Goal: Information Seeking & Learning: Understand process/instructions

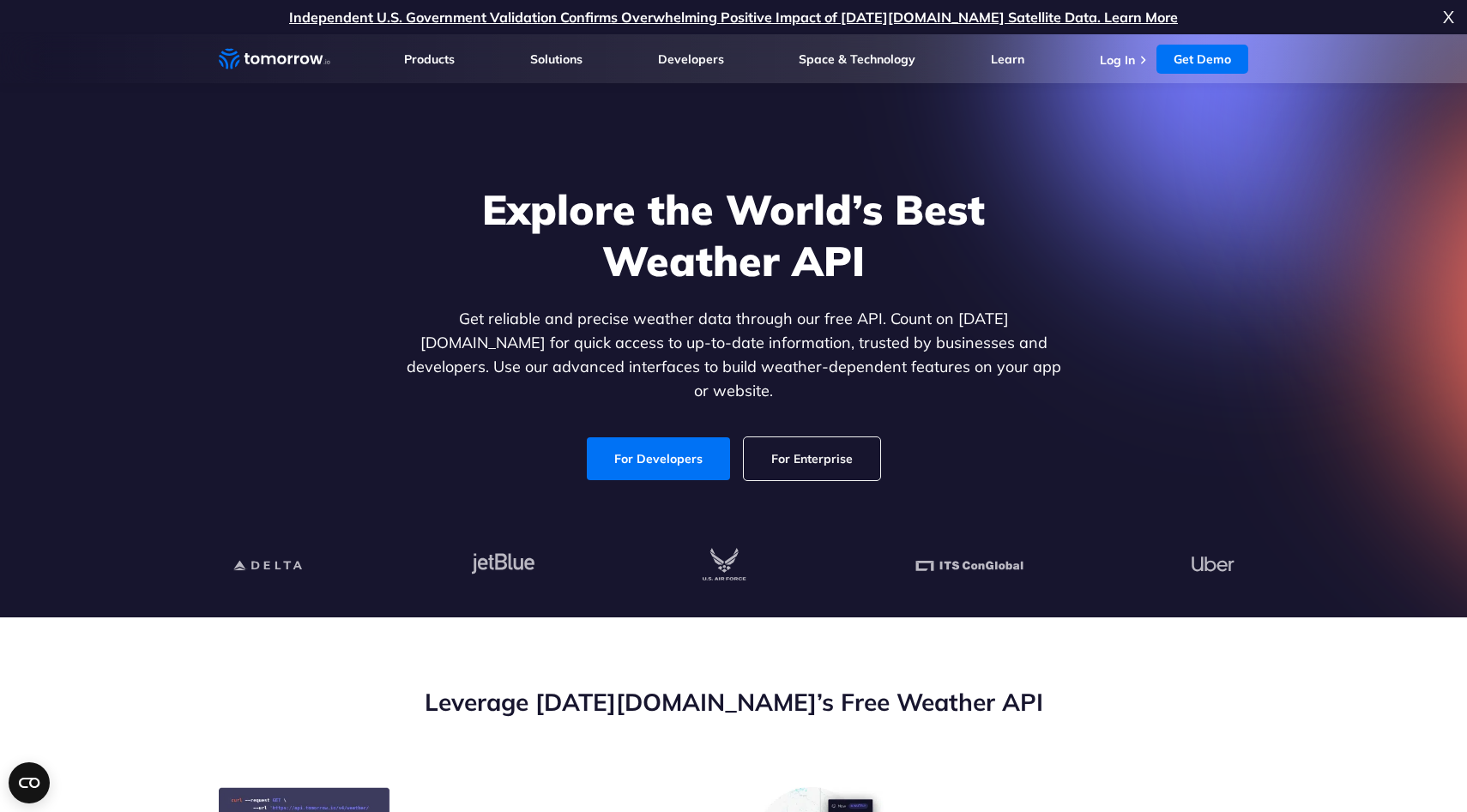
click at [650, 437] on link "For Developers" at bounding box center [659, 459] width 143 height 42
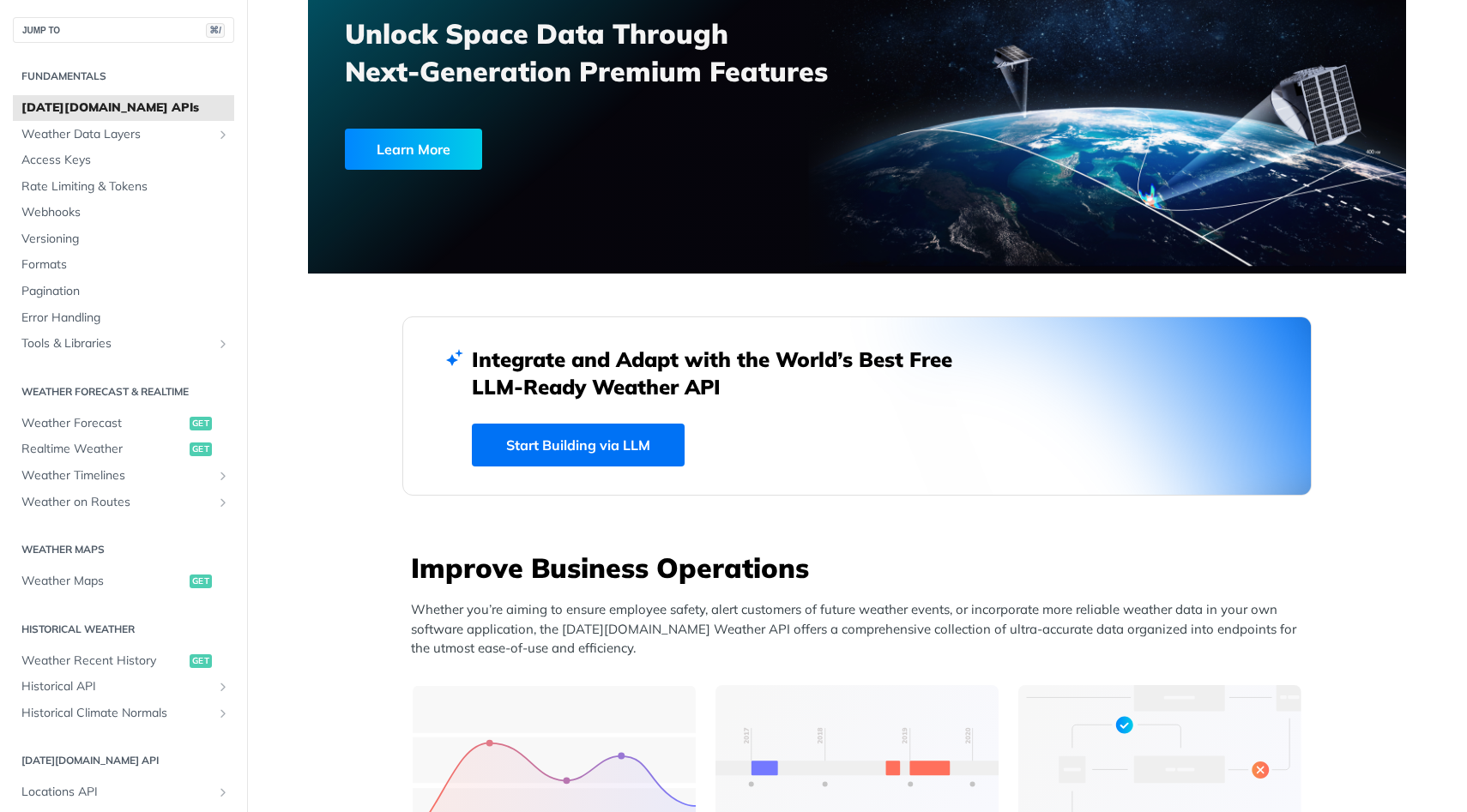
scroll to position [265, 0]
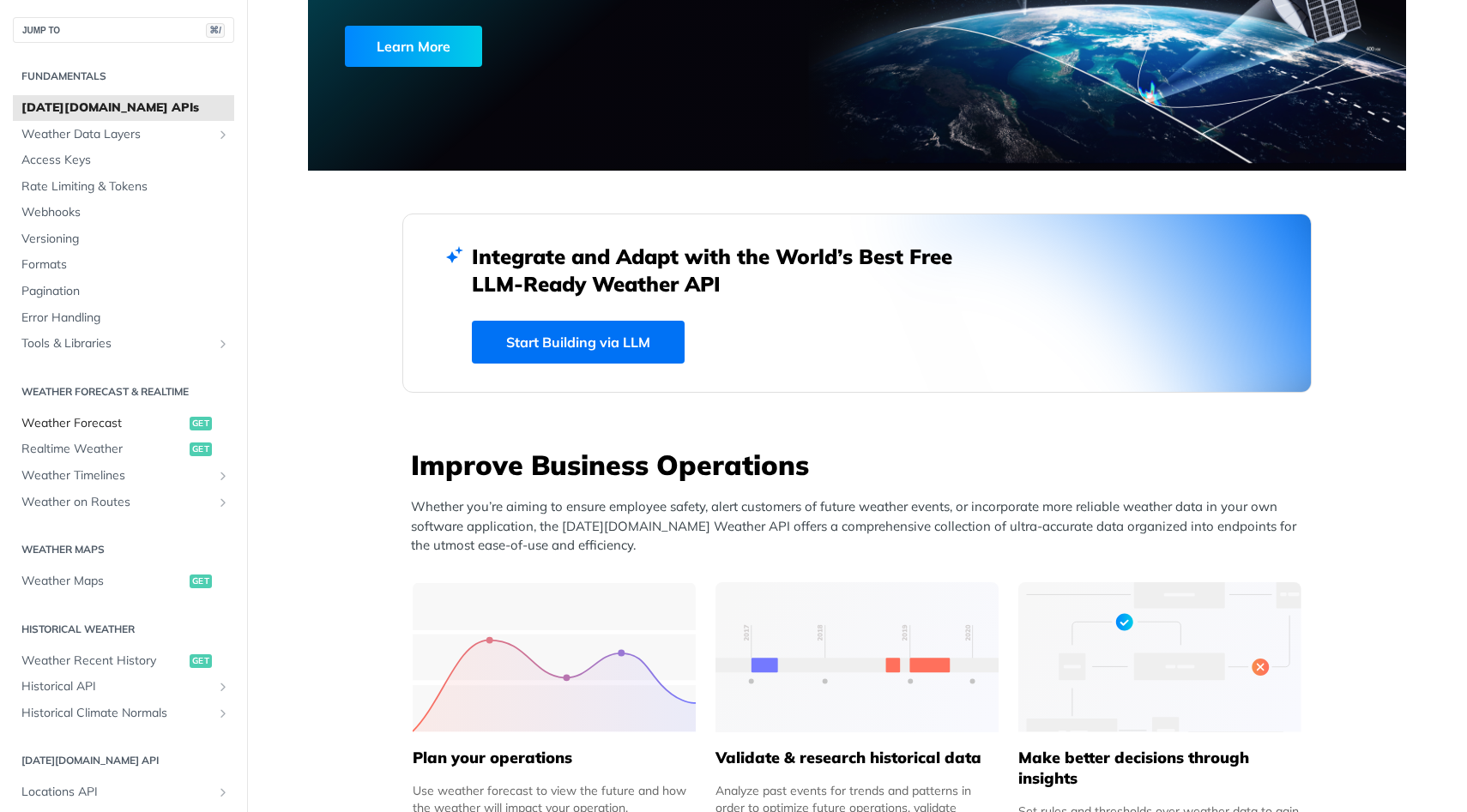
click at [157, 424] on span "Weather Forecast" at bounding box center [103, 424] width 164 height 17
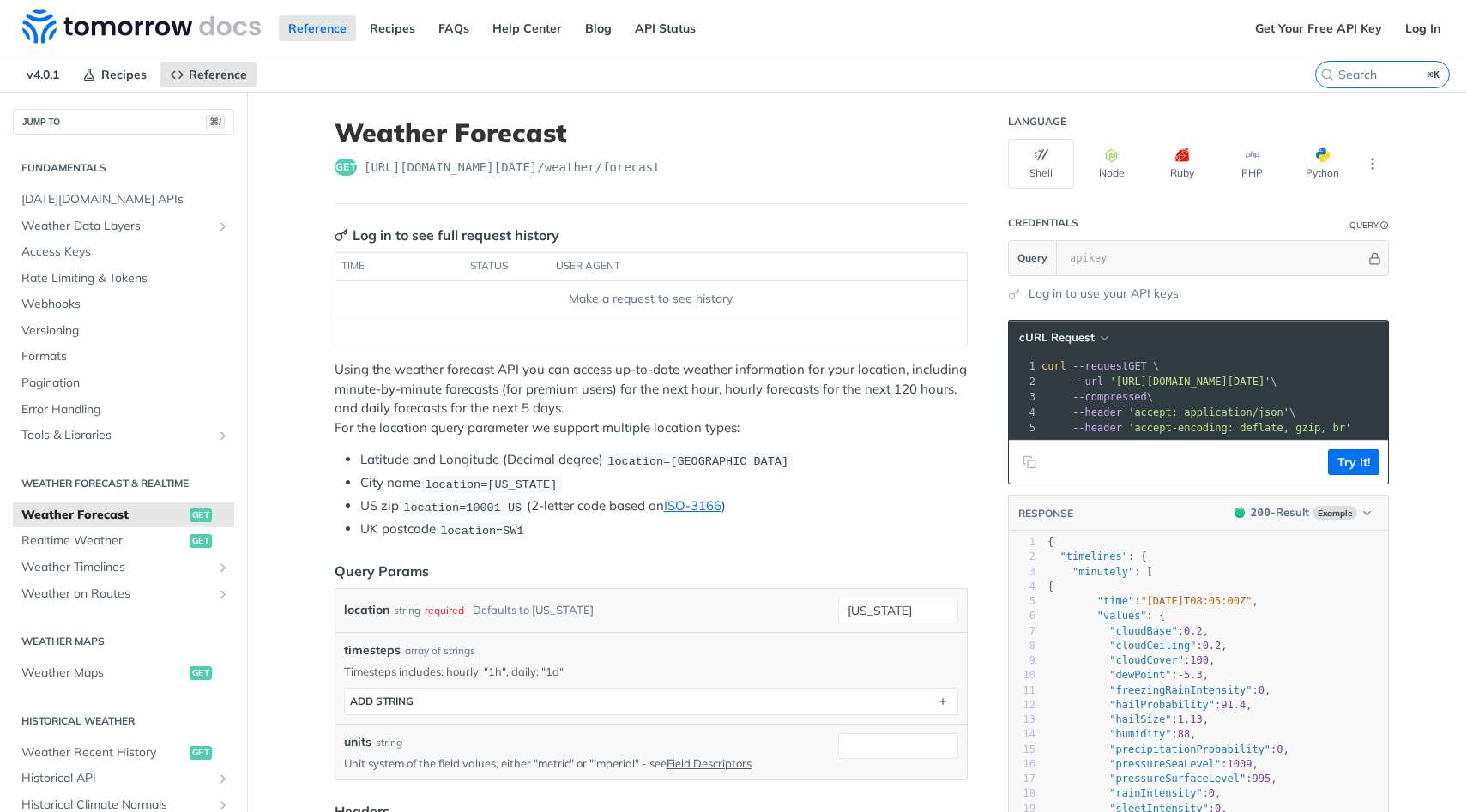
scroll to position [29, 0]
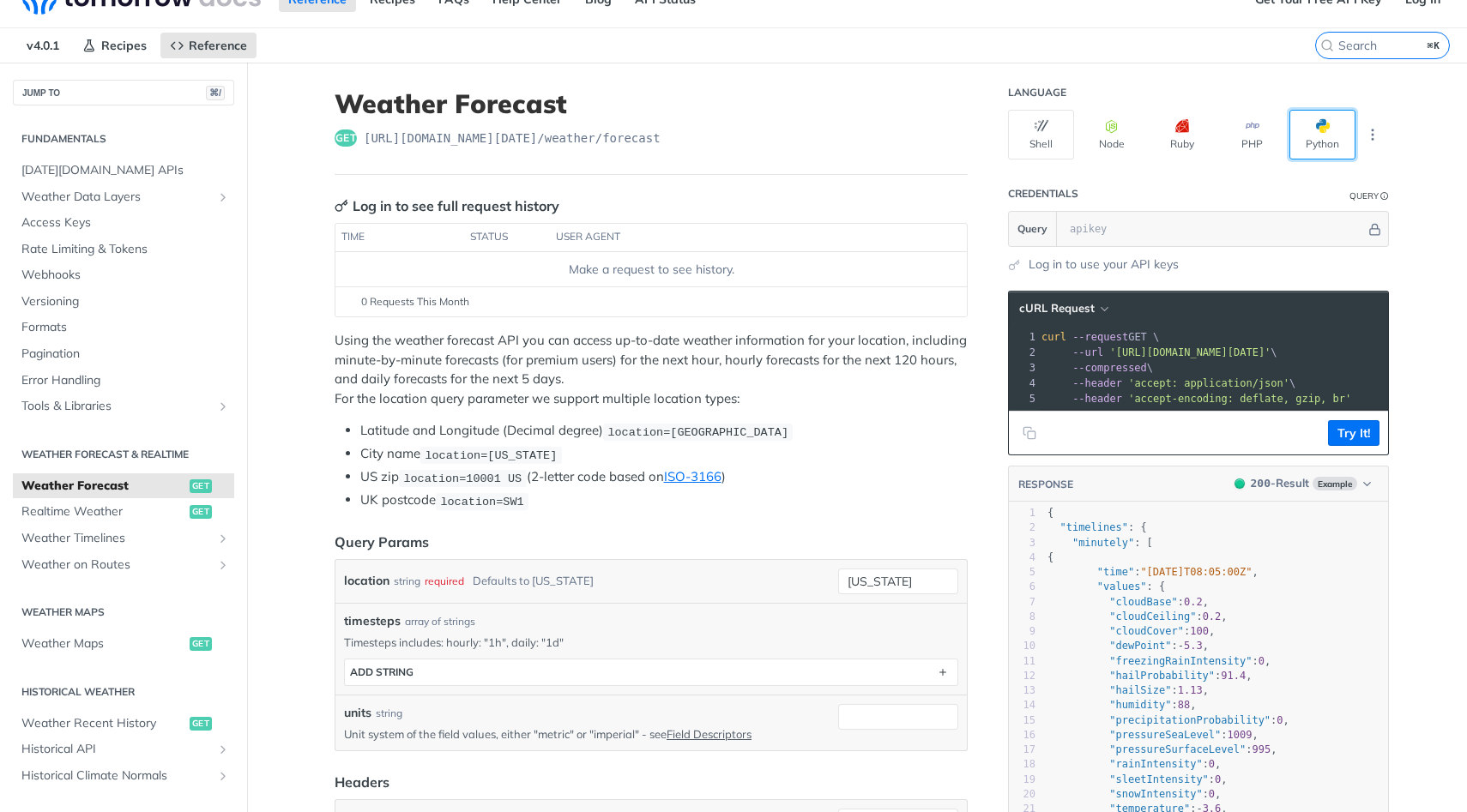
click at [1340, 119] on button "Python" at bounding box center [1322, 135] width 66 height 50
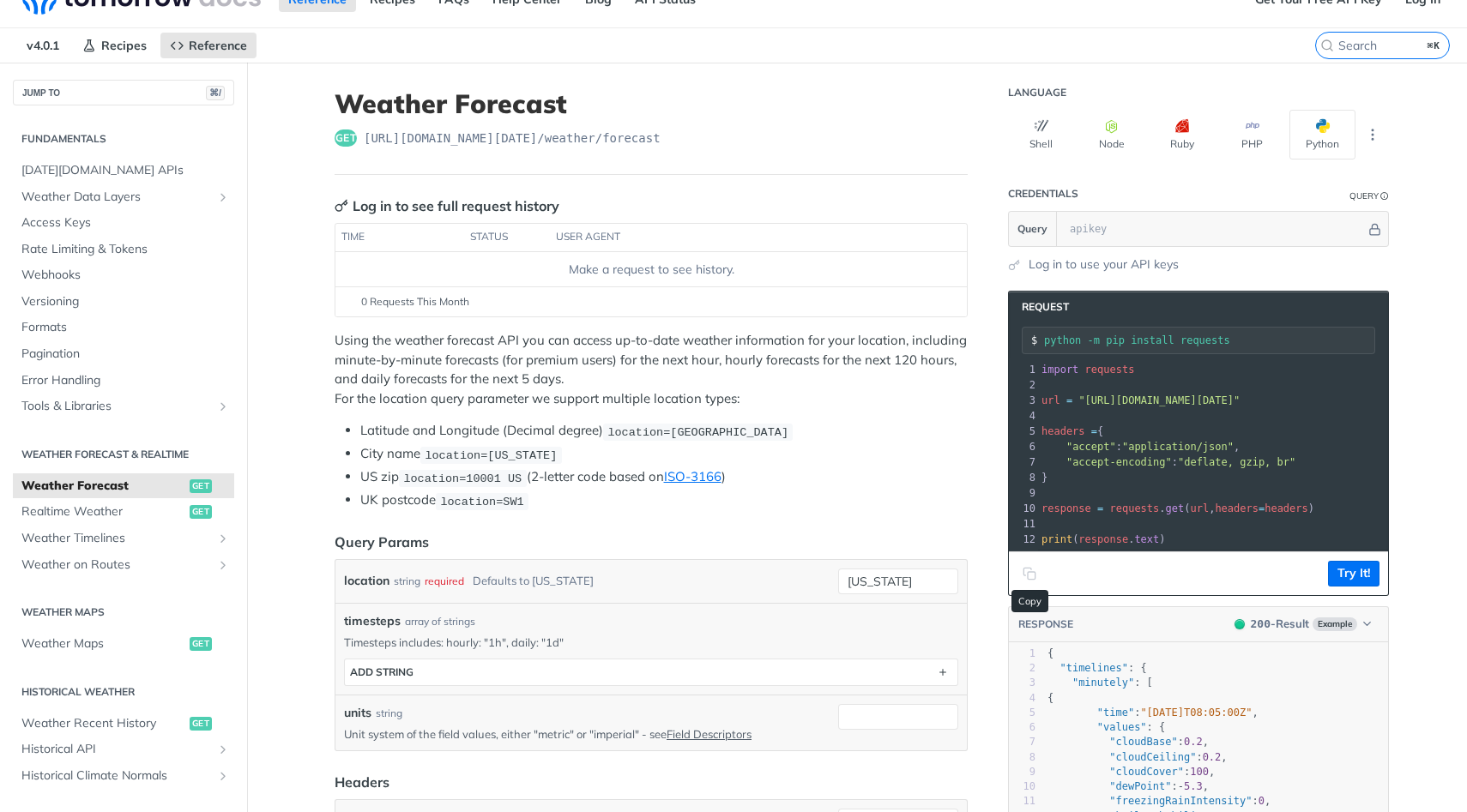
click at [1039, 574] on button "Copy to clipboard" at bounding box center [1029, 574] width 24 height 26
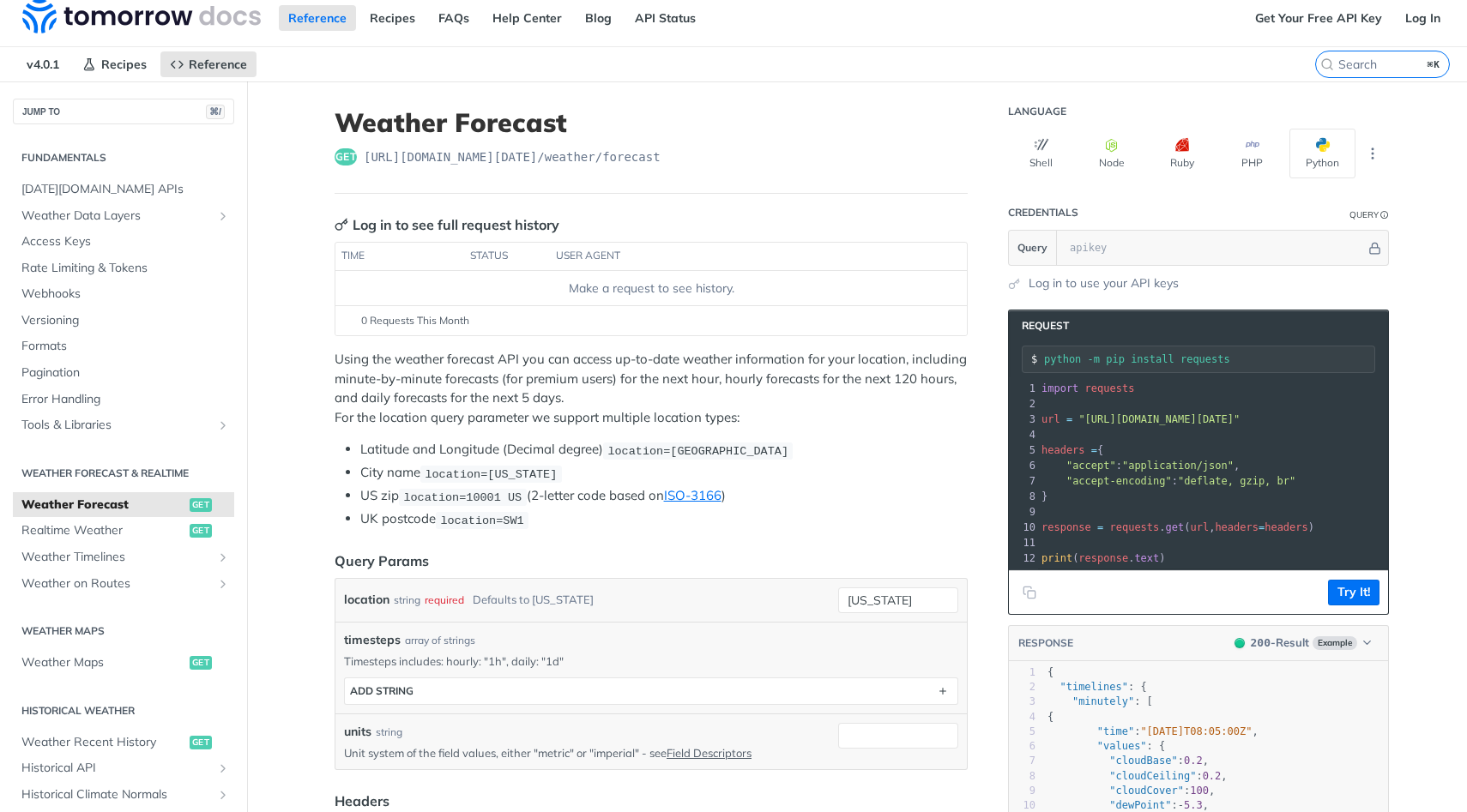
scroll to position [10, 0]
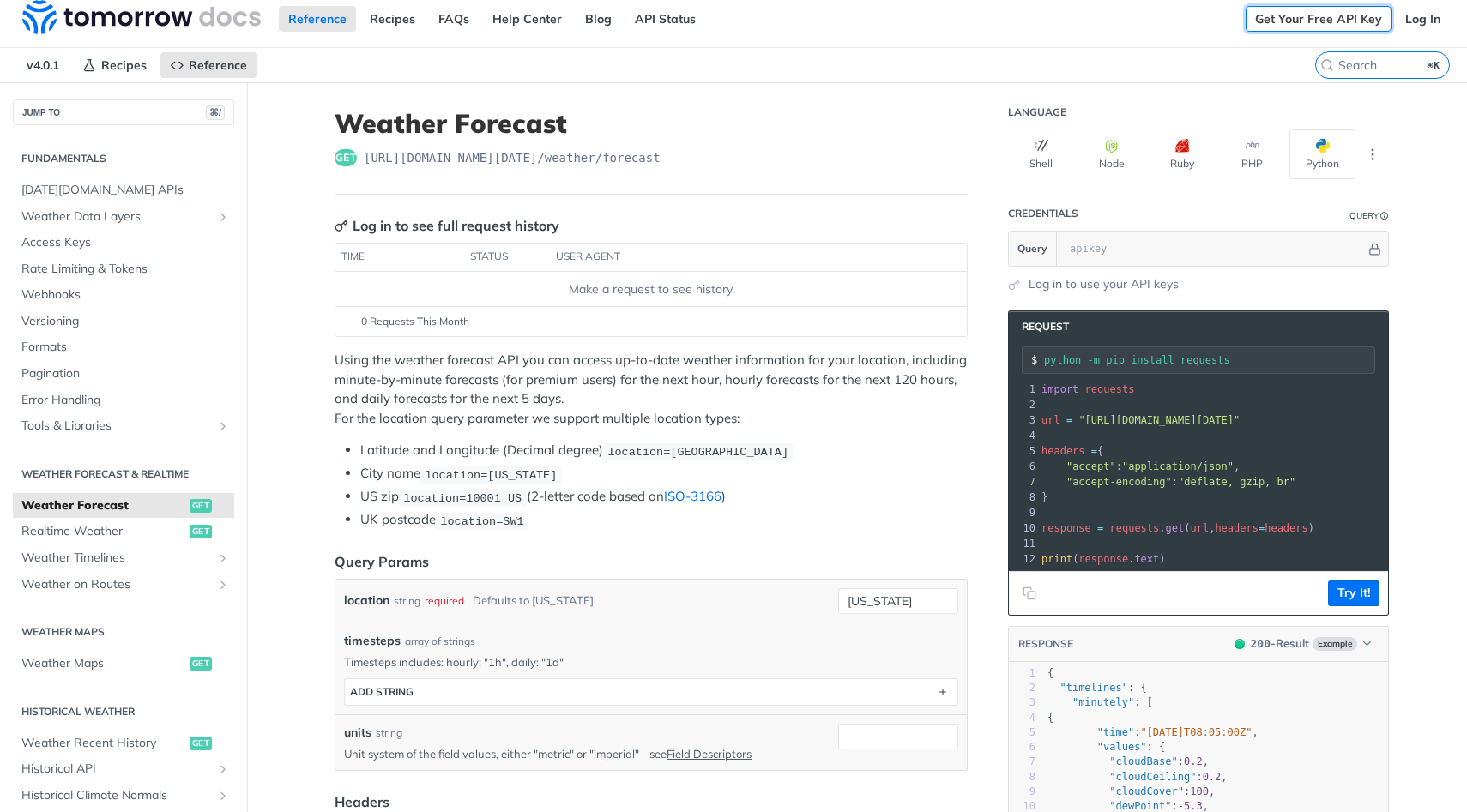
click at [1344, 9] on link "Get Your Free API Key" at bounding box center [1318, 18] width 146 height 26
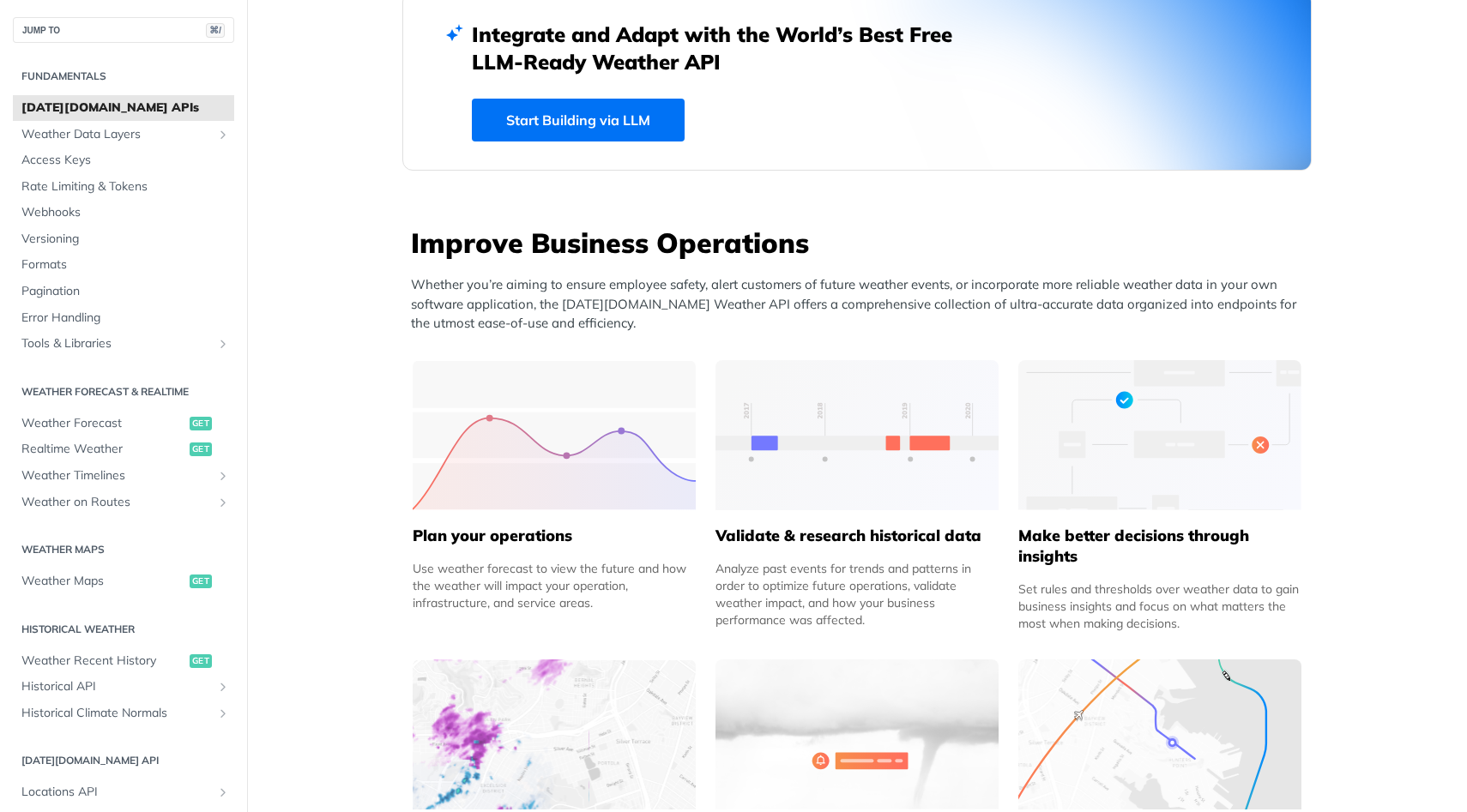
scroll to position [549, 0]
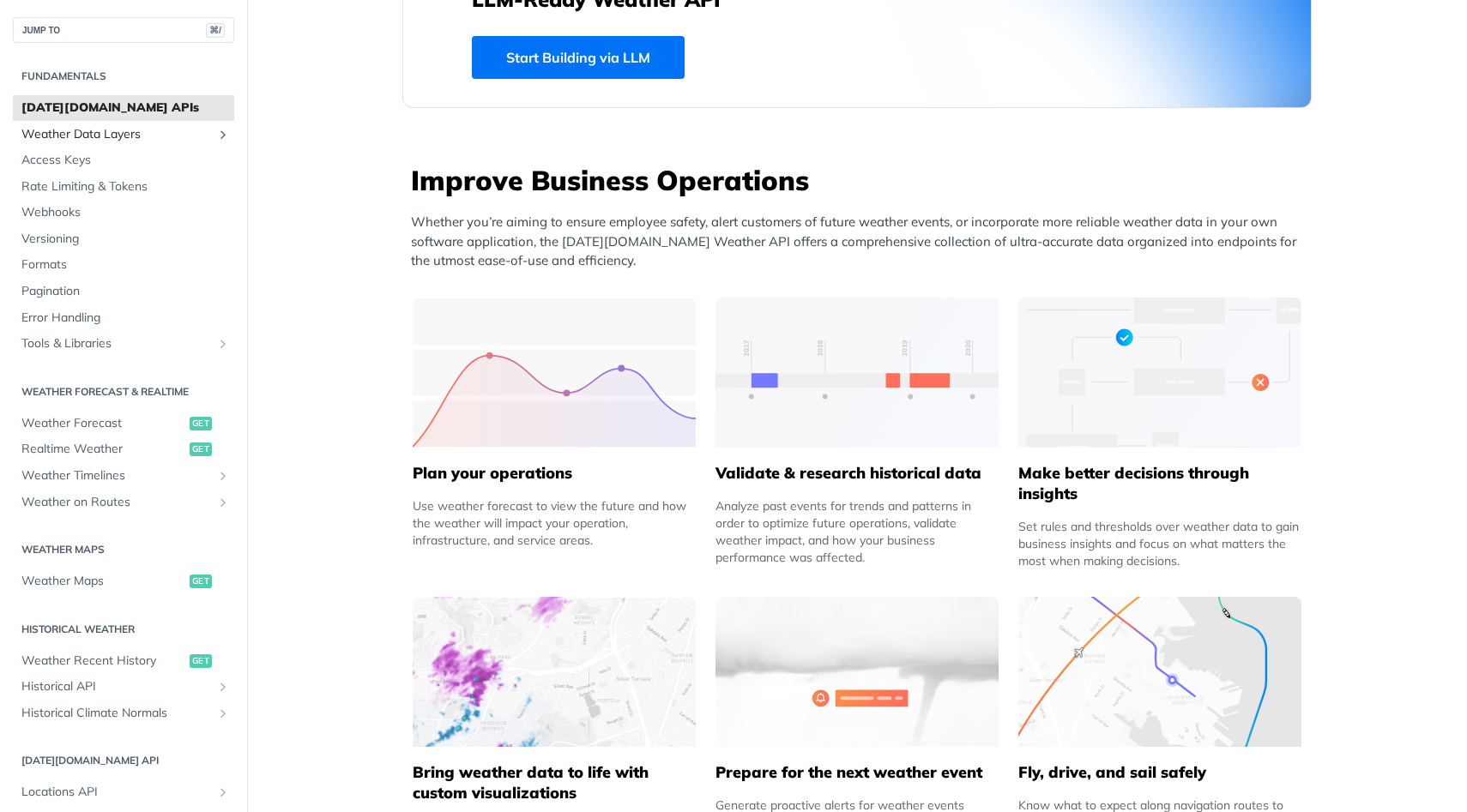
click at [79, 124] on link "Weather Data Layers" at bounding box center [123, 134] width 221 height 26
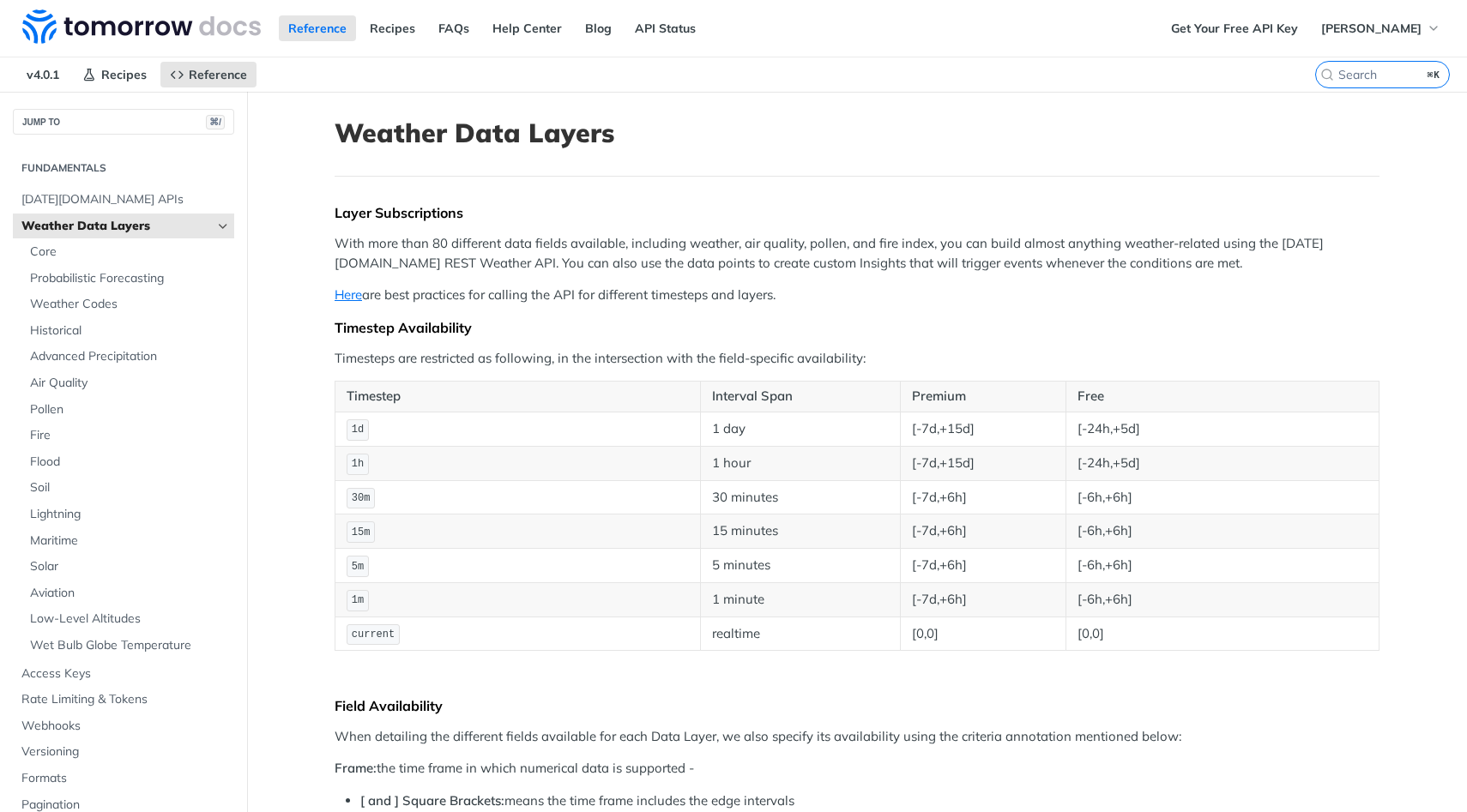
click at [79, 218] on span "Weather Data Layers" at bounding box center [116, 227] width 190 height 17
click at [222, 228] on icon "Hide subpages for Weather Data Layers" at bounding box center [223, 226] width 14 height 14
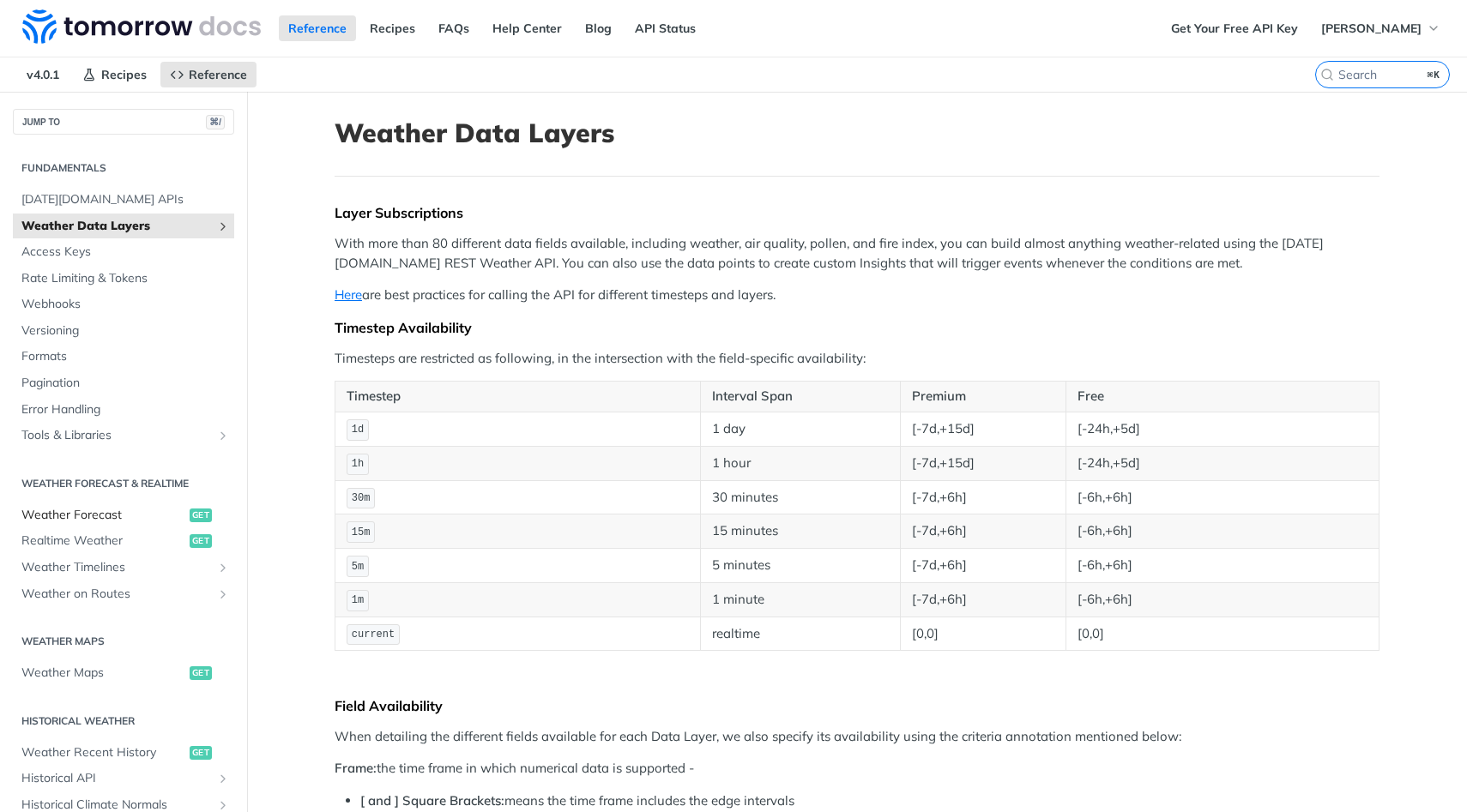
click at [96, 514] on span "Weather Forecast" at bounding box center [103, 516] width 164 height 17
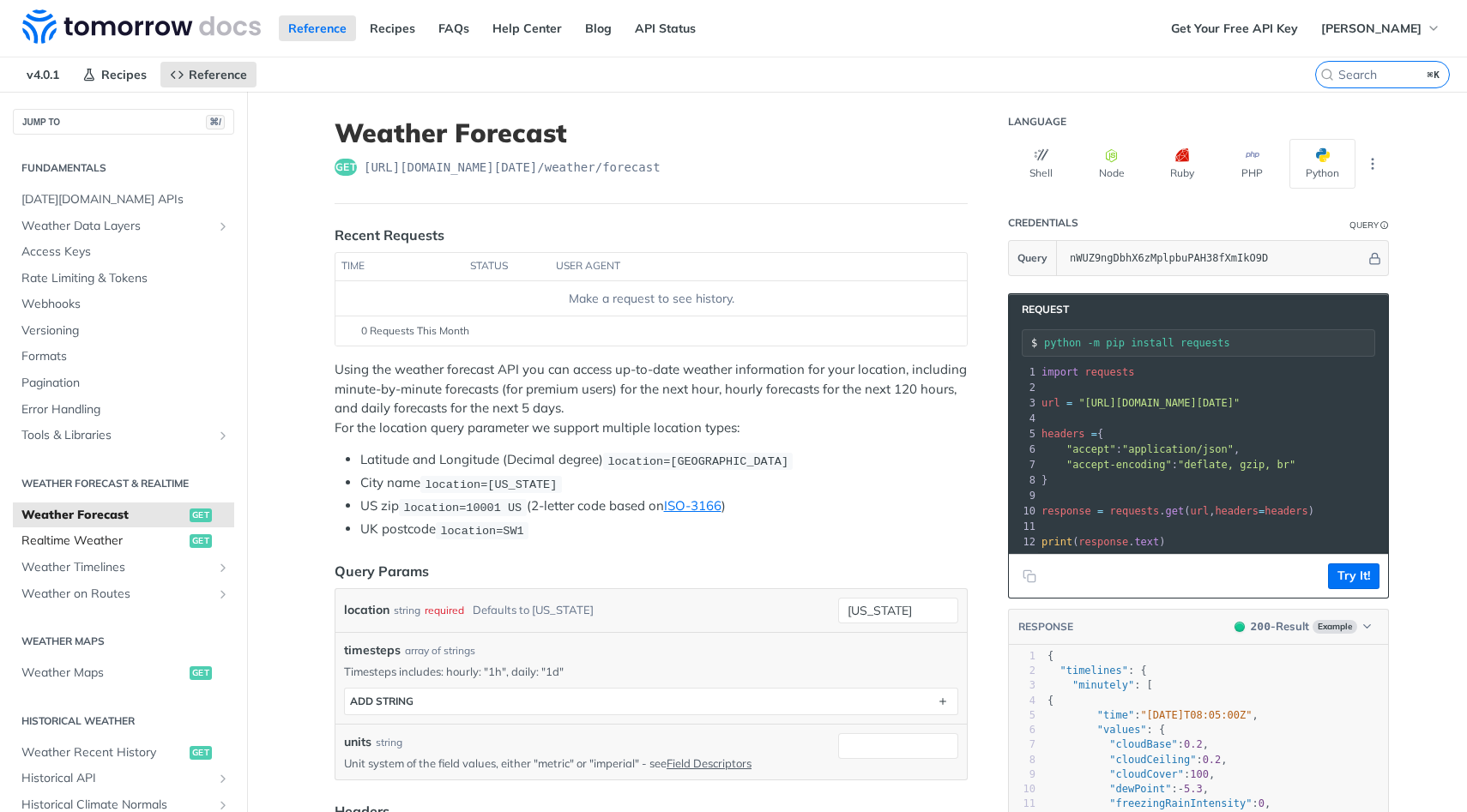
click at [108, 535] on span "Realtime Weather" at bounding box center [103, 542] width 164 height 17
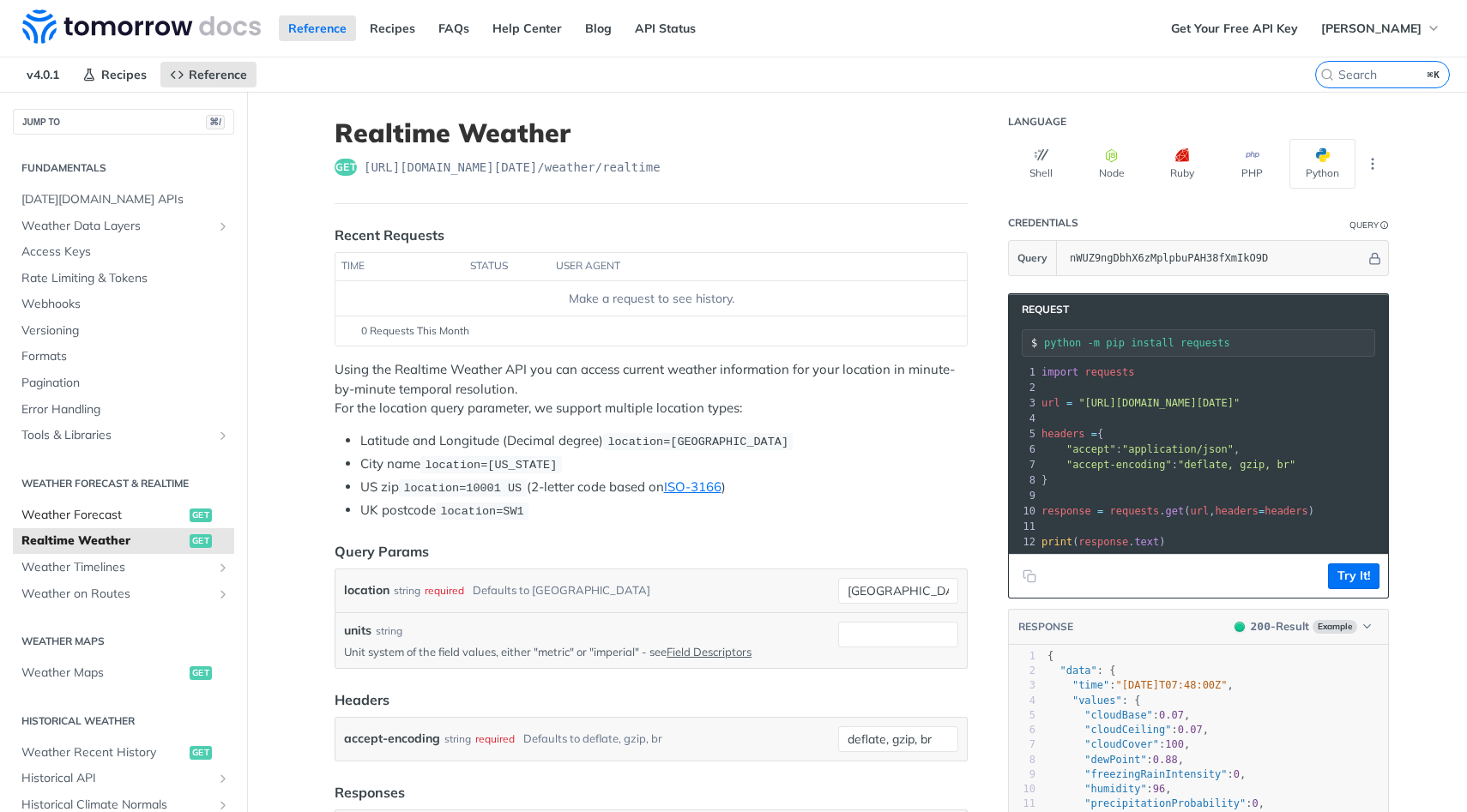
click at [111, 517] on span "Weather Forecast" at bounding box center [103, 516] width 164 height 17
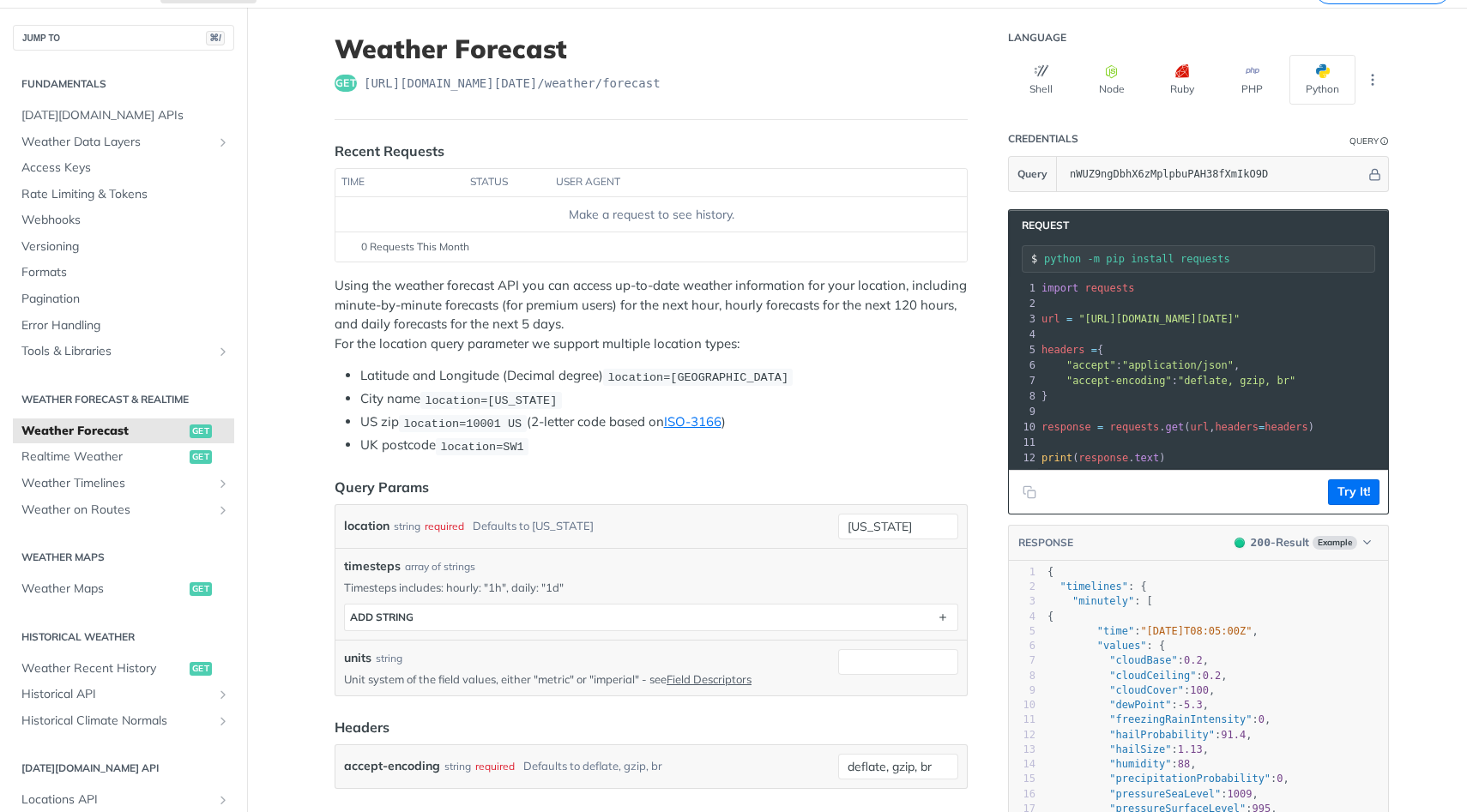
scroll to position [89, 0]
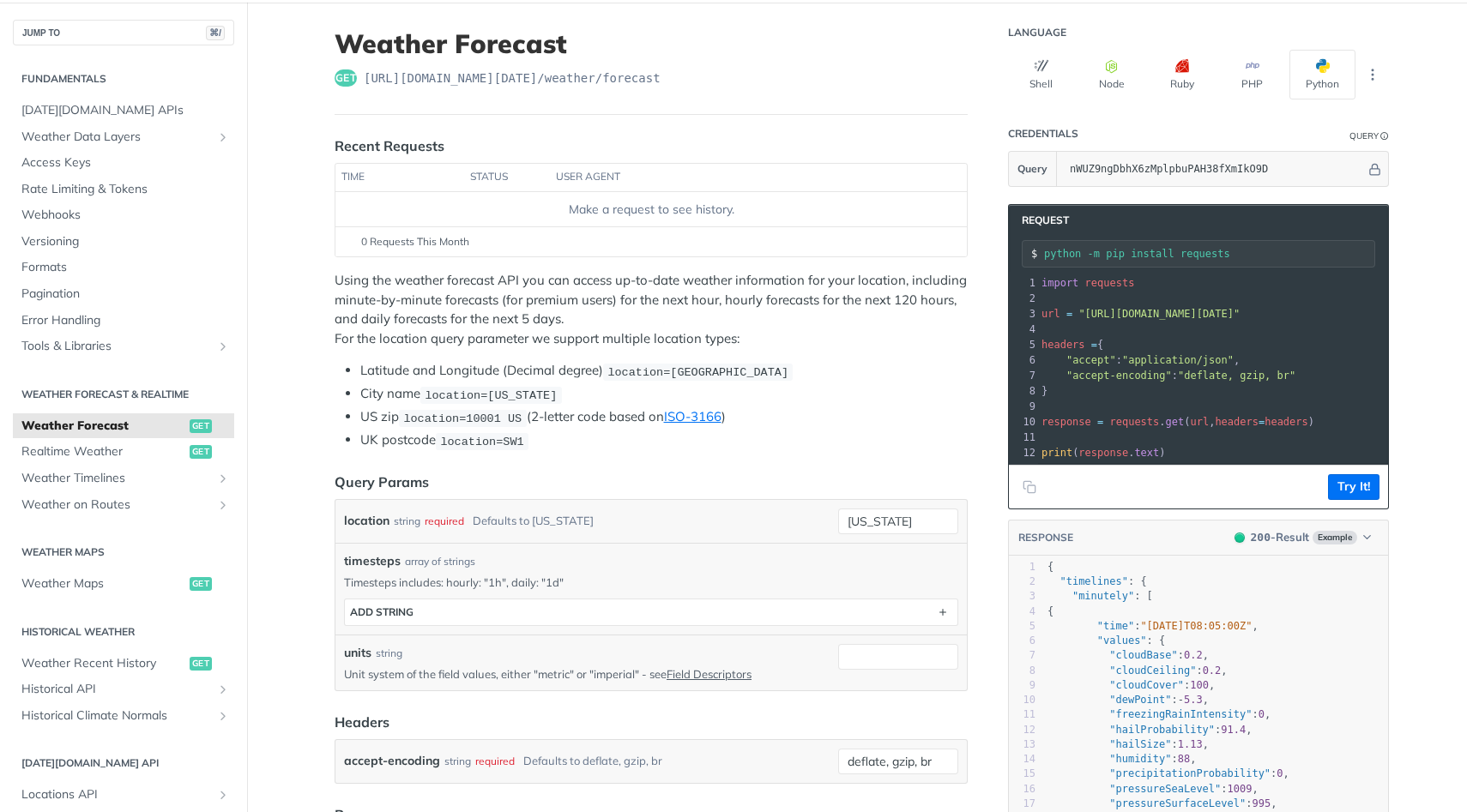
click at [1168, 363] on span ""application/json"" at bounding box center [1177, 360] width 111 height 12
click at [1110, 370] on span ""accept-encoding"" at bounding box center [1118, 376] width 105 height 12
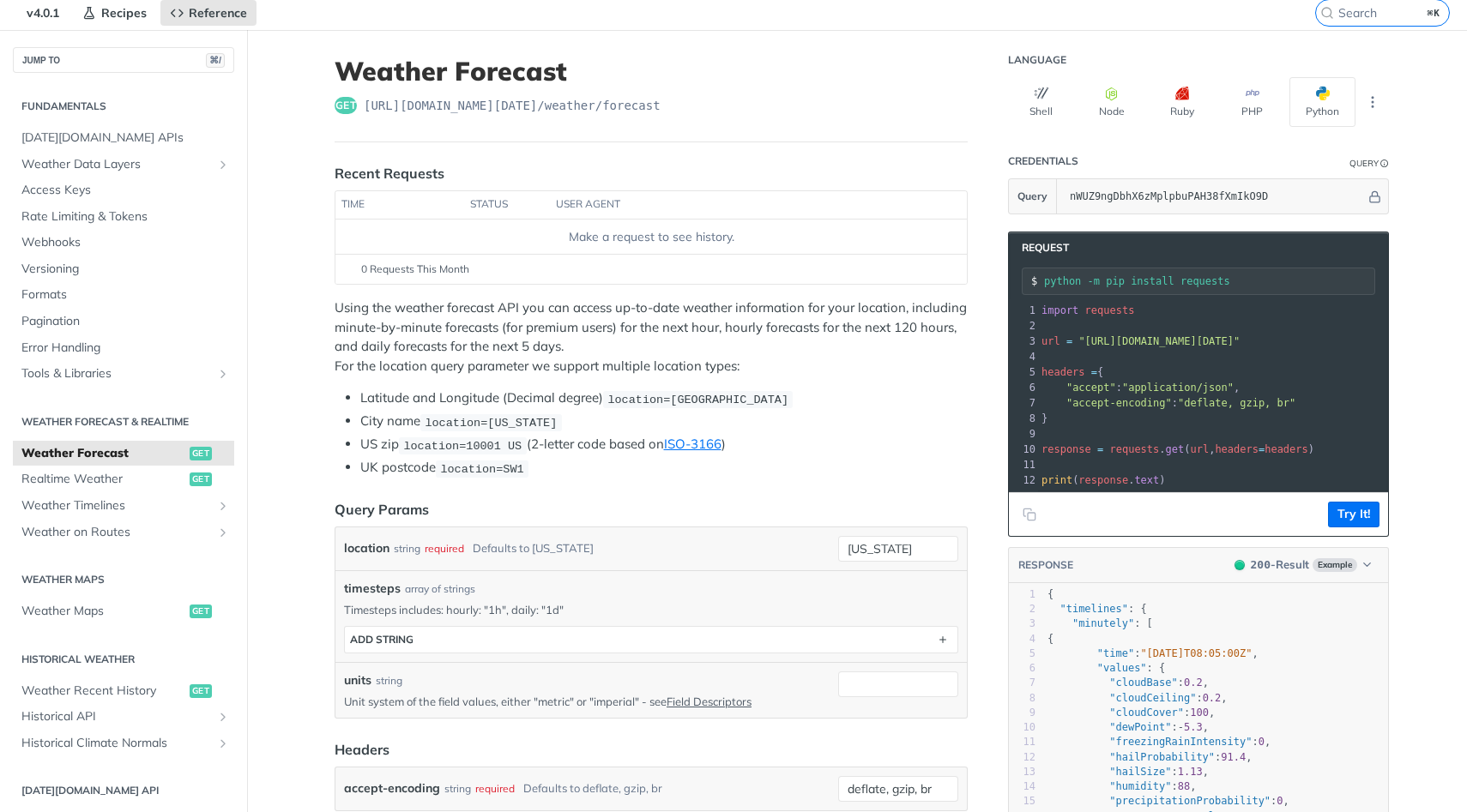
scroll to position [58, 0]
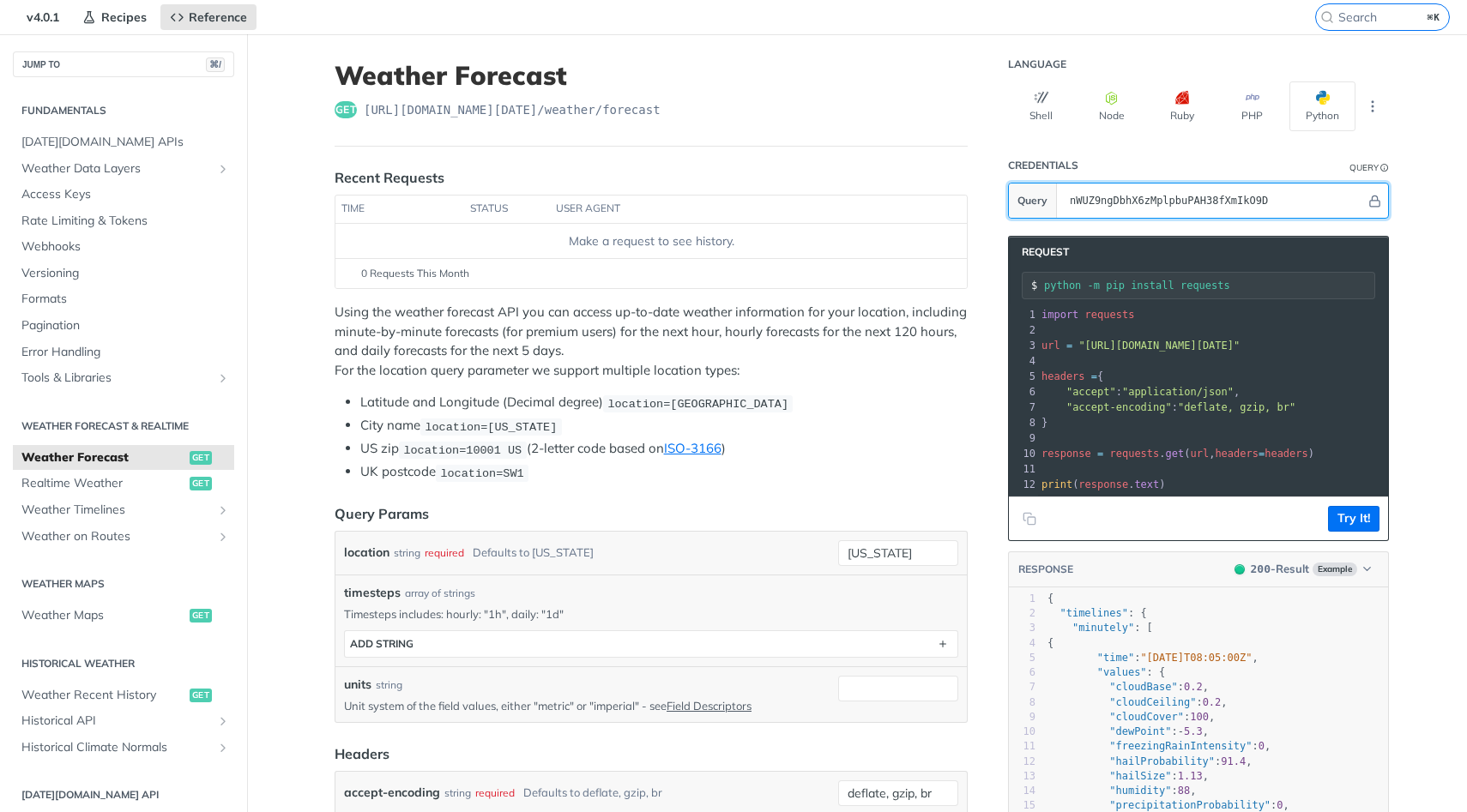
click at [1140, 197] on input "nWUZ9ngDbhX6zMplpbuPAH38fXmIkO9D" at bounding box center [1213, 201] width 304 height 35
click at [1099, 185] on input "nWUZ9ngDbhX6zMplpbuPAH38fXmIkO9D" at bounding box center [1213, 201] width 304 height 35
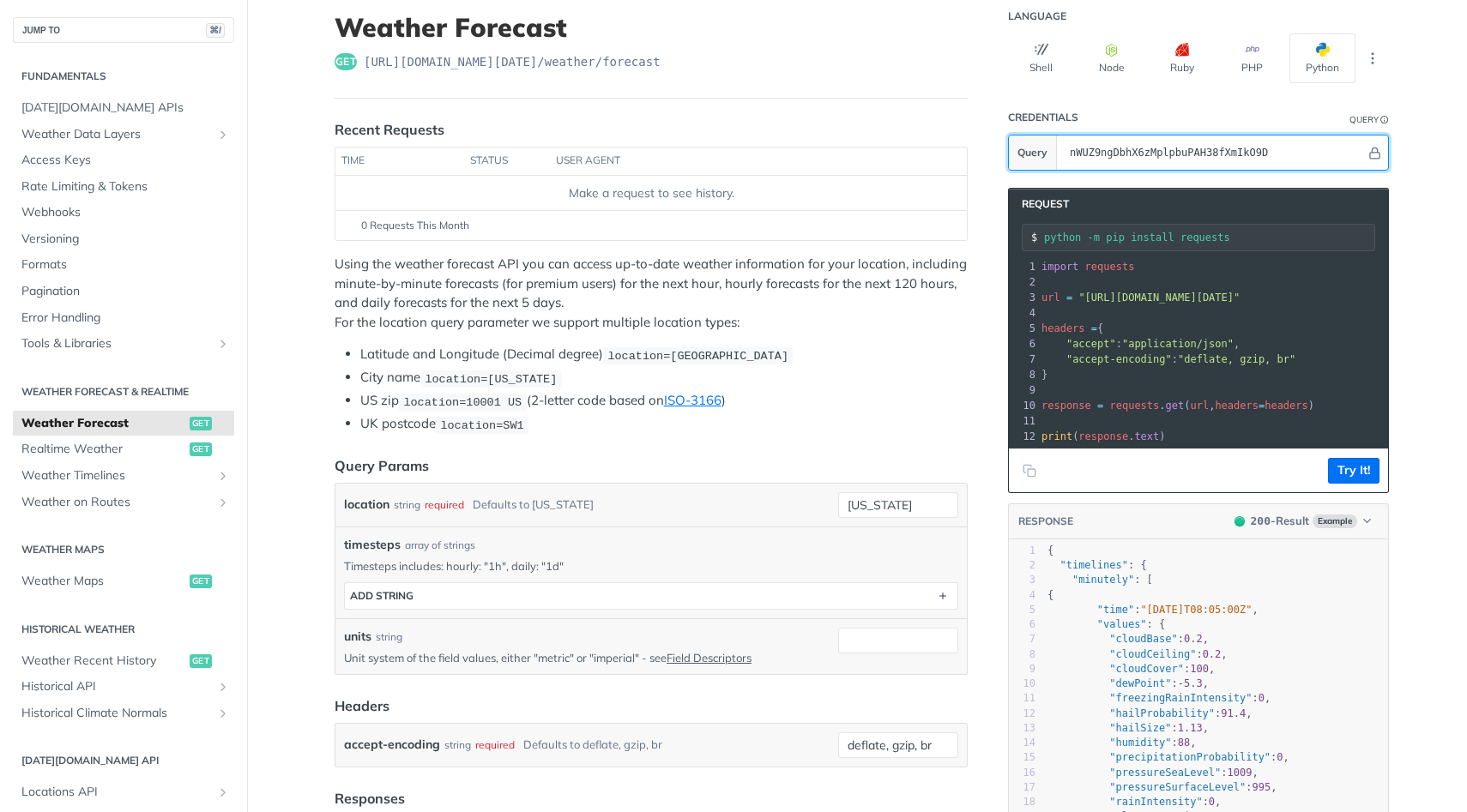
scroll to position [109, 0]
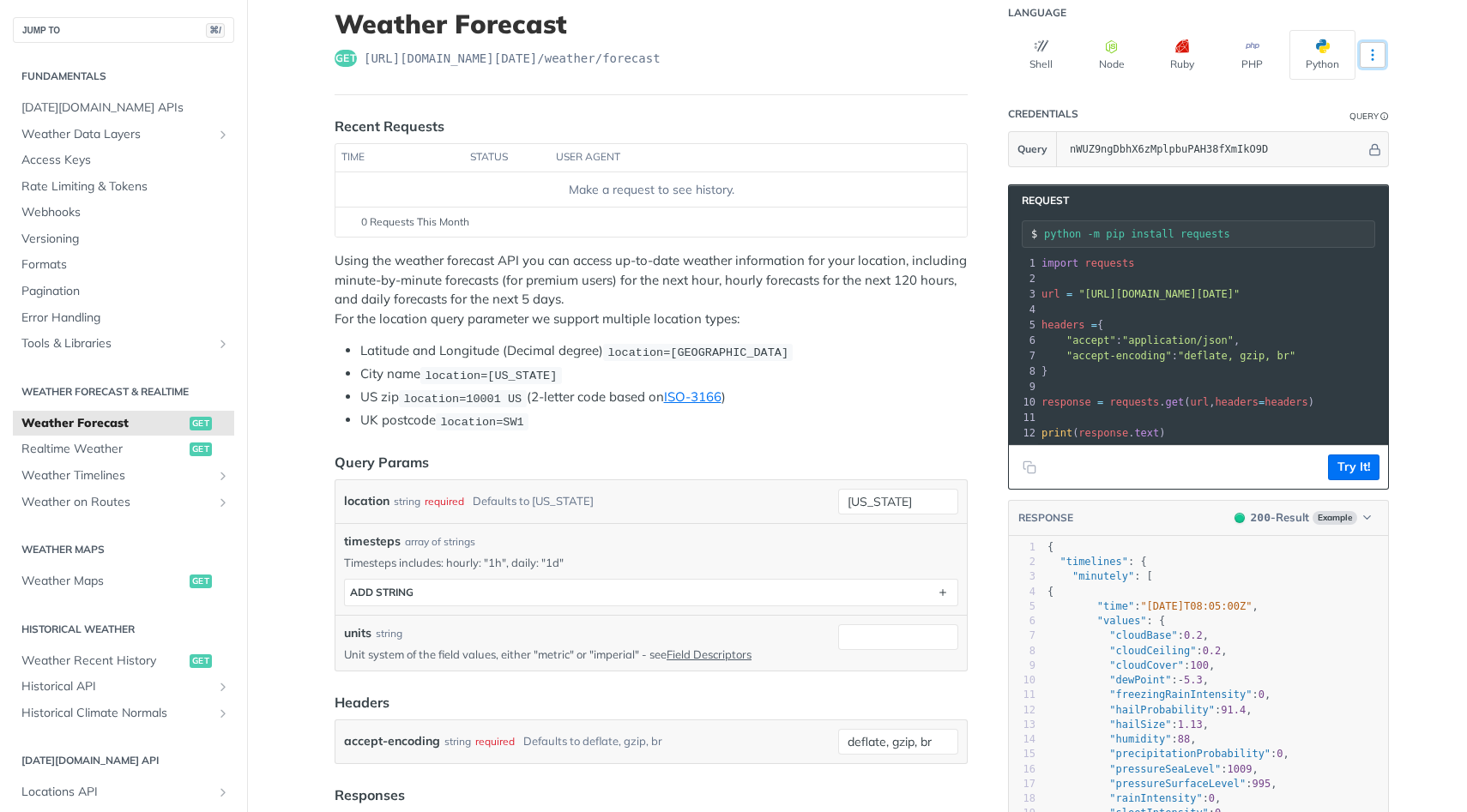
click at [1369, 54] on icon "More ellipsis" at bounding box center [1372, 55] width 15 height 15
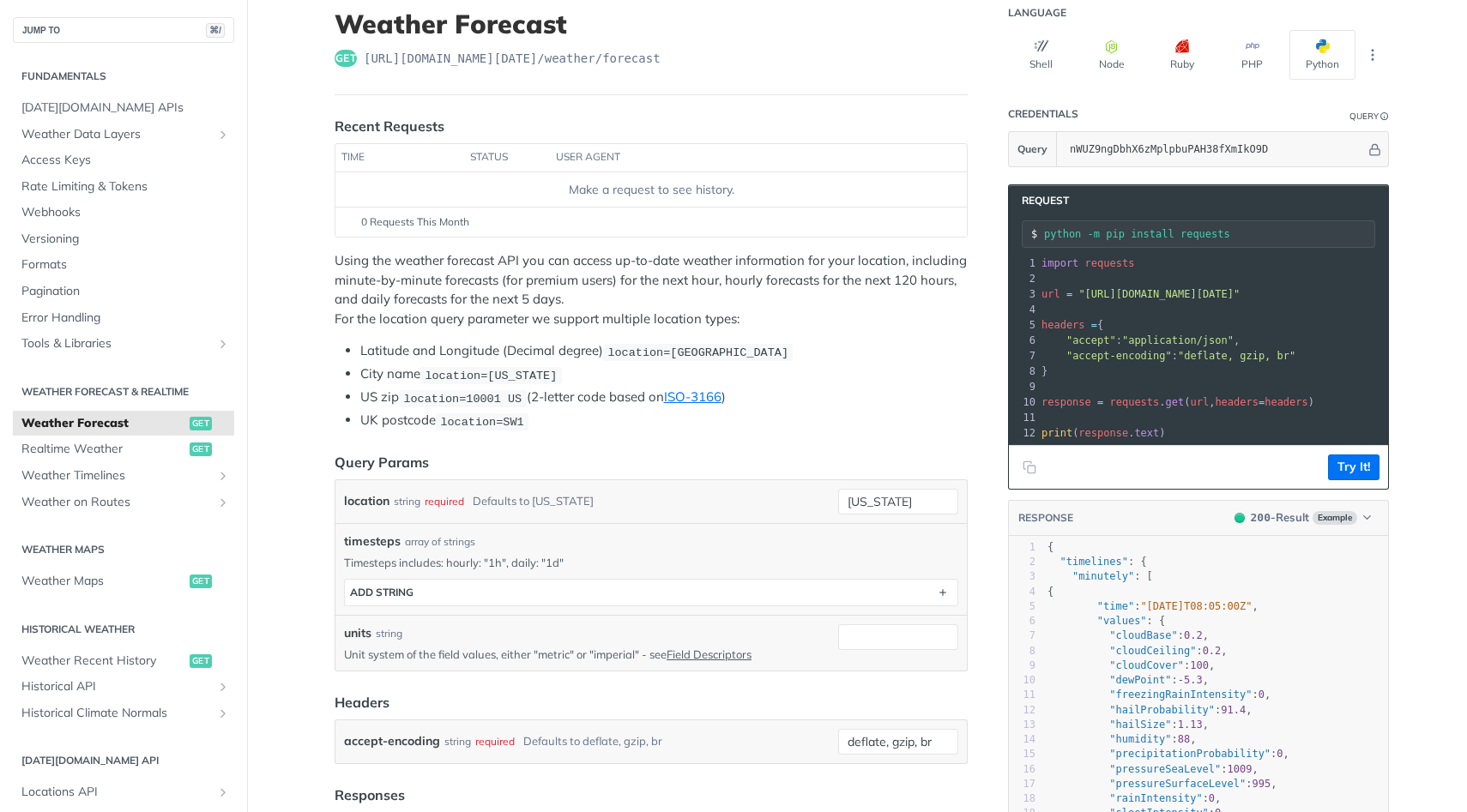
click at [1342, 474] on button "Try It!" at bounding box center [1353, 467] width 51 height 26
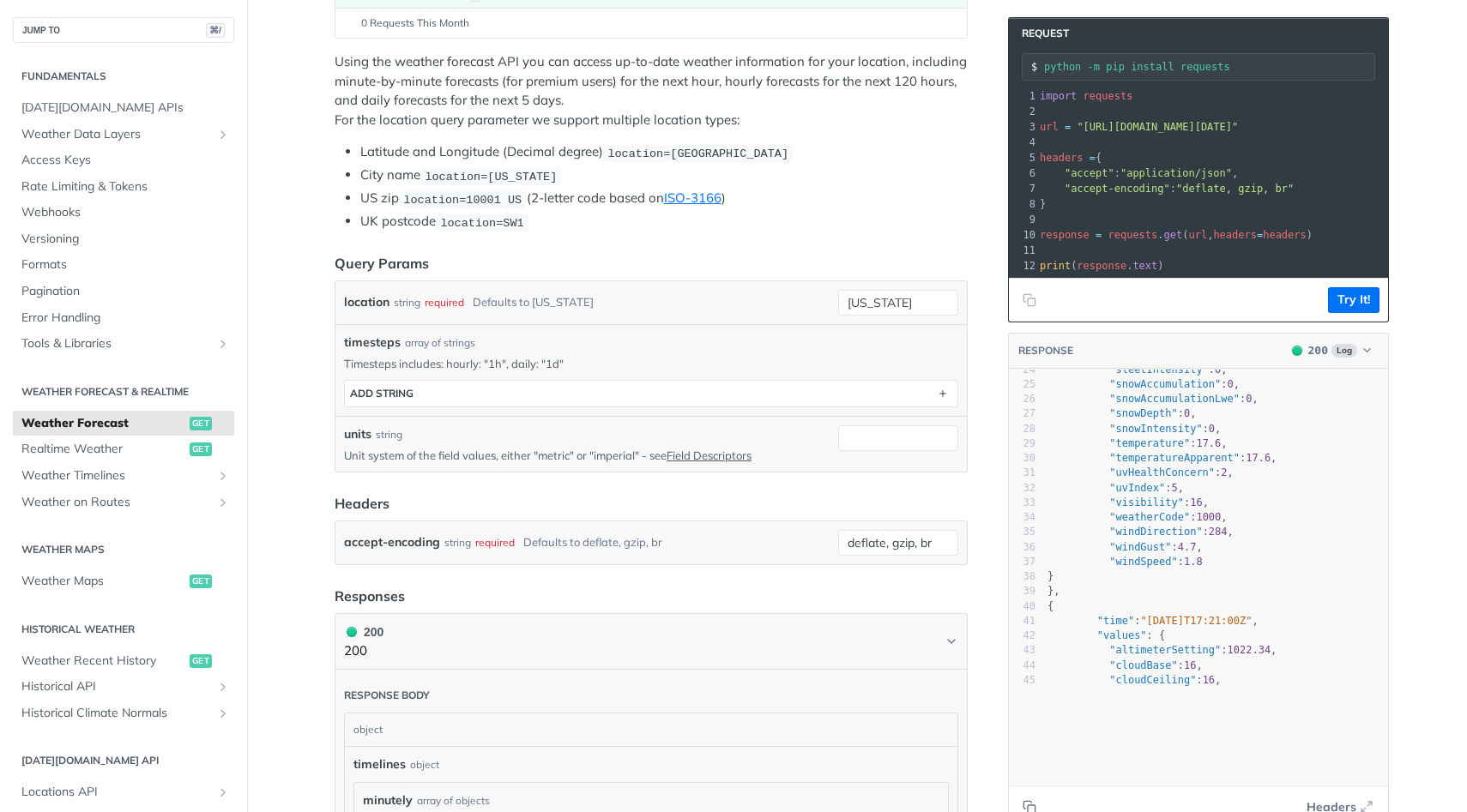
scroll to position [0, 0]
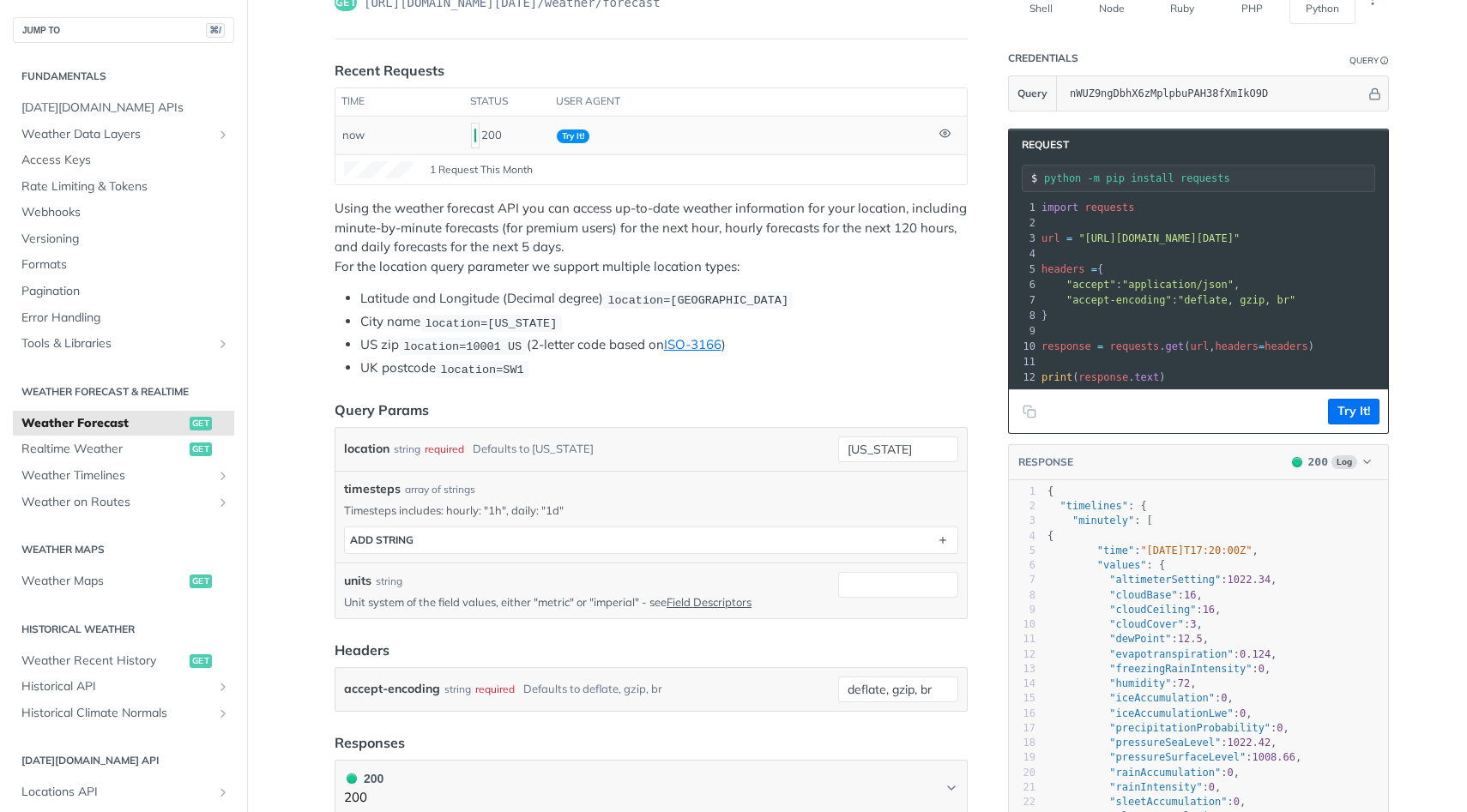
click at [955, 141] on td at bounding box center [949, 135] width 35 height 38
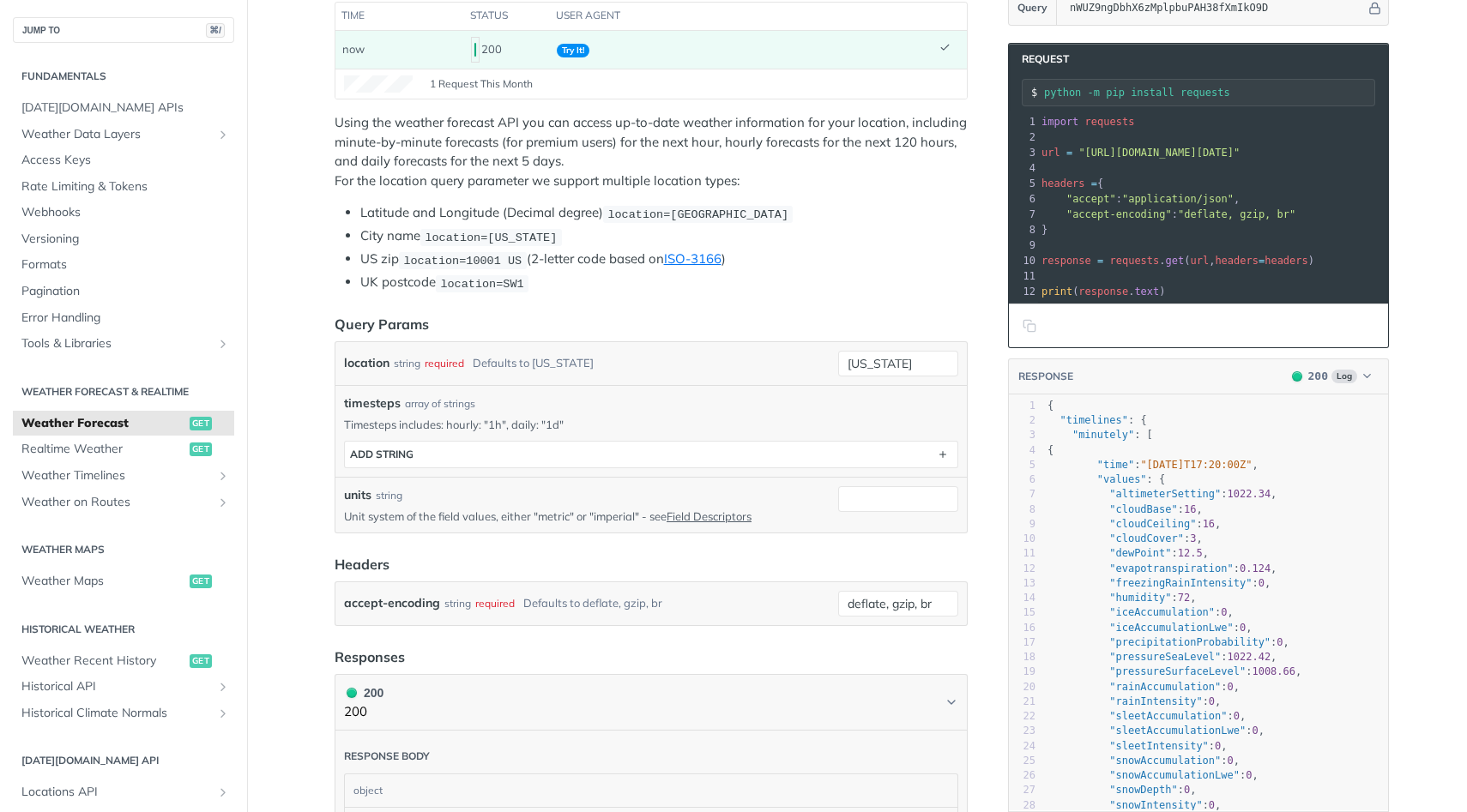
click at [1038, 327] on button "Copy to clipboard" at bounding box center [1029, 325] width 24 height 26
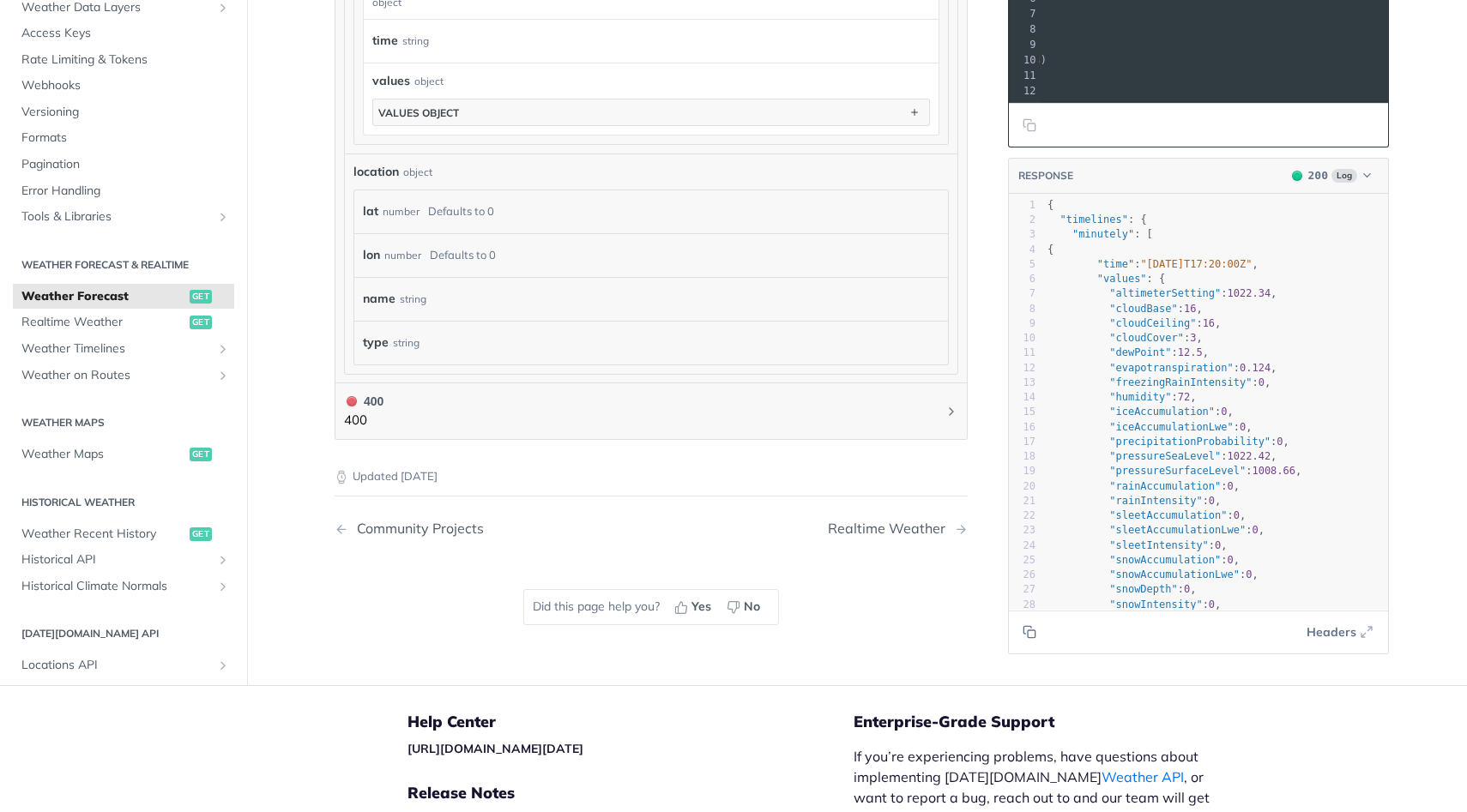
scroll to position [1532, 0]
click at [435, 237] on div "lon number Defaults to 0" at bounding box center [651, 255] width 594 height 43
click at [434, 210] on div "Defaults to 0" at bounding box center [461, 212] width 66 height 25
click at [418, 239] on div "lon number Defaults to 0" at bounding box center [651, 255] width 594 height 43
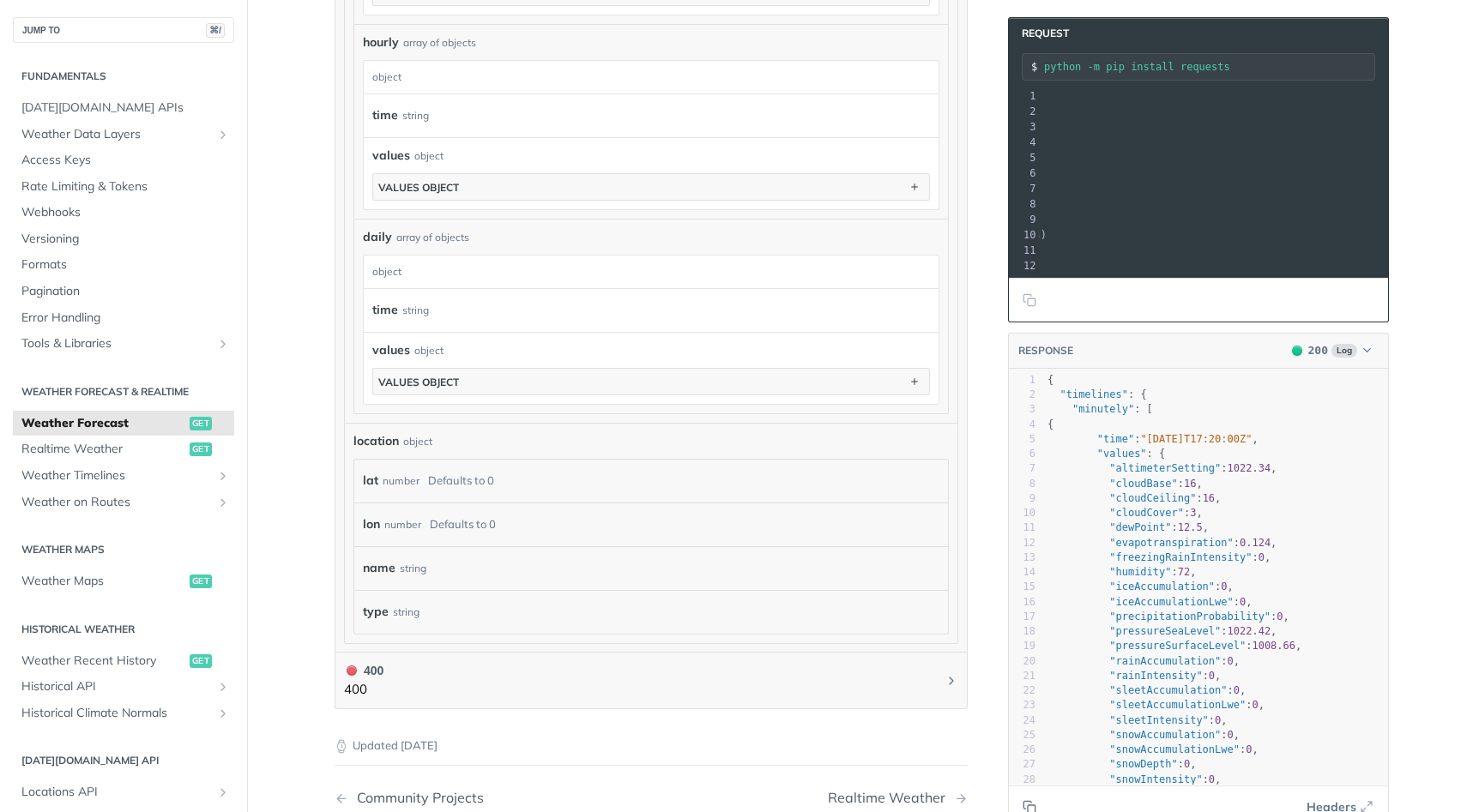
scroll to position [1262, 0]
click at [1154, 139] on pre "​" at bounding box center [1123, 142] width 706 height 15
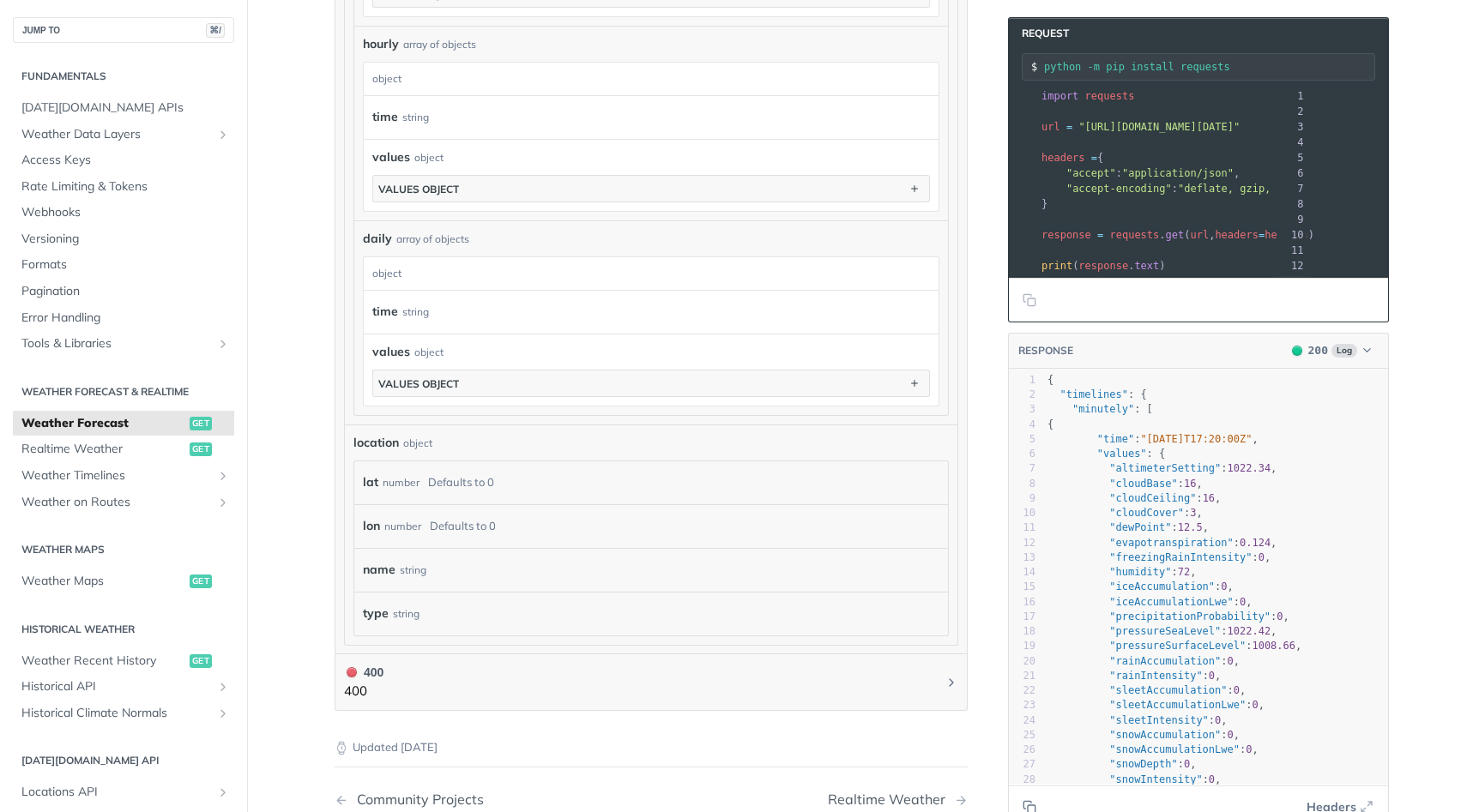
click at [1154, 139] on pre "​" at bounding box center [1391, 142] width 706 height 15
click at [1124, 127] on span ""https://api.tomorrow.io/v4/weather/forecast?location=new%2520york&apikey=nWUZ9…" at bounding box center [1158, 126] width 161 height 12
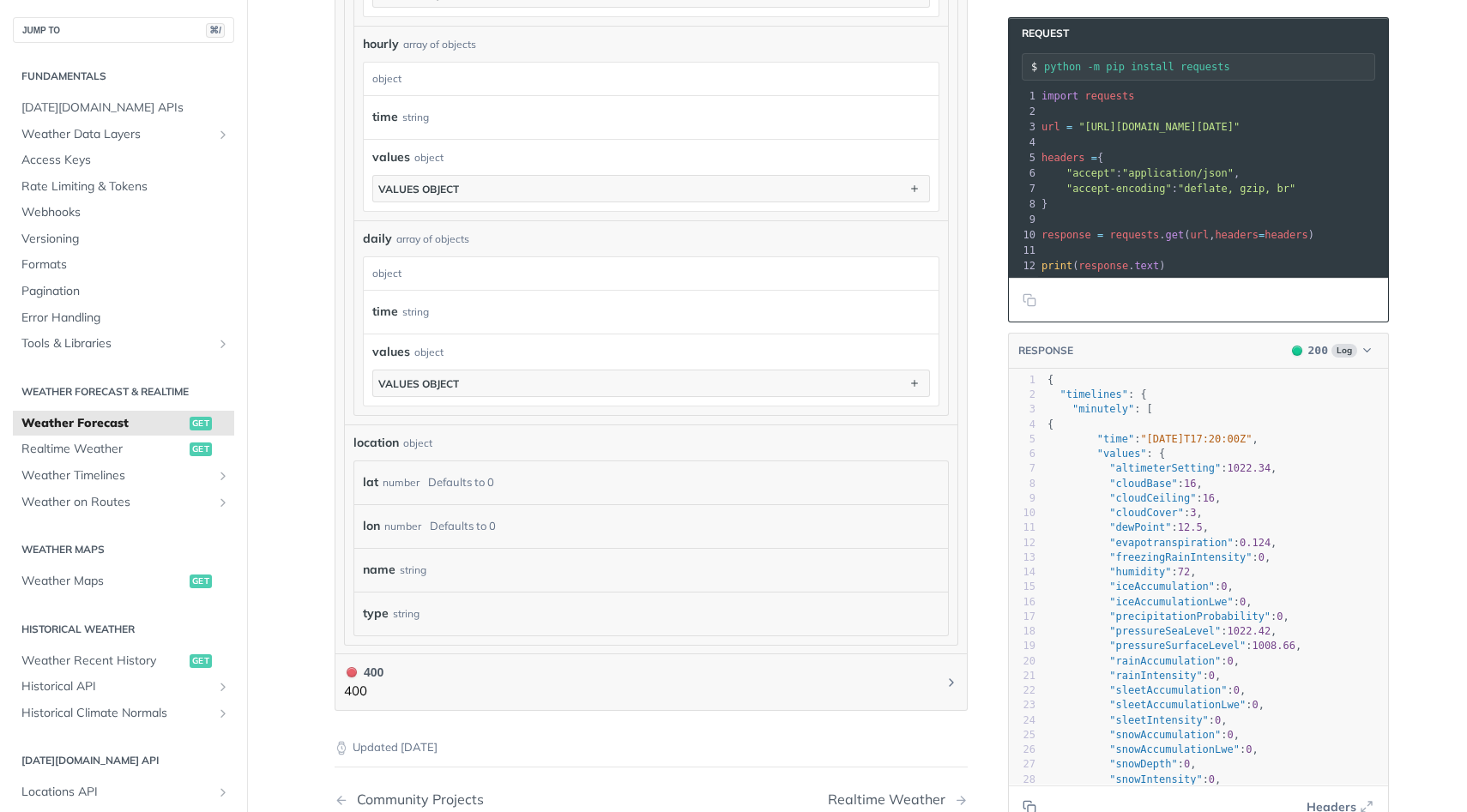
click at [1124, 127] on span ""https://api.tomorrow.io/v4/weather/forecast?location=new%2520york&apikey=nWUZ9…" at bounding box center [1158, 126] width 161 height 12
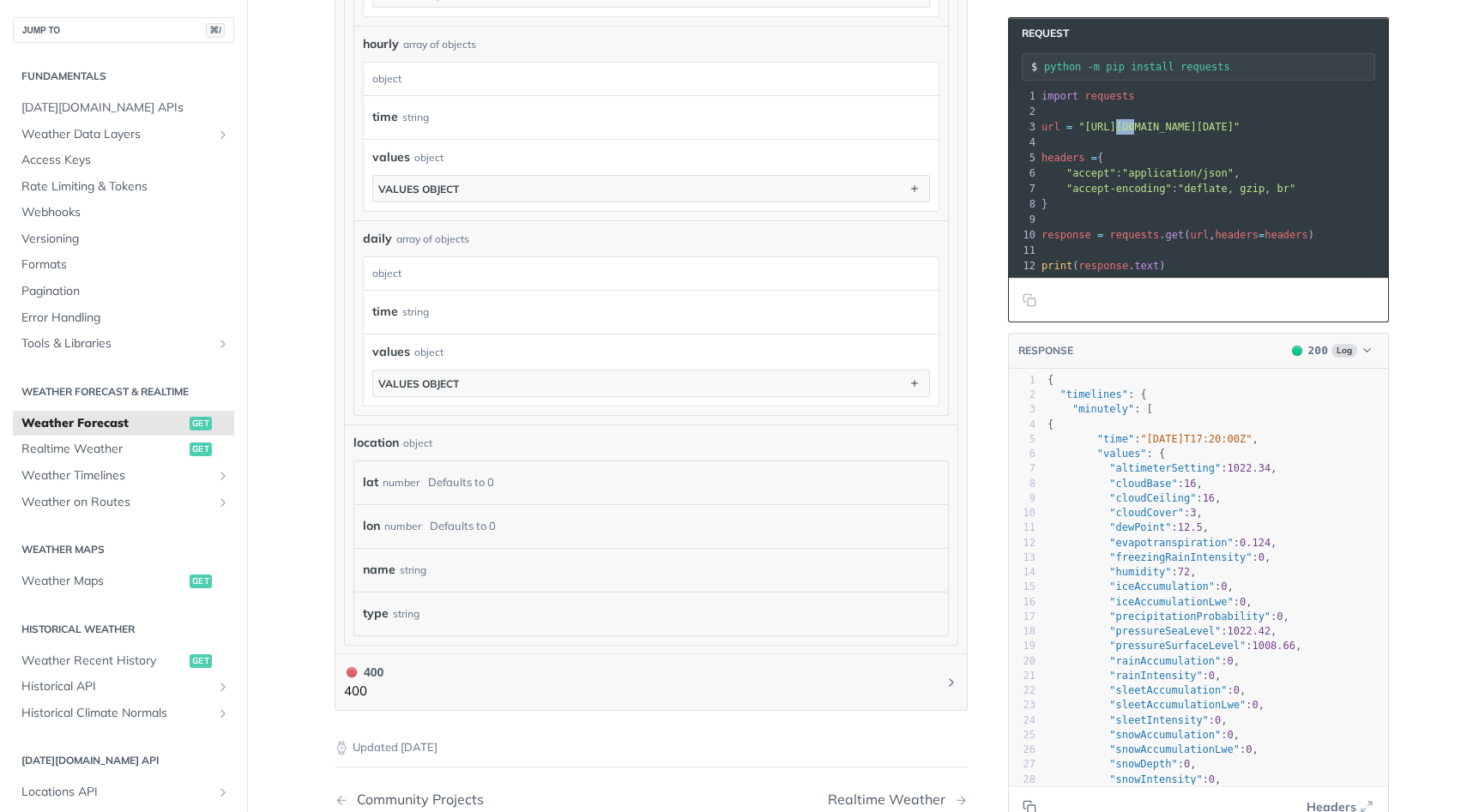
click at [1124, 127] on span ""https://api.tomorrow.io/v4/weather/forecast?location=new%2520york&apikey=nWUZ9…" at bounding box center [1158, 126] width 161 height 12
copy div "url = "https://api.tomorrow.io/v4/weather/forecast?location=new%2520york&apikey…"
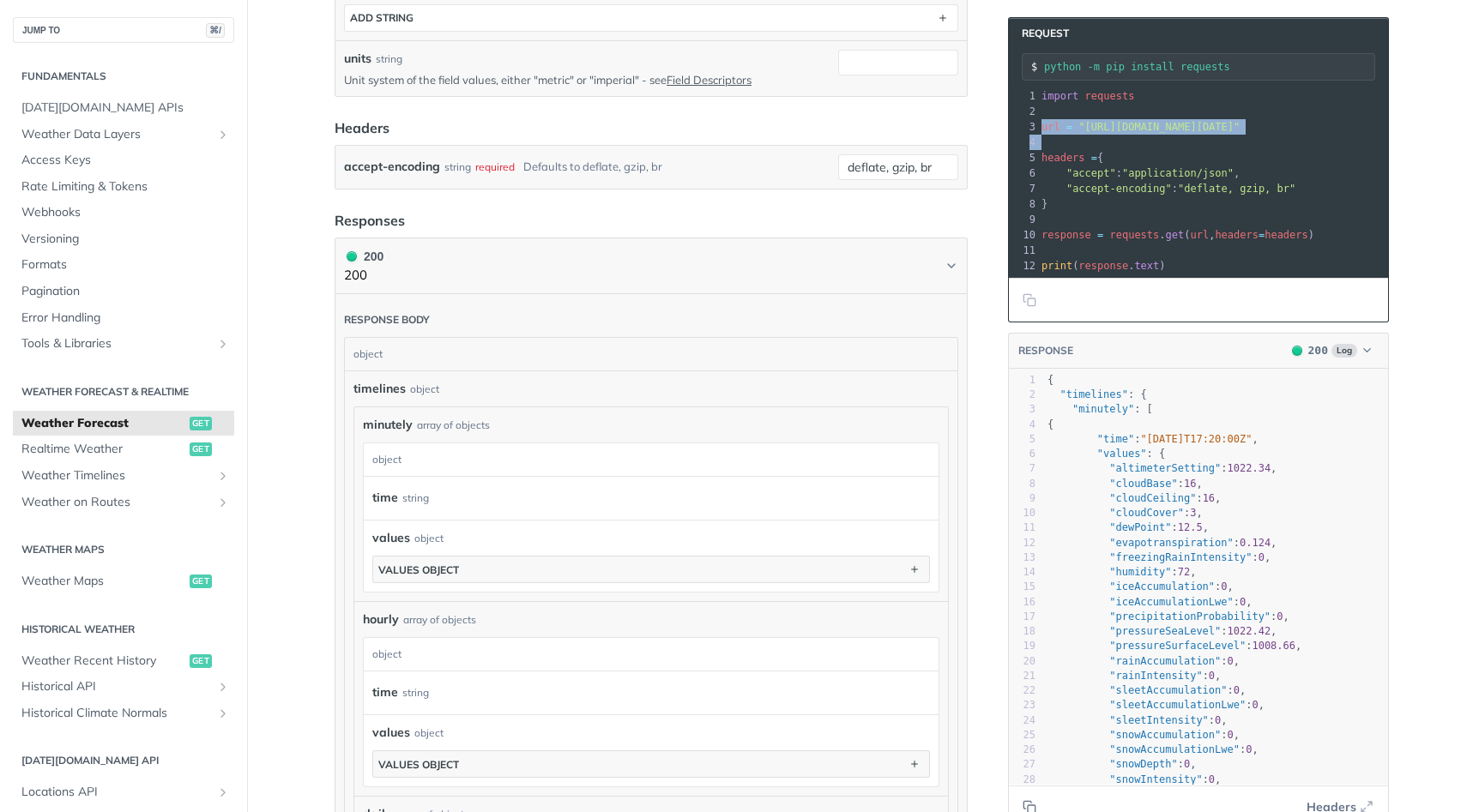
scroll to position [689, 0]
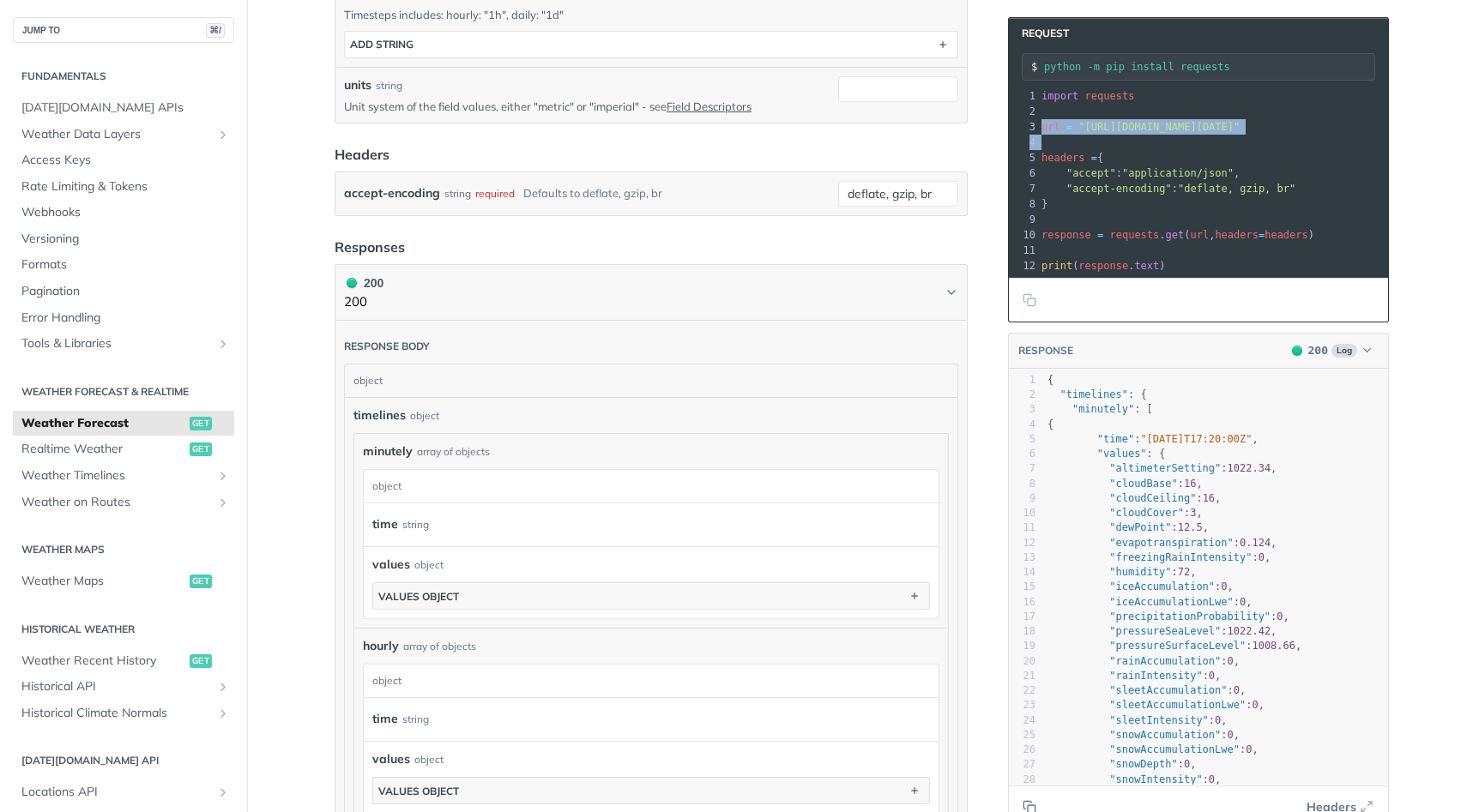
click at [434, 191] on label "accept-encoding" at bounding box center [391, 193] width 96 height 25
click at [838, 191] on input "deflate, gzip, br" at bounding box center [898, 193] width 120 height 26
click at [434, 191] on label "accept-encoding" at bounding box center [391, 193] width 96 height 25
click at [838, 191] on input "deflate, gzip, br" at bounding box center [898, 193] width 120 height 26
click at [434, 191] on label "accept-encoding" at bounding box center [391, 193] width 96 height 25
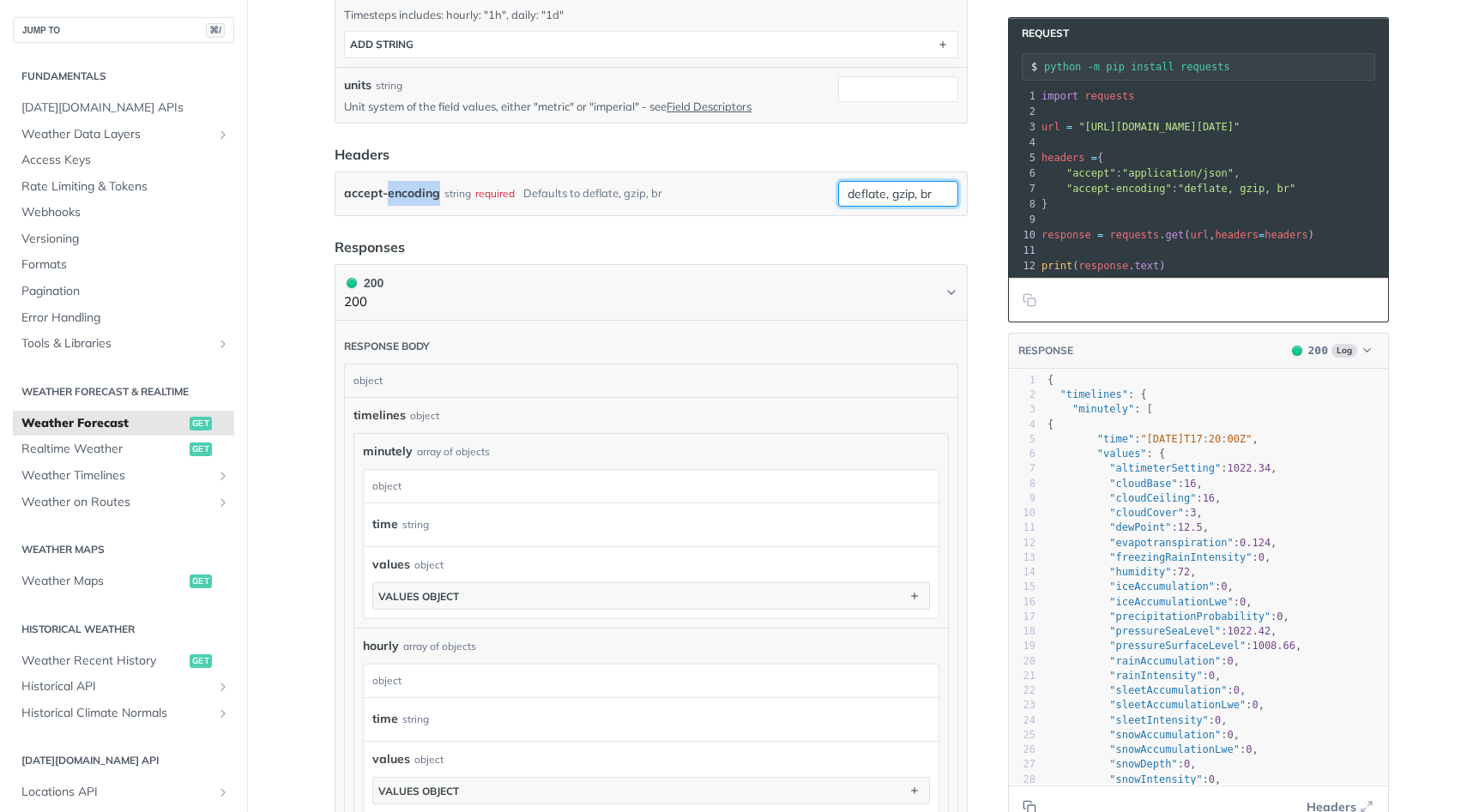
click at [838, 191] on input "deflate, gzip, br" at bounding box center [898, 193] width 120 height 26
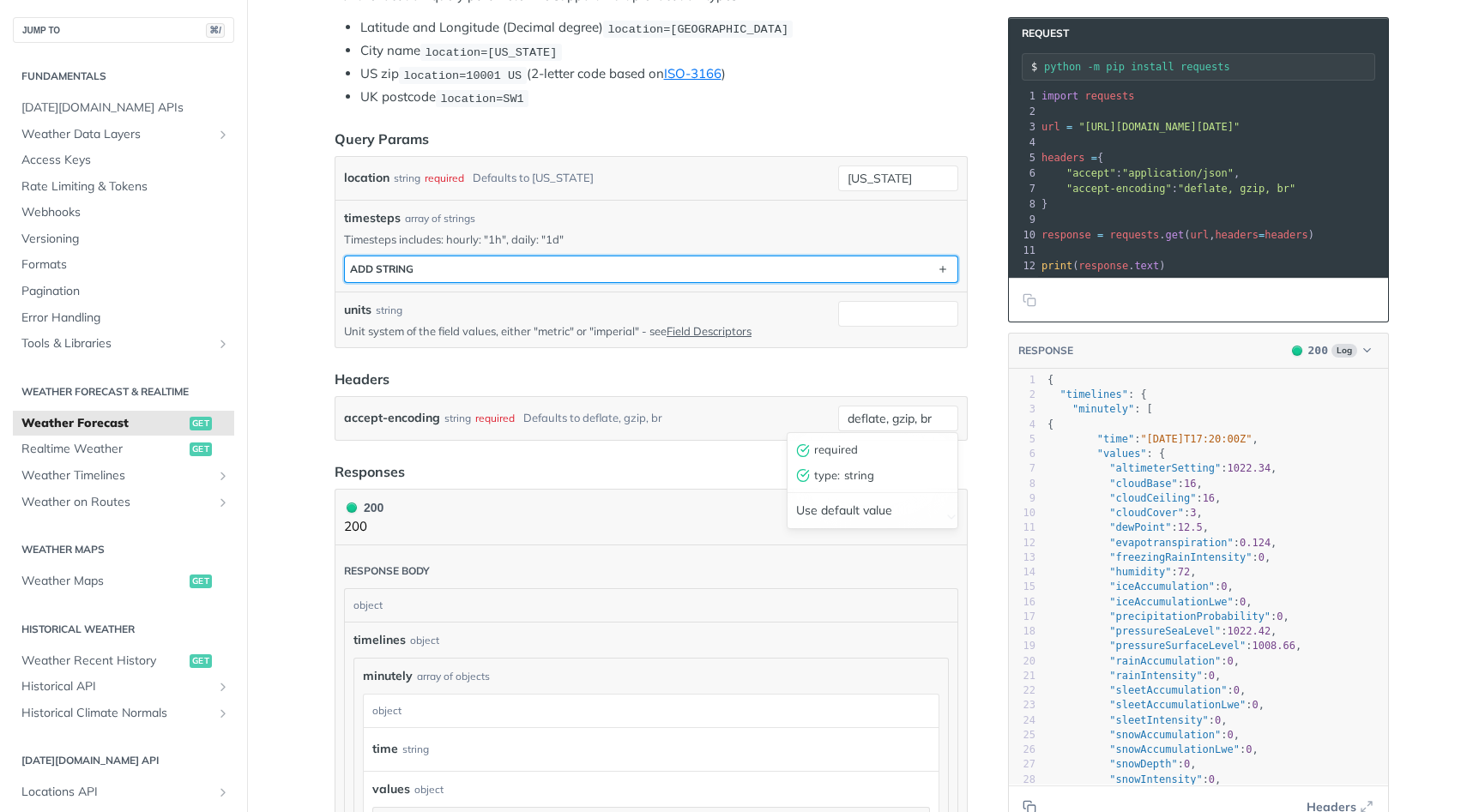
click at [540, 257] on button "ADD string" at bounding box center [651, 269] width 612 height 26
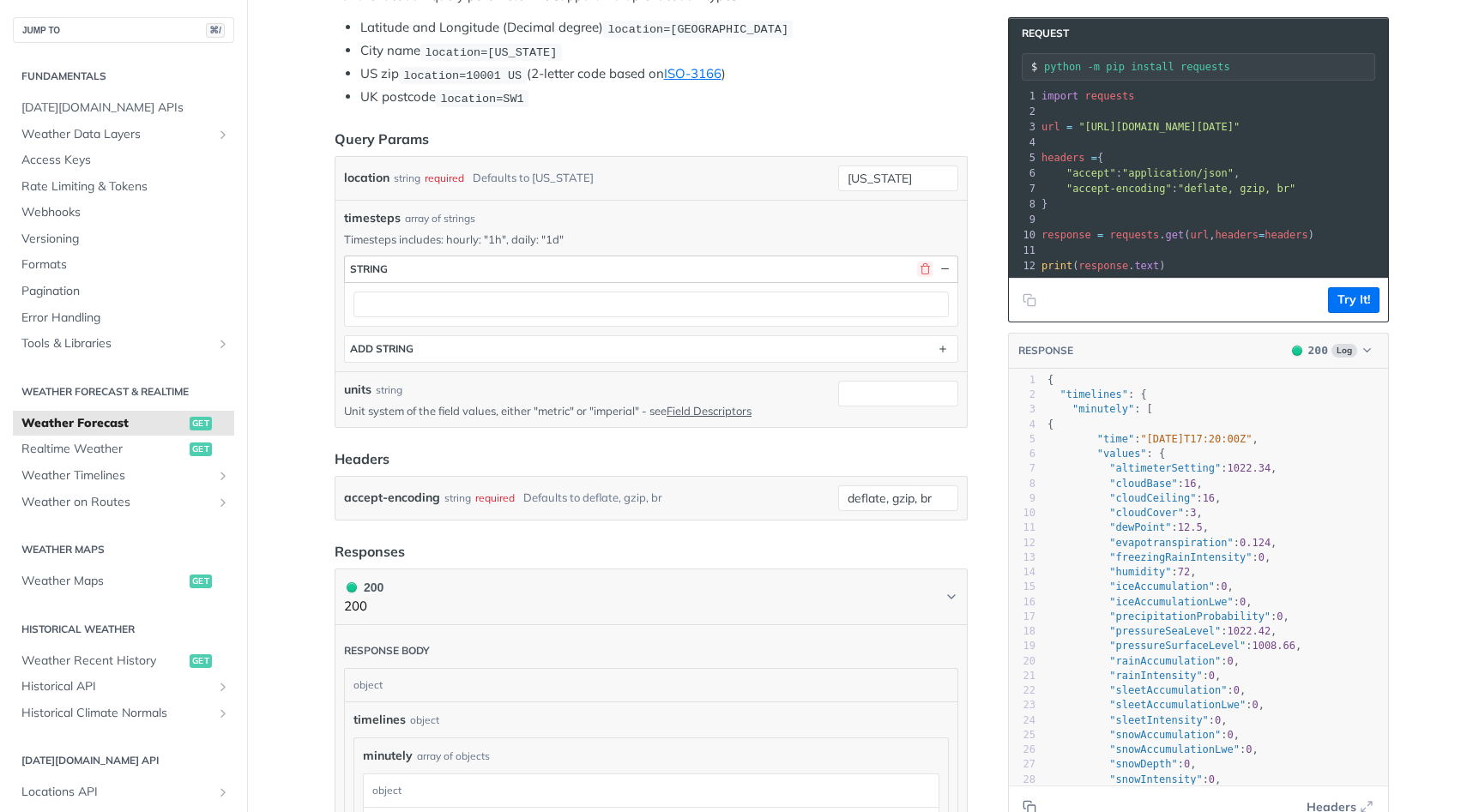
click at [921, 265] on button "button" at bounding box center [924, 269] width 15 height 15
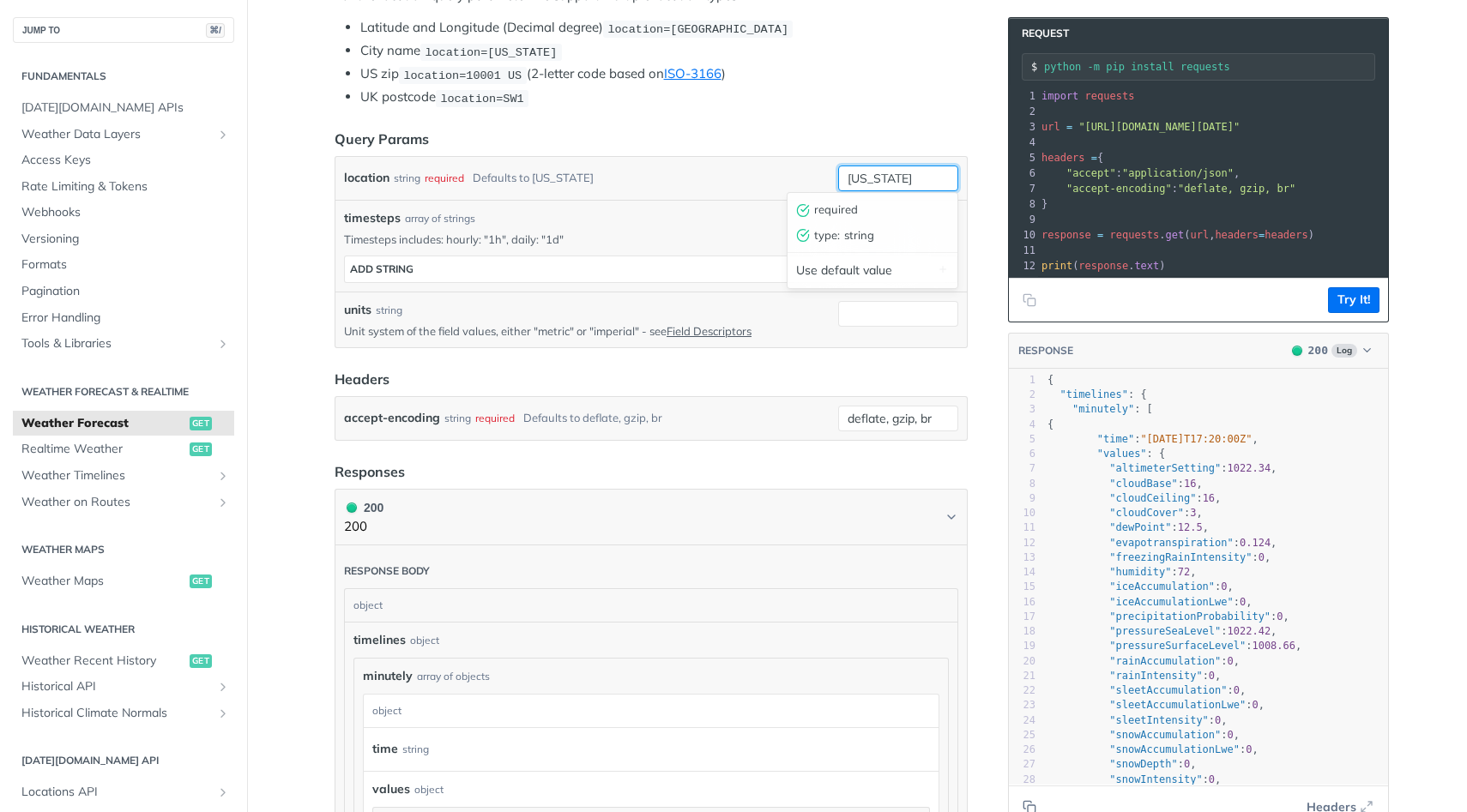
click at [921, 170] on input "[US_STATE]" at bounding box center [898, 178] width 120 height 26
type input "n"
type input "[GEOGRAPHIC_DATA]"
click at [639, 188] on div "location string required Defaults to new york philadelphia required type : stri…" at bounding box center [651, 179] width 632 height 42
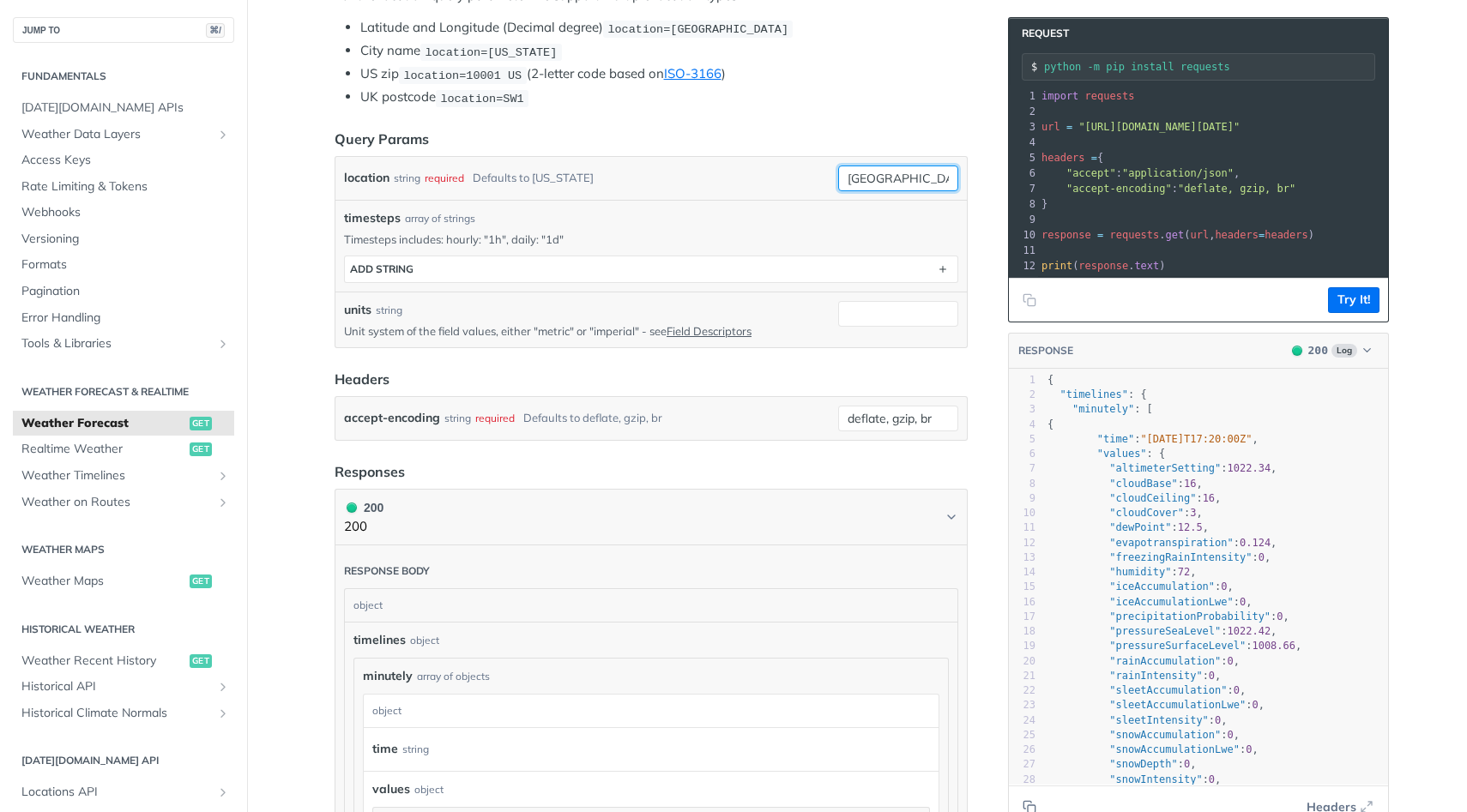
click at [896, 176] on input "[GEOGRAPHIC_DATA]" at bounding box center [898, 178] width 120 height 26
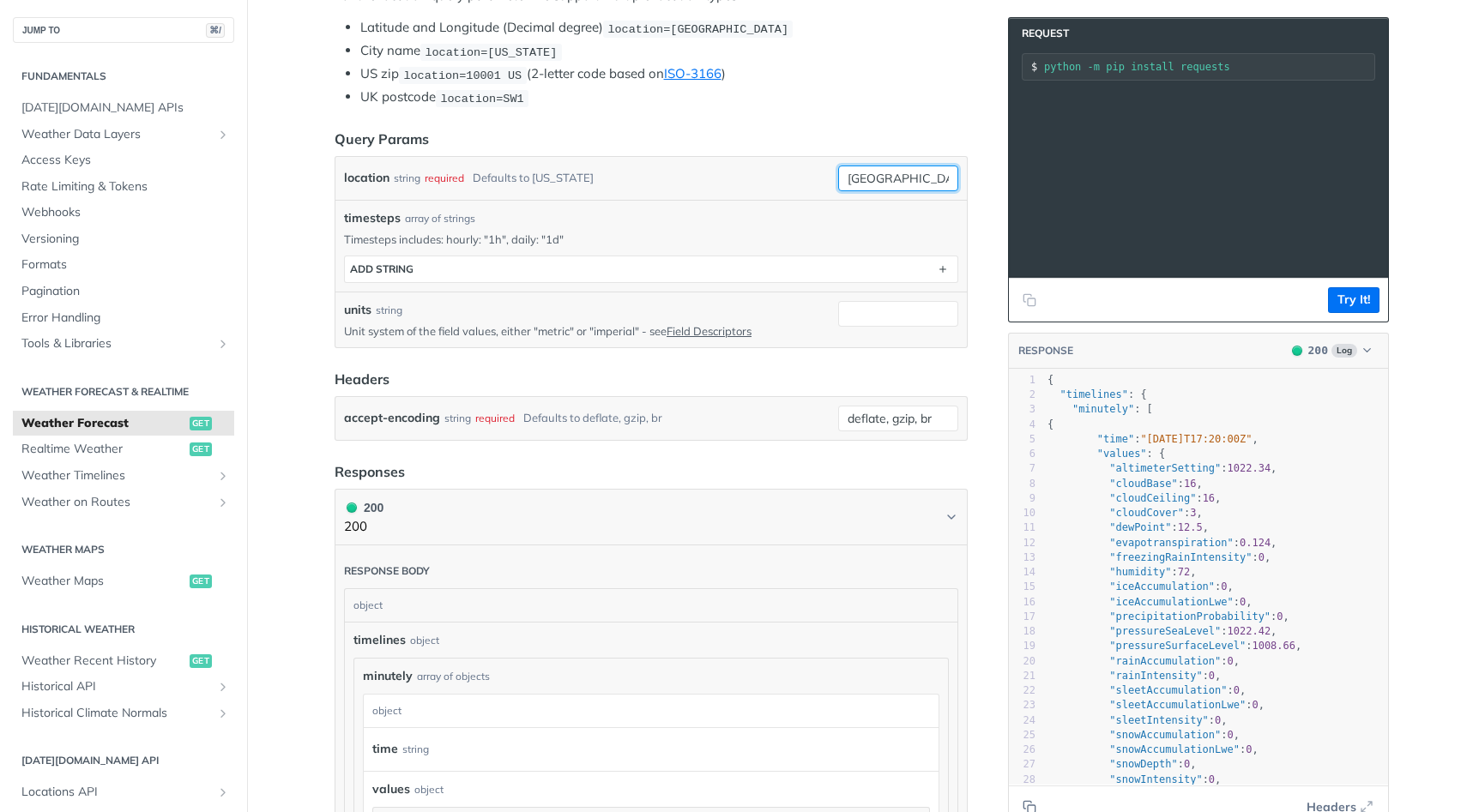
scroll to position [0, 262]
click at [1281, 120] on pre "url = "https://api.tomorrow.io/v4/weather/forecast?location=philadelphia&timest…" at bounding box center [1164, 126] width 775 height 15
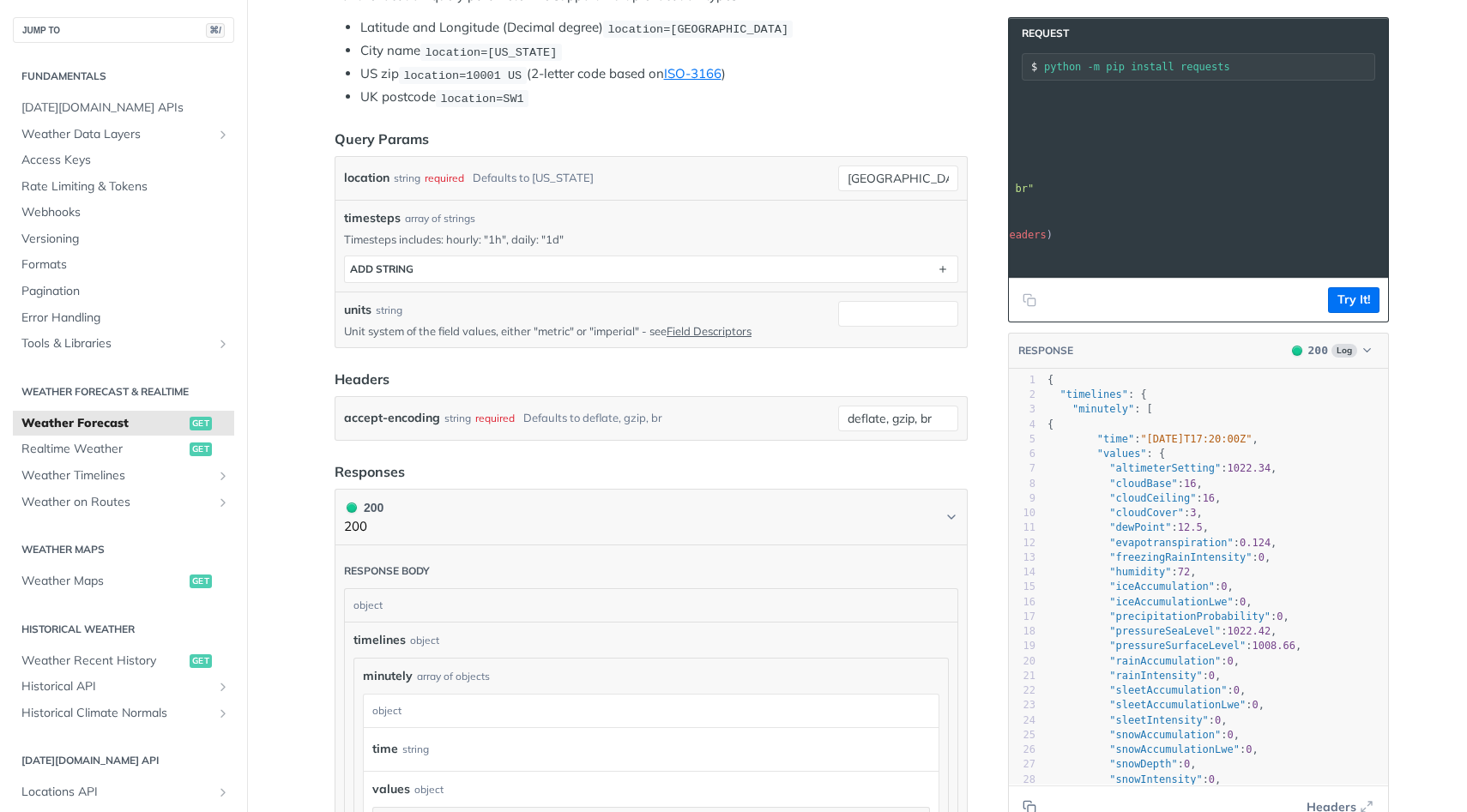
scroll to position [0, 0]
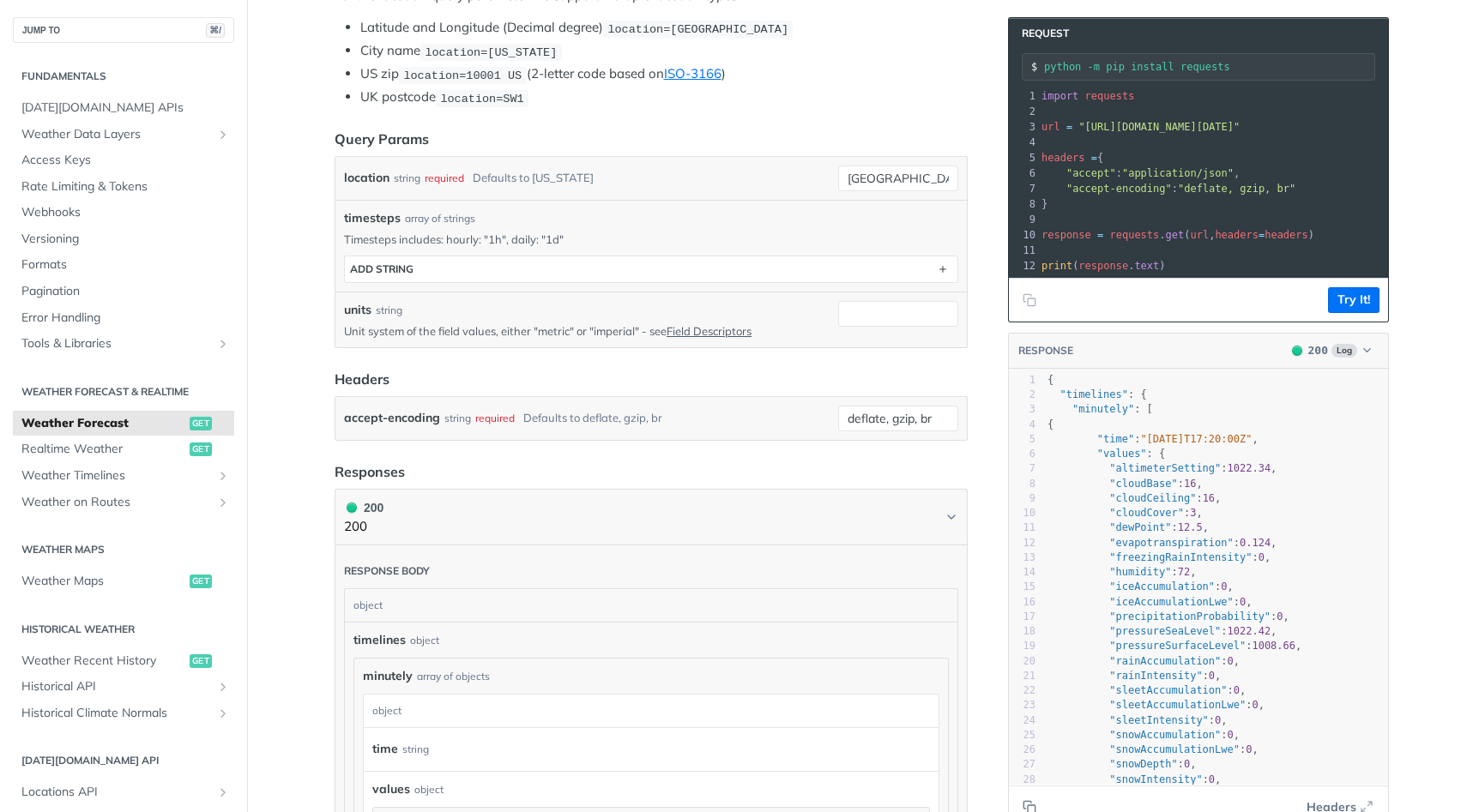
click at [1281, 120] on pre "url = "https://api.tomorrow.io/v4/weather/forecast?location=philadelphia&timest…" at bounding box center [1425, 126] width 775 height 15
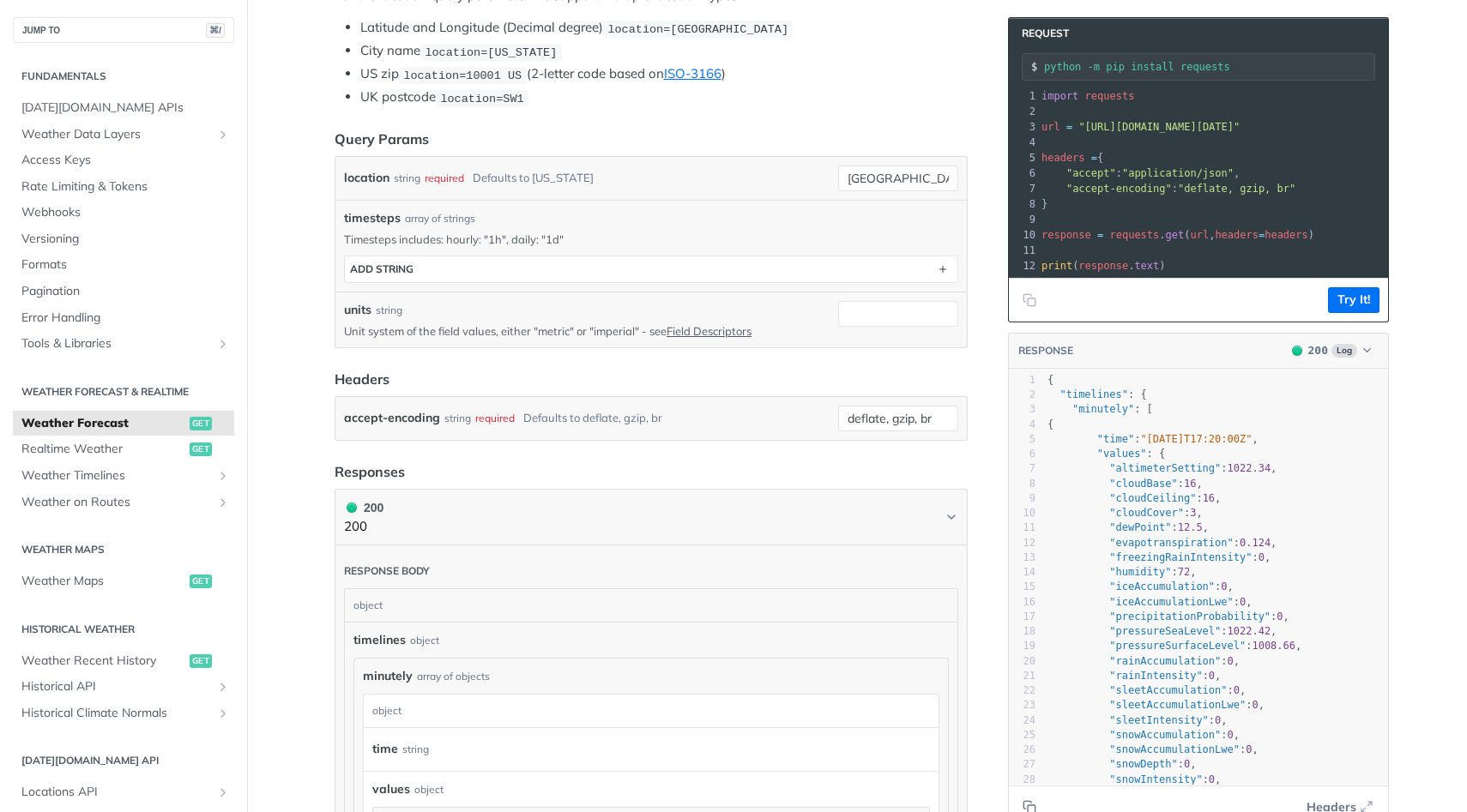
click at [1281, 120] on pre "url = "https://api.tomorrow.io/v4/weather/forecast?location=philadelphia&timest…" at bounding box center [1425, 126] width 775 height 15
click at [1019, 293] on button "Copy to clipboard" at bounding box center [1029, 300] width 24 height 26
click at [892, 315] on input "units" at bounding box center [898, 314] width 120 height 26
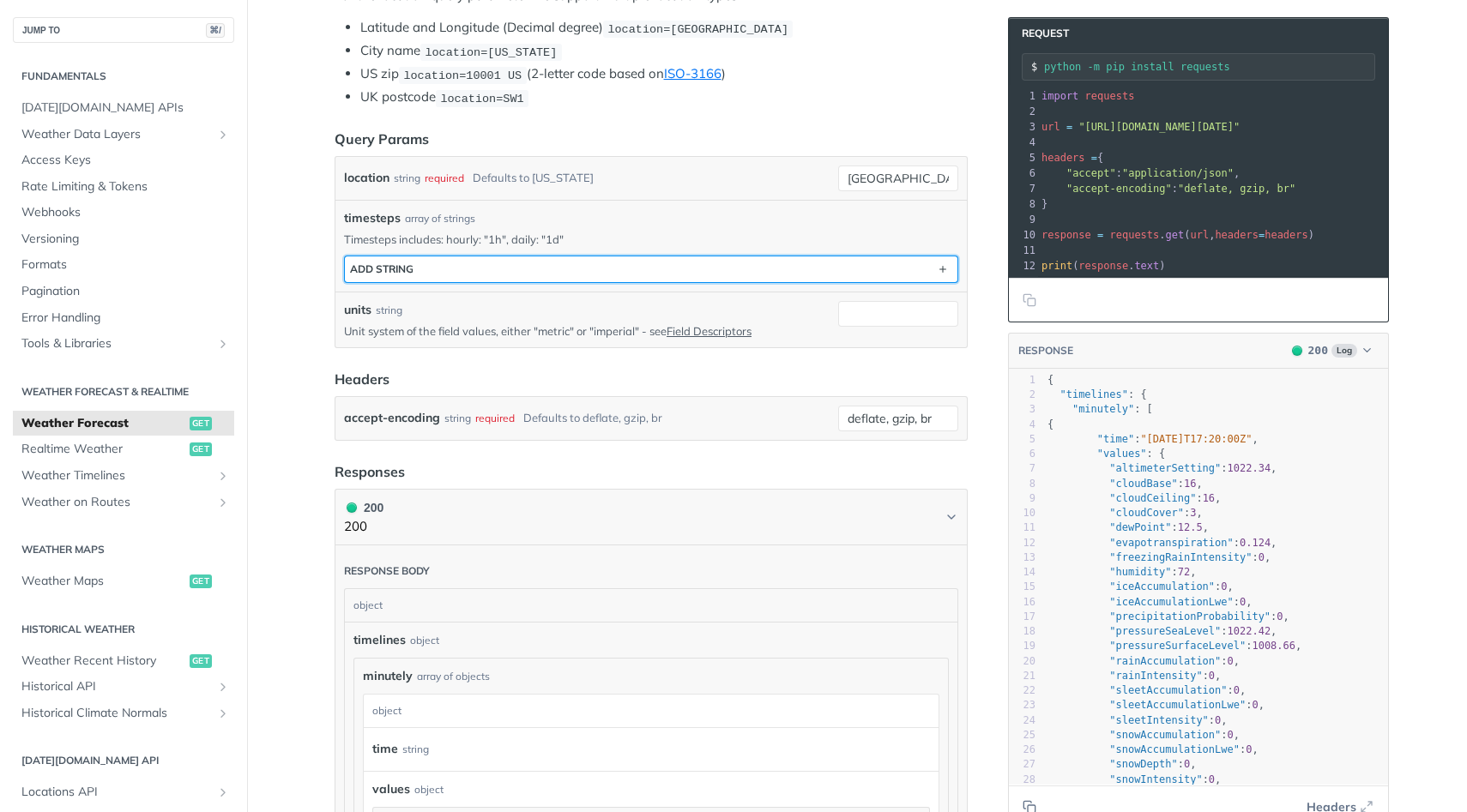
click at [906, 268] on button "ADD string" at bounding box center [651, 269] width 612 height 26
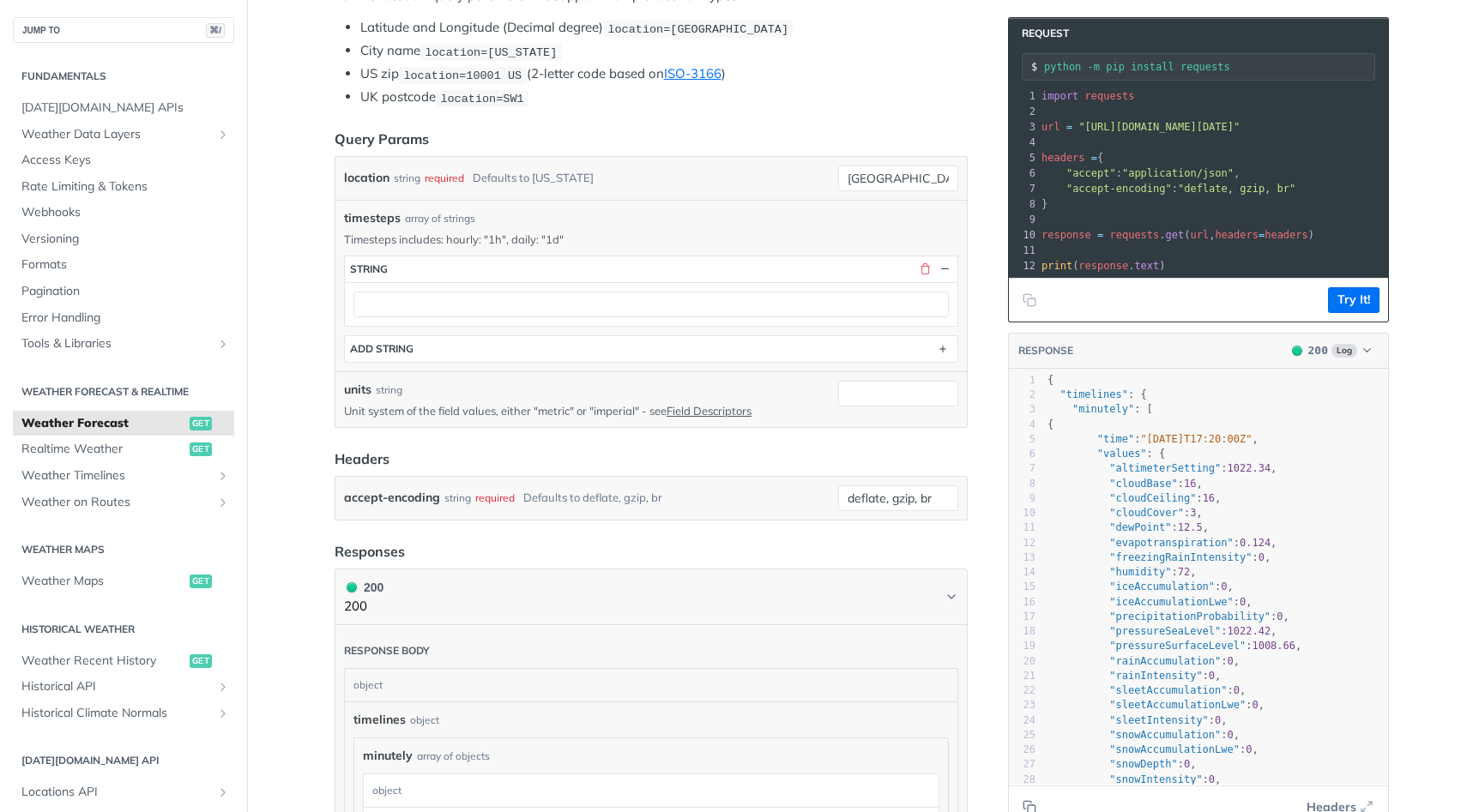
click at [799, 285] on div at bounding box center [651, 303] width 612 height 43
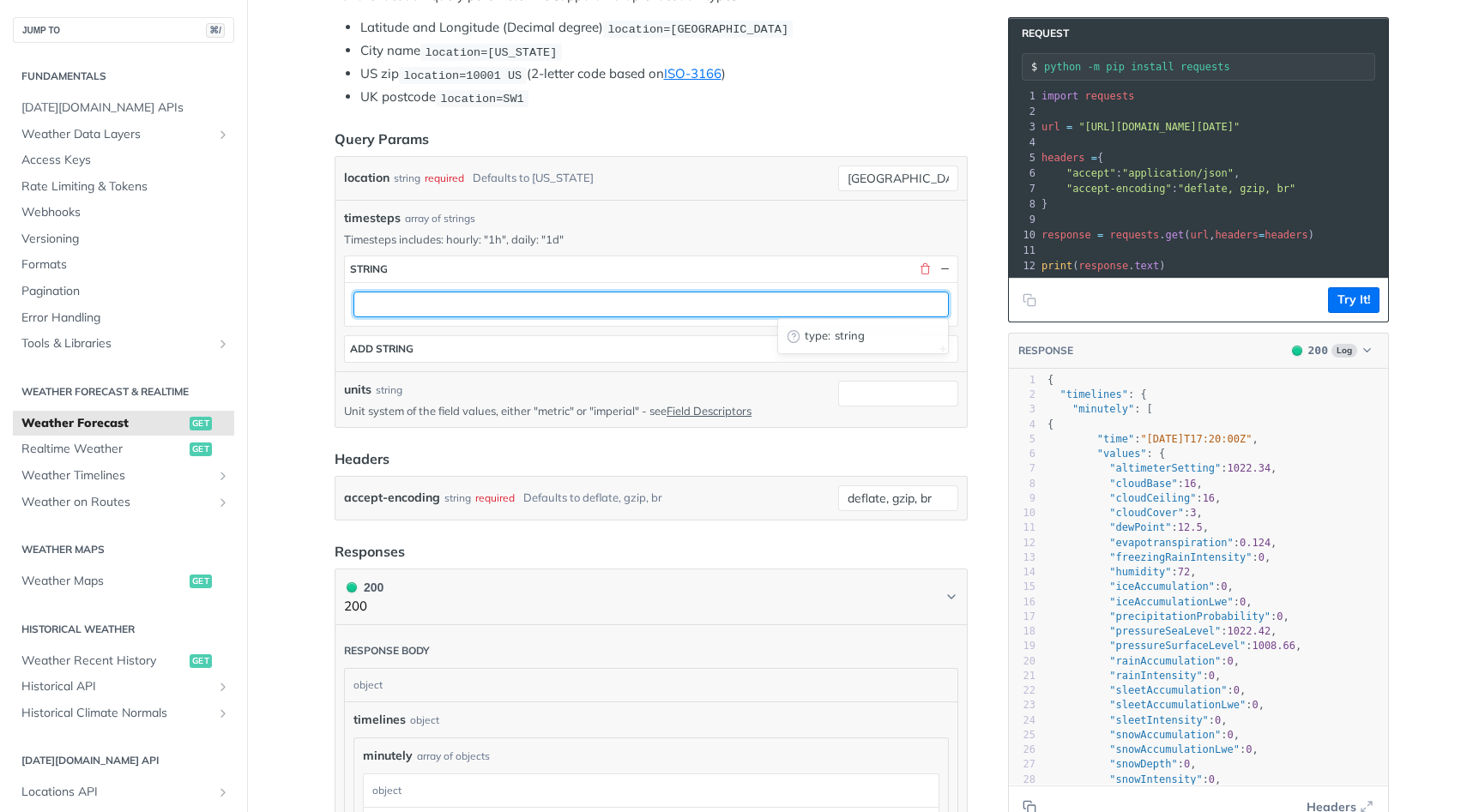
click at [740, 299] on input "text" at bounding box center [651, 304] width 595 height 26
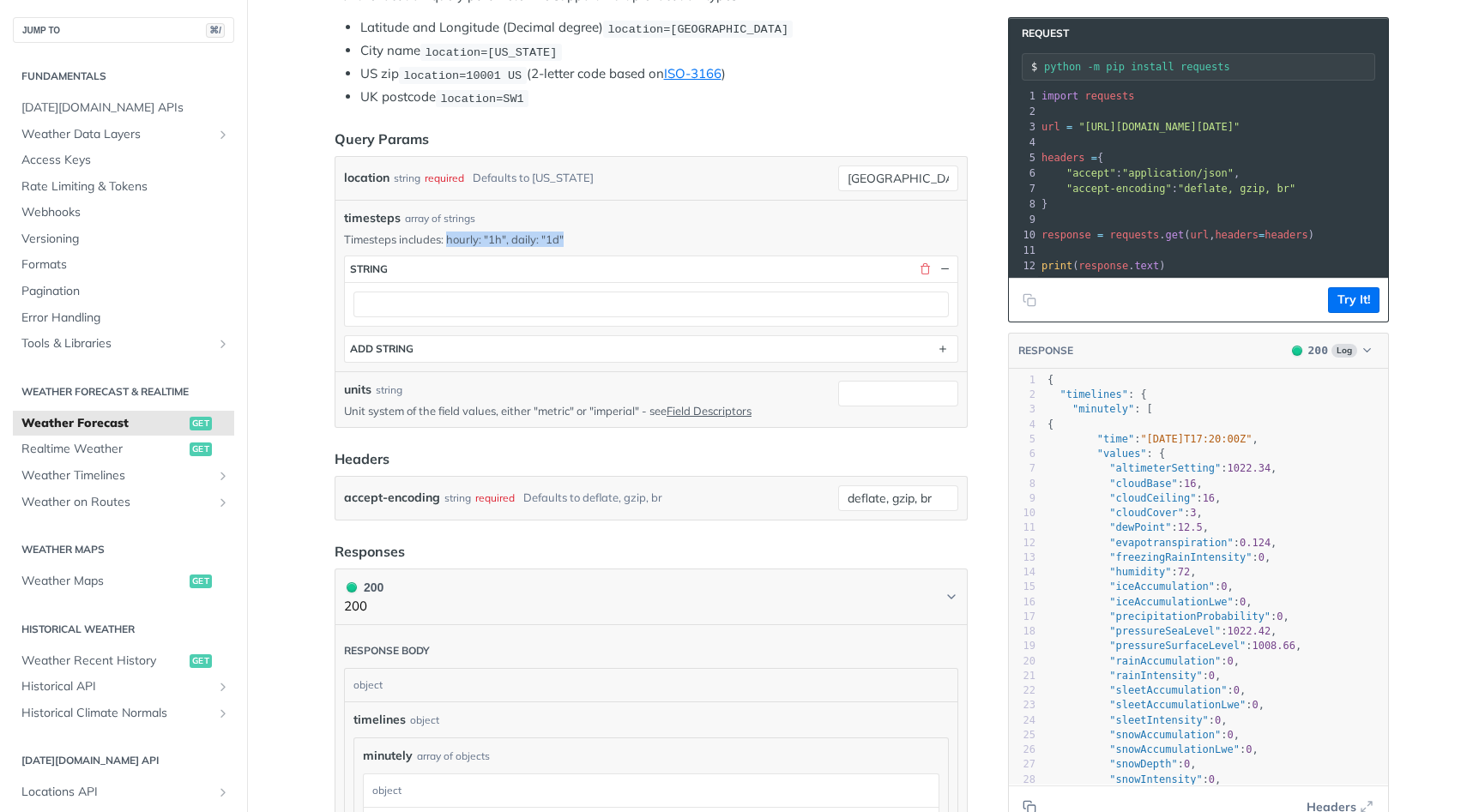
drag, startPoint x: 449, startPoint y: 236, endPoint x: 507, endPoint y: 243, distance: 58.4
click at [507, 243] on div "timesteps array of strings Timesteps includes: hourly: "1h", daily: "1d" timest…" at bounding box center [651, 286] width 614 height 154
click at [507, 247] on div "timesteps string ADD string" at bounding box center [651, 305] width 614 height 116
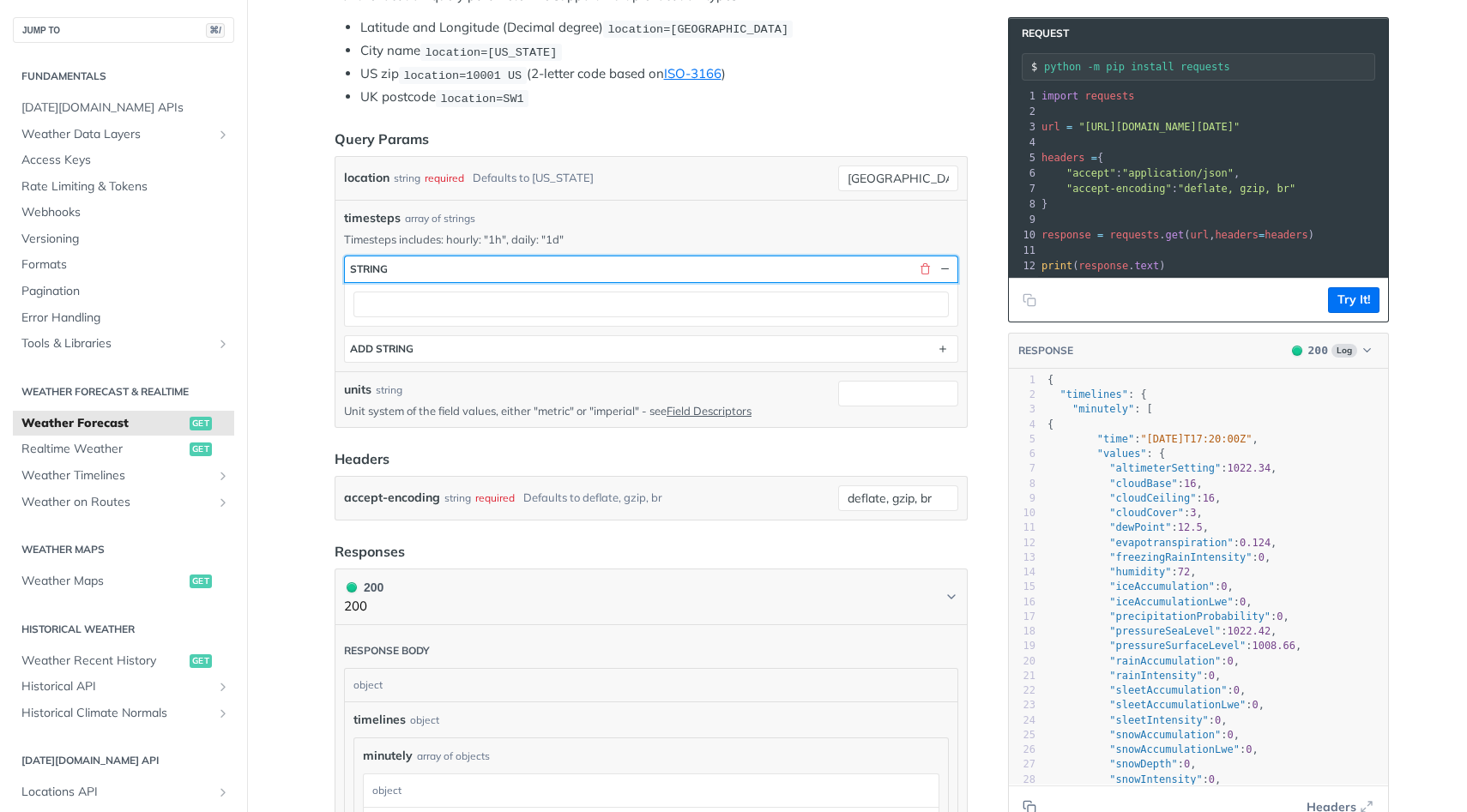
click at [482, 263] on button "string" at bounding box center [651, 269] width 612 height 26
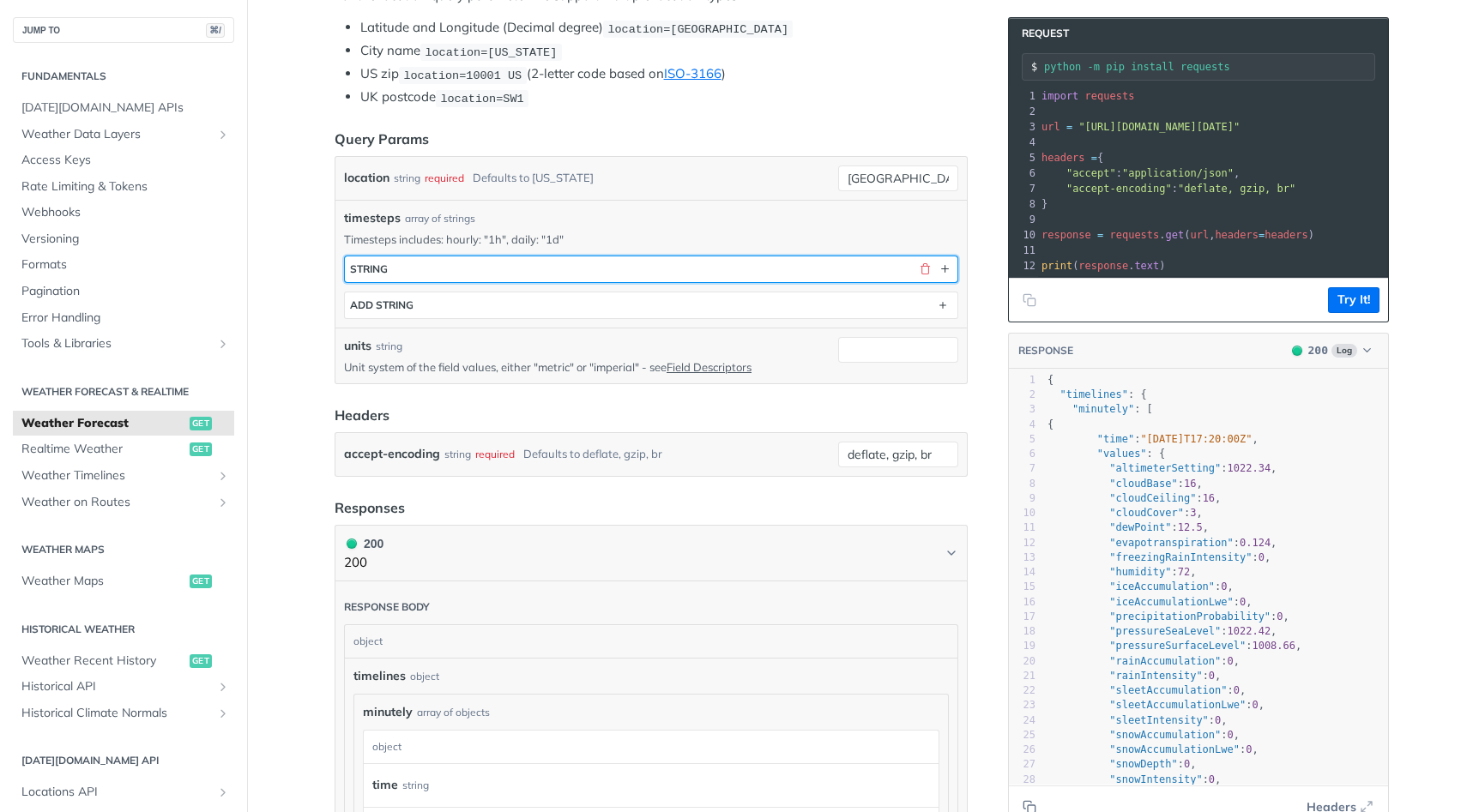
click at [480, 257] on button "string" at bounding box center [651, 269] width 612 height 26
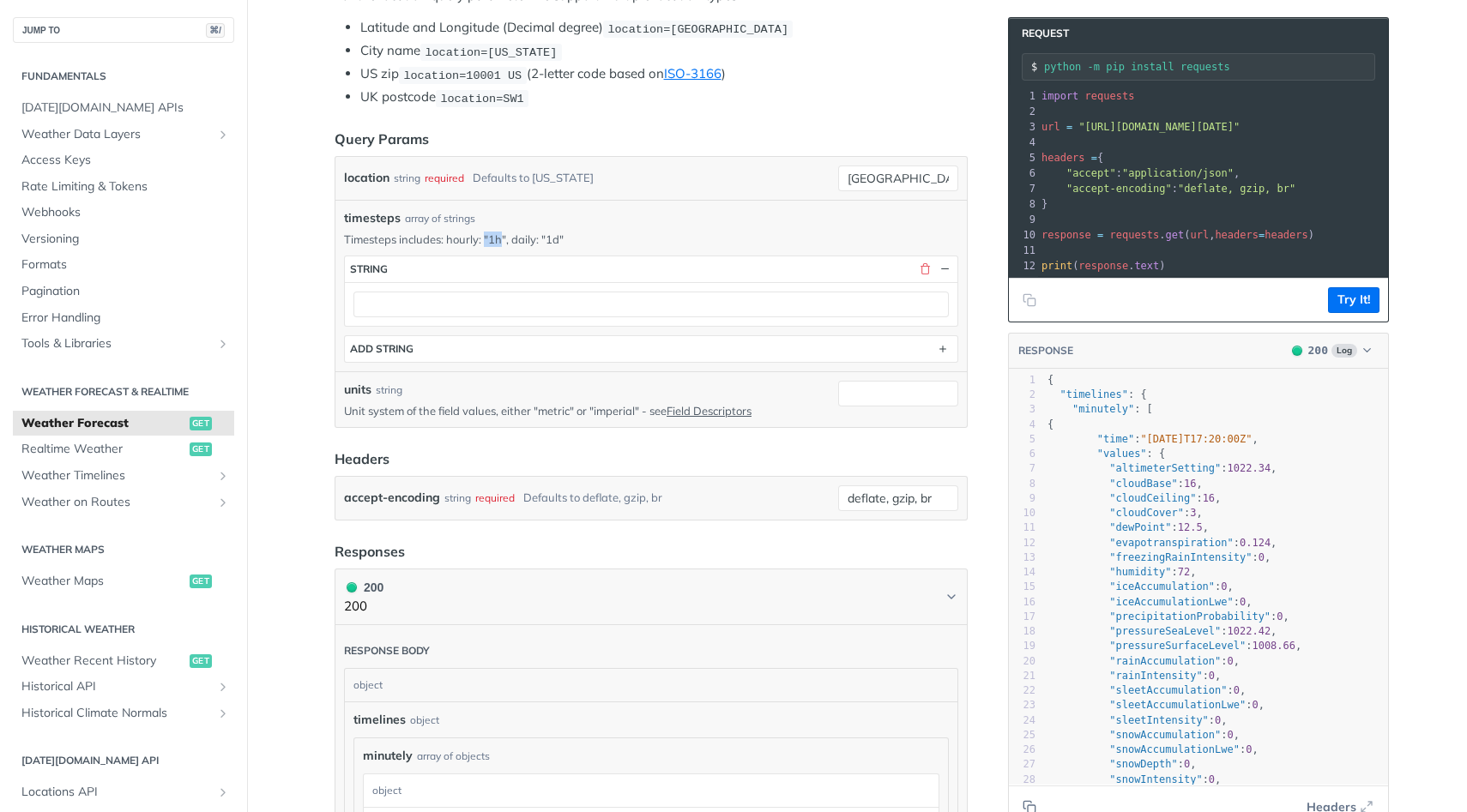
drag, startPoint x: 485, startPoint y: 234, endPoint x: 502, endPoint y: 234, distance: 17.0
click at [502, 234] on p "Timesteps includes: hourly: "1h", daily: "1d"" at bounding box center [651, 239] width 614 height 15
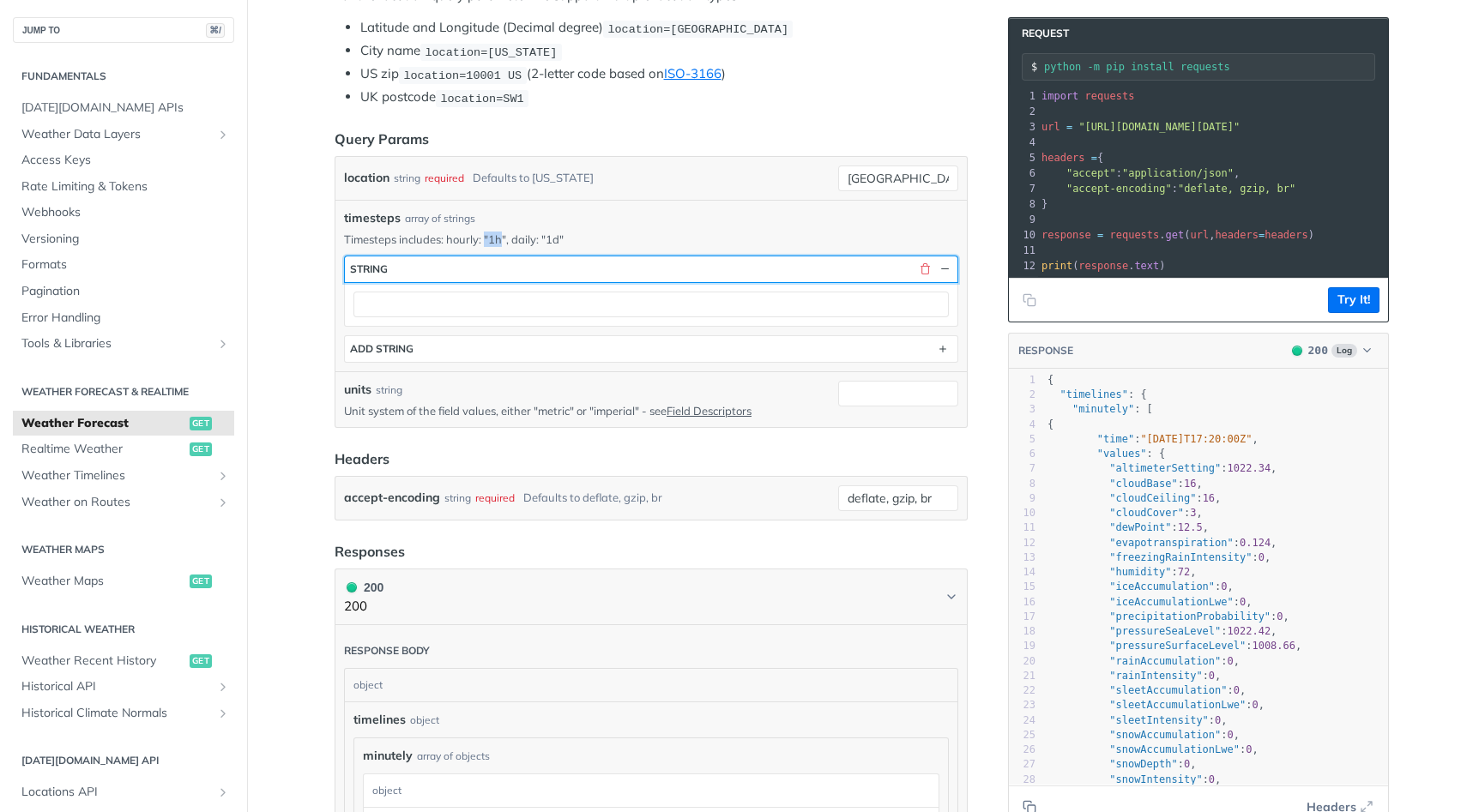
click at [452, 271] on button "string" at bounding box center [651, 269] width 612 height 26
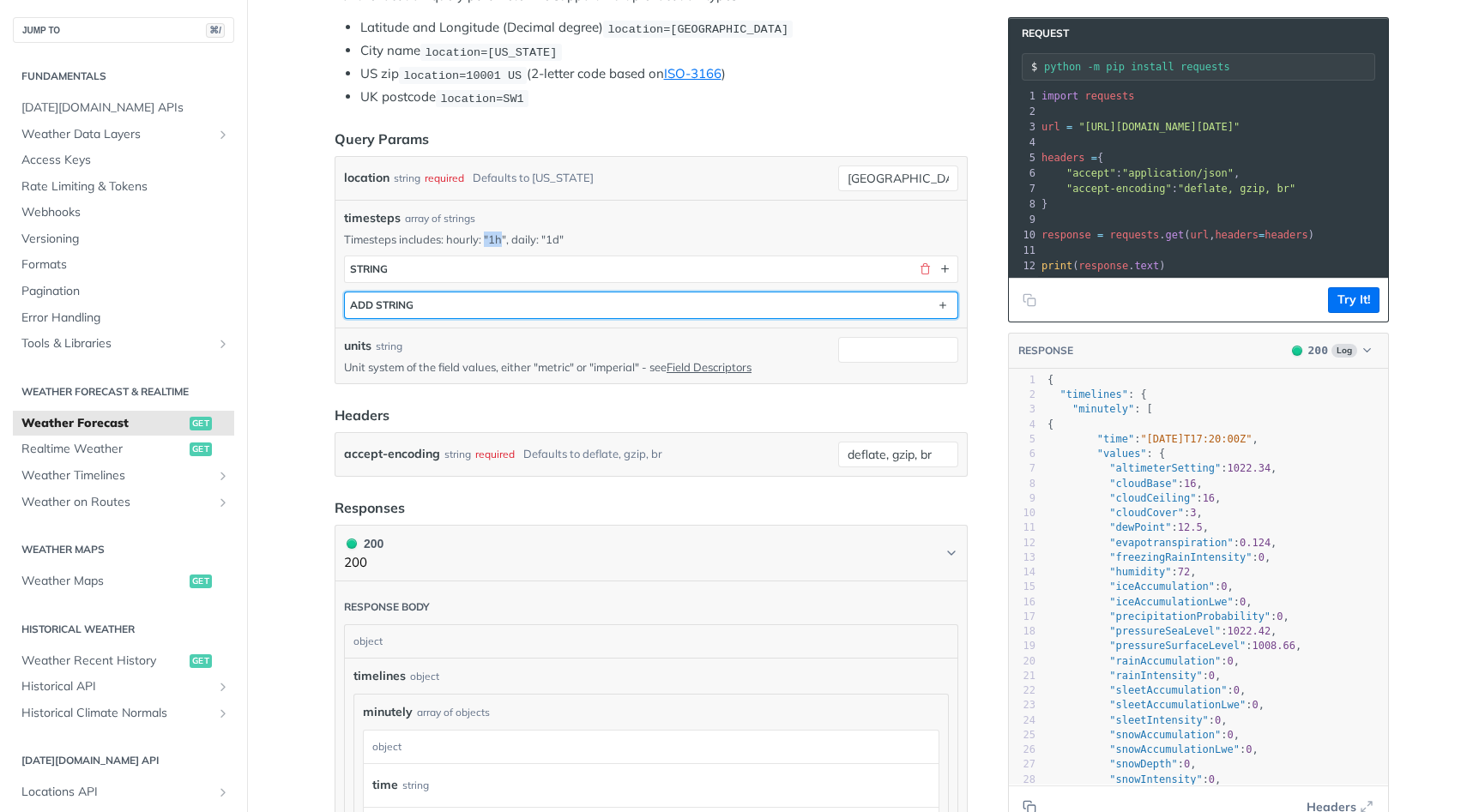
click at [396, 303] on div "ADD string" at bounding box center [381, 304] width 64 height 13
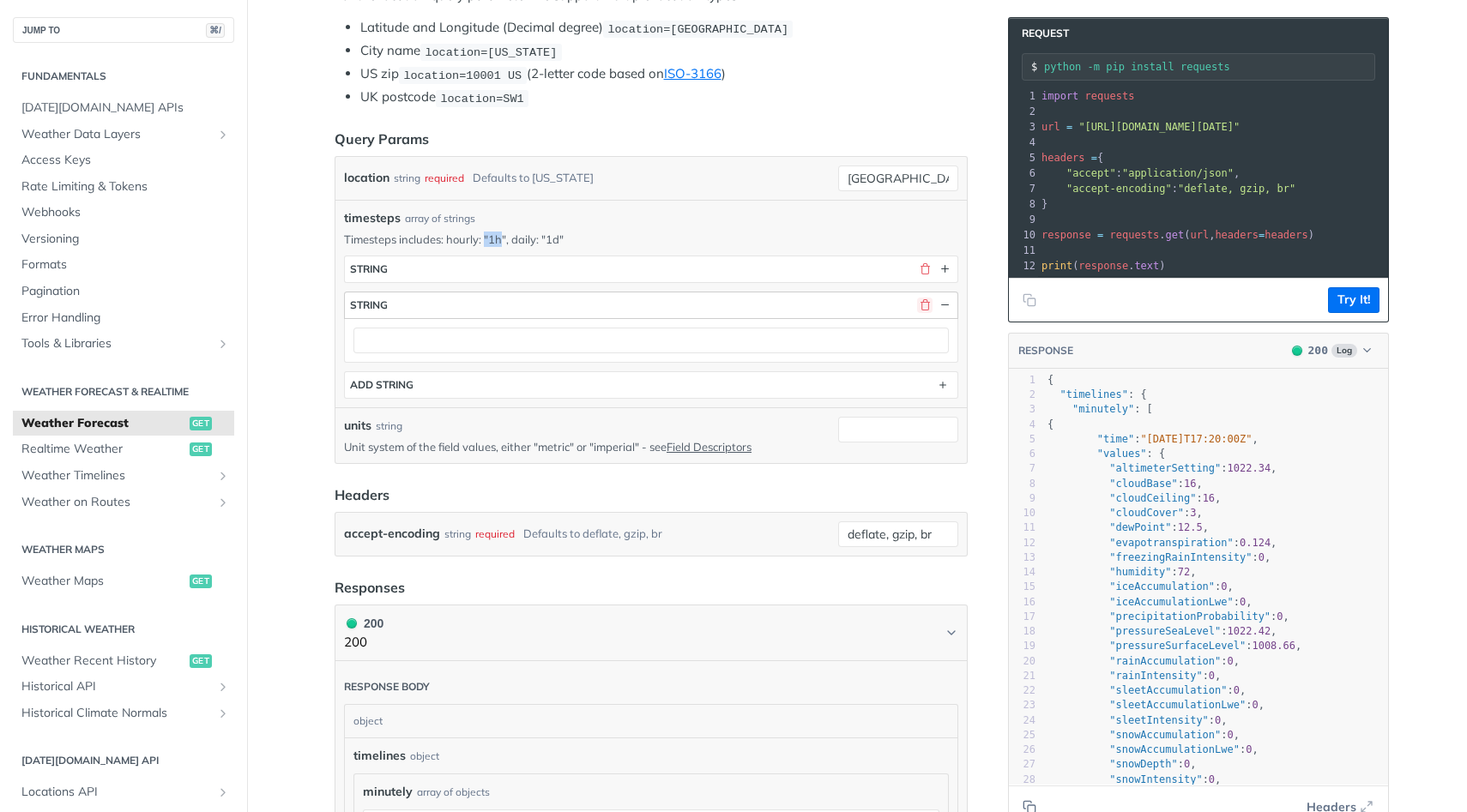
click at [931, 297] on button "button" at bounding box center [924, 305] width 15 height 15
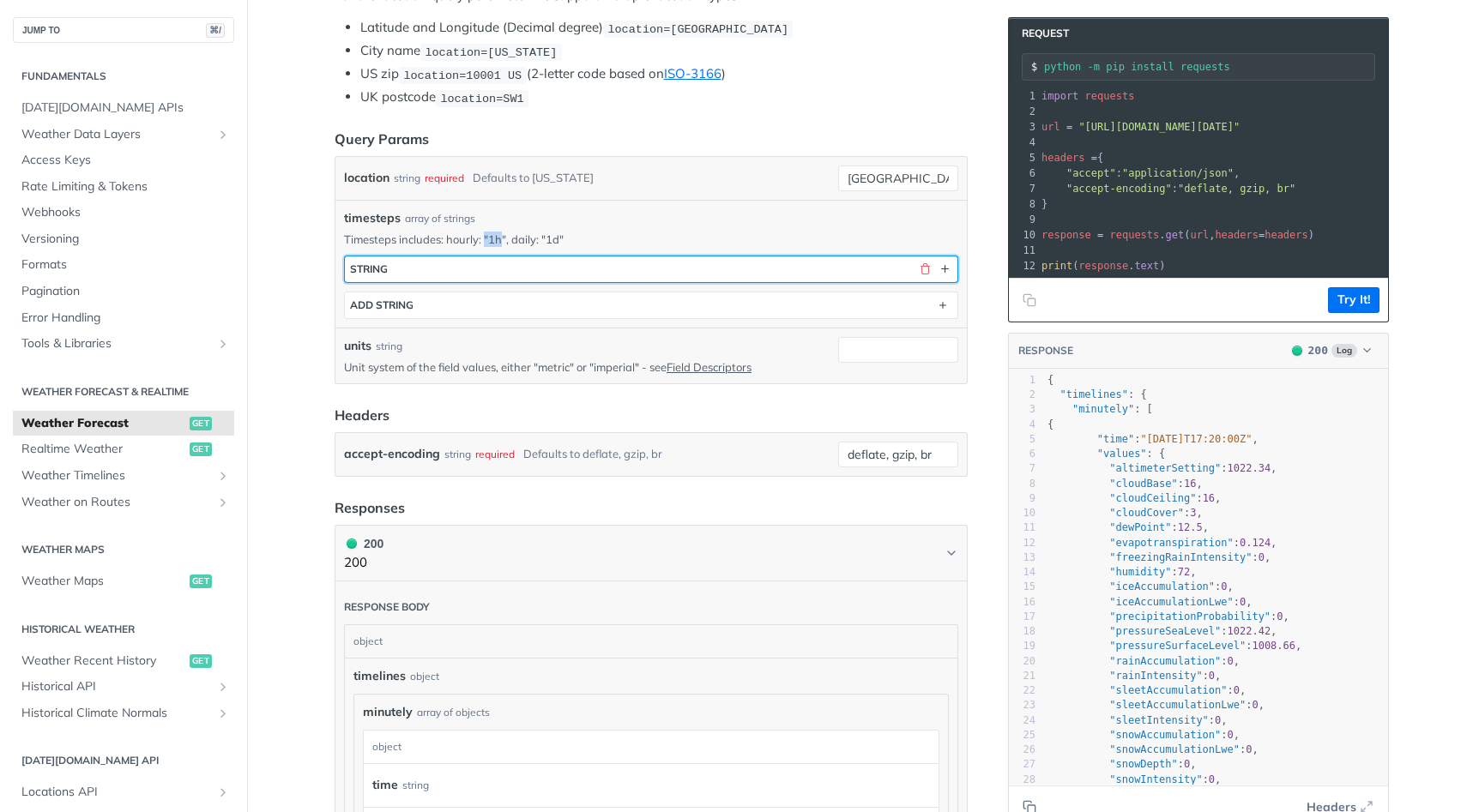
click at [715, 270] on button "string" at bounding box center [651, 269] width 612 height 26
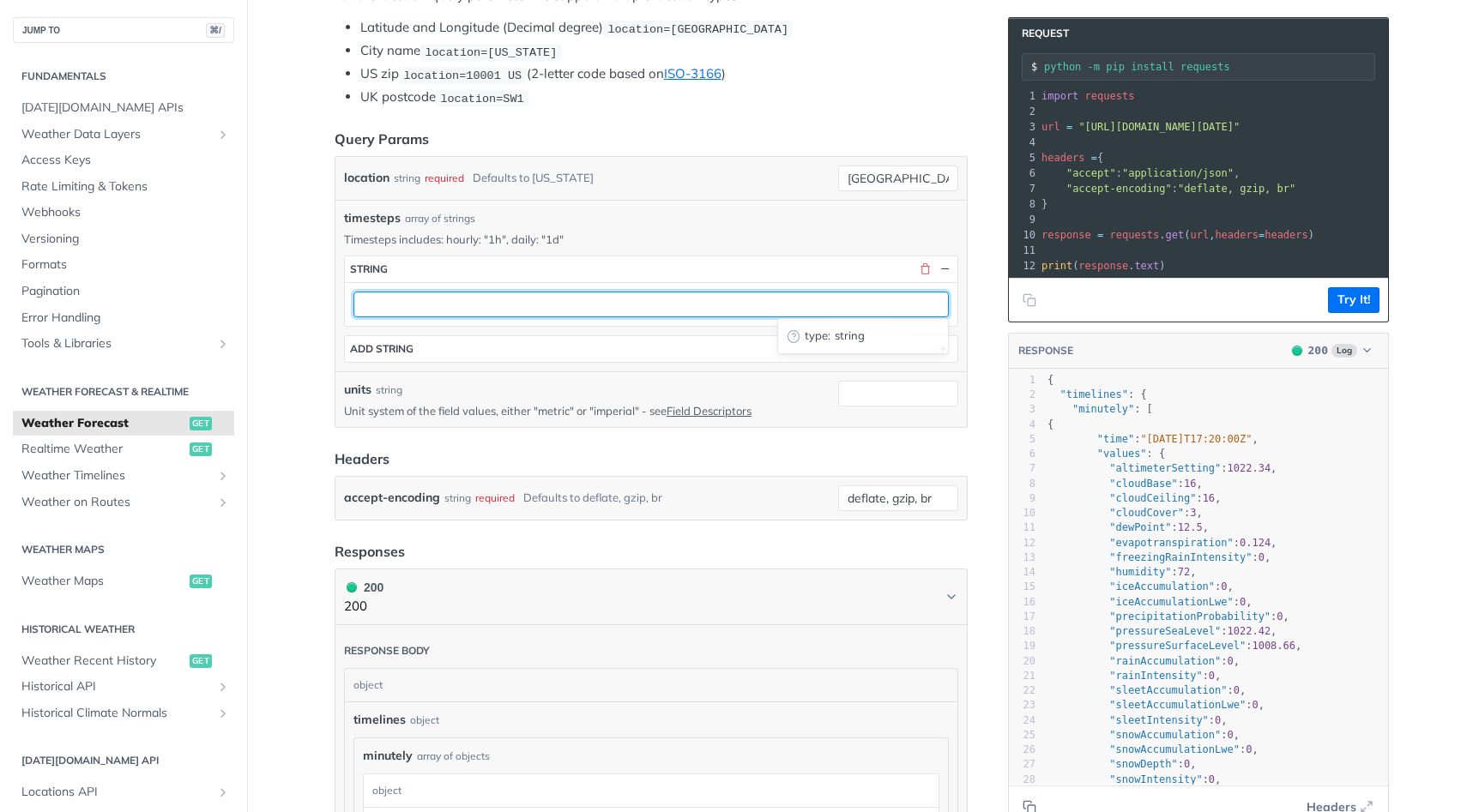
click at [600, 293] on input "text" at bounding box center [651, 304] width 595 height 26
type input "hourly: "3hr""
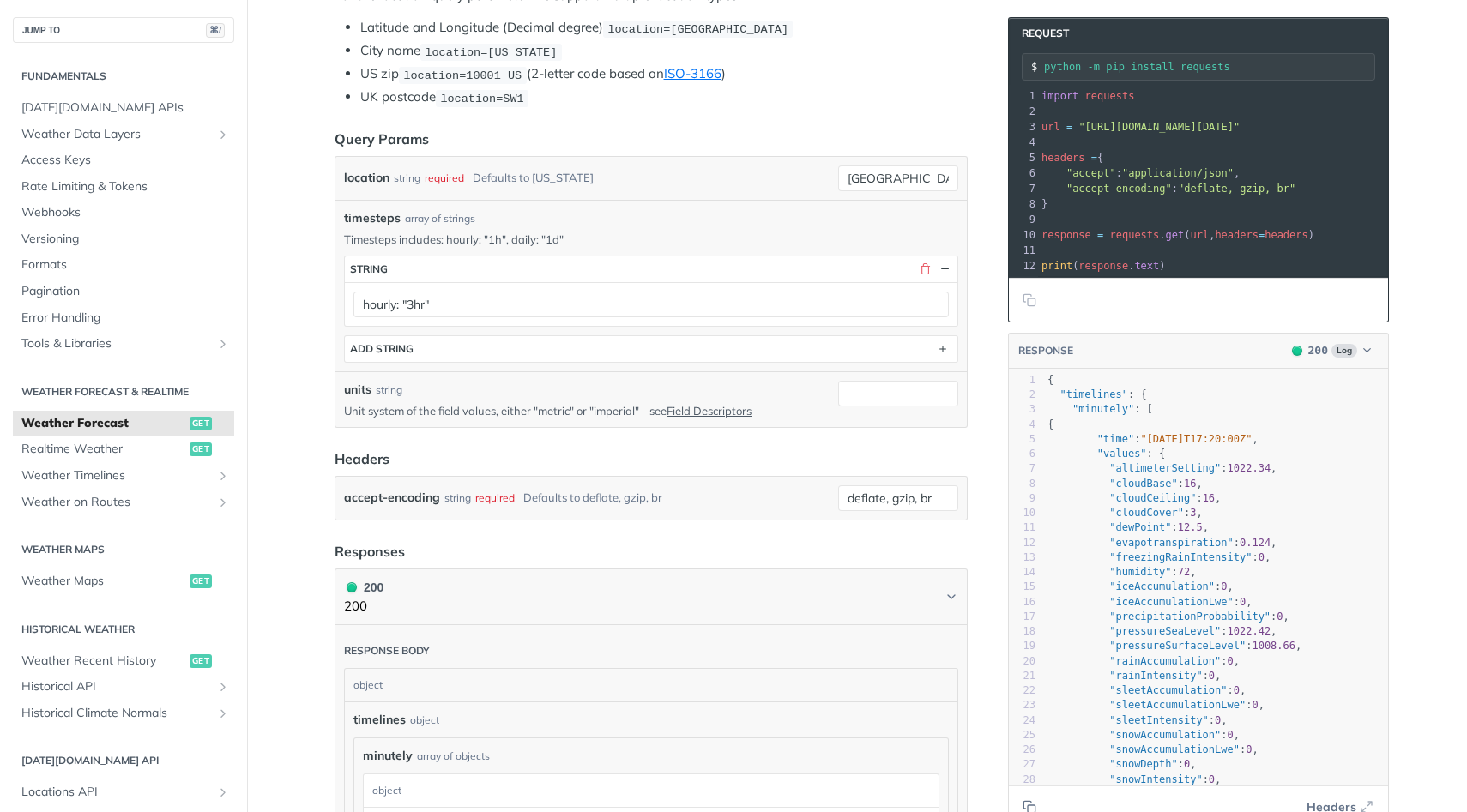
scroll to position [0, 50]
click at [1030, 306] on icon "Copy to clipboard" at bounding box center [1031, 302] width 8 height 8
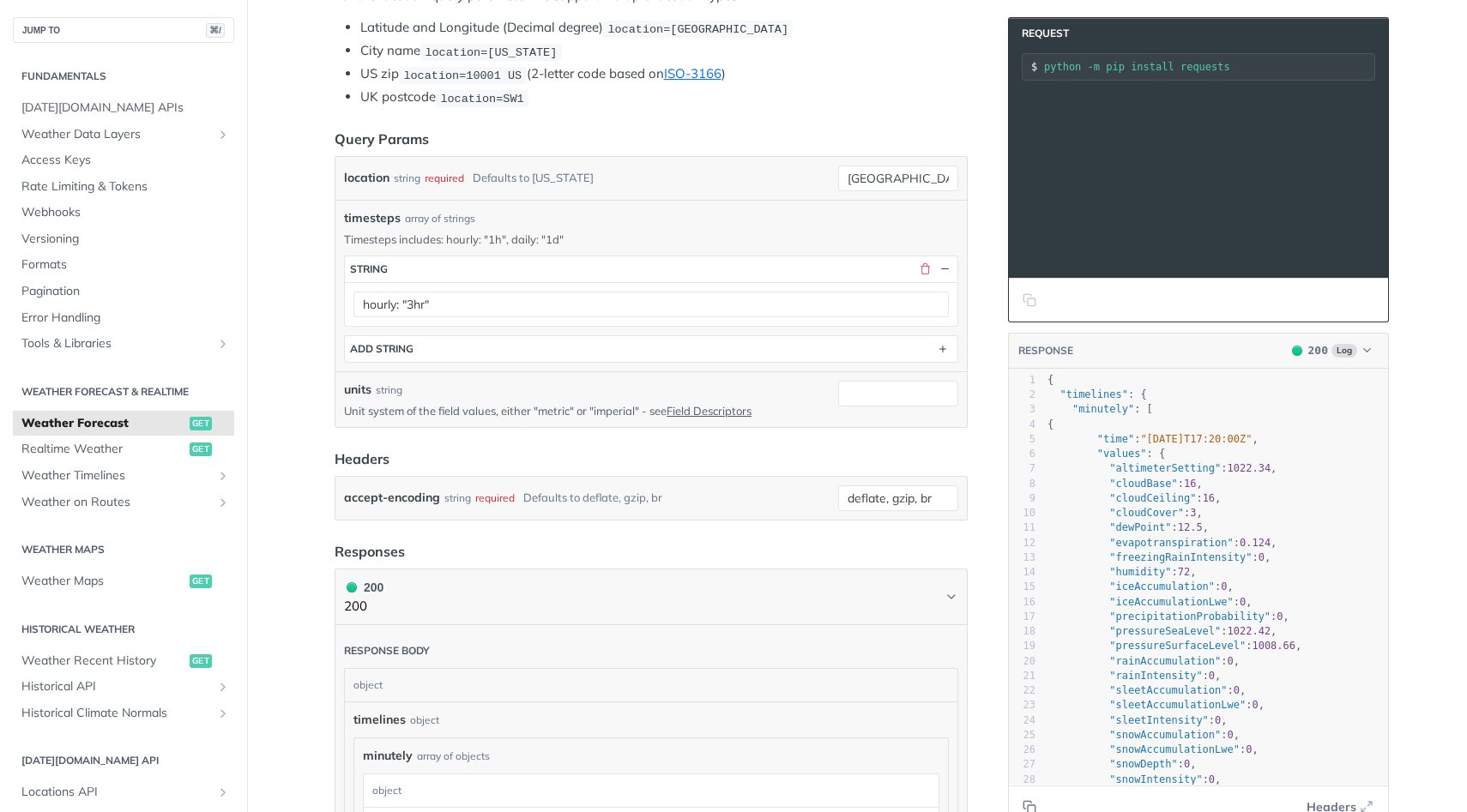
scroll to position [0, 294]
click at [872, 179] on input "[GEOGRAPHIC_DATA]" at bounding box center [898, 178] width 120 height 26
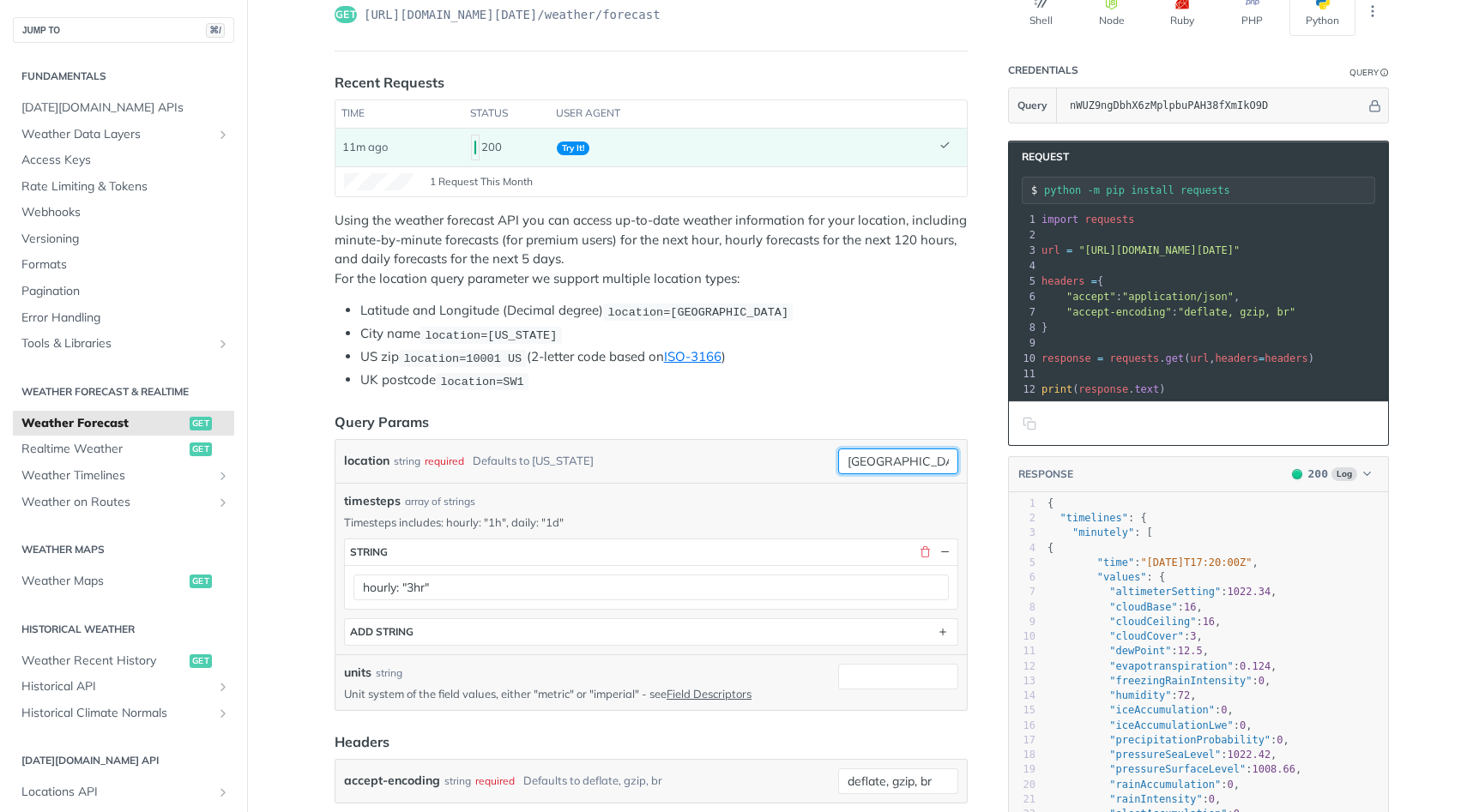
scroll to position [143, 0]
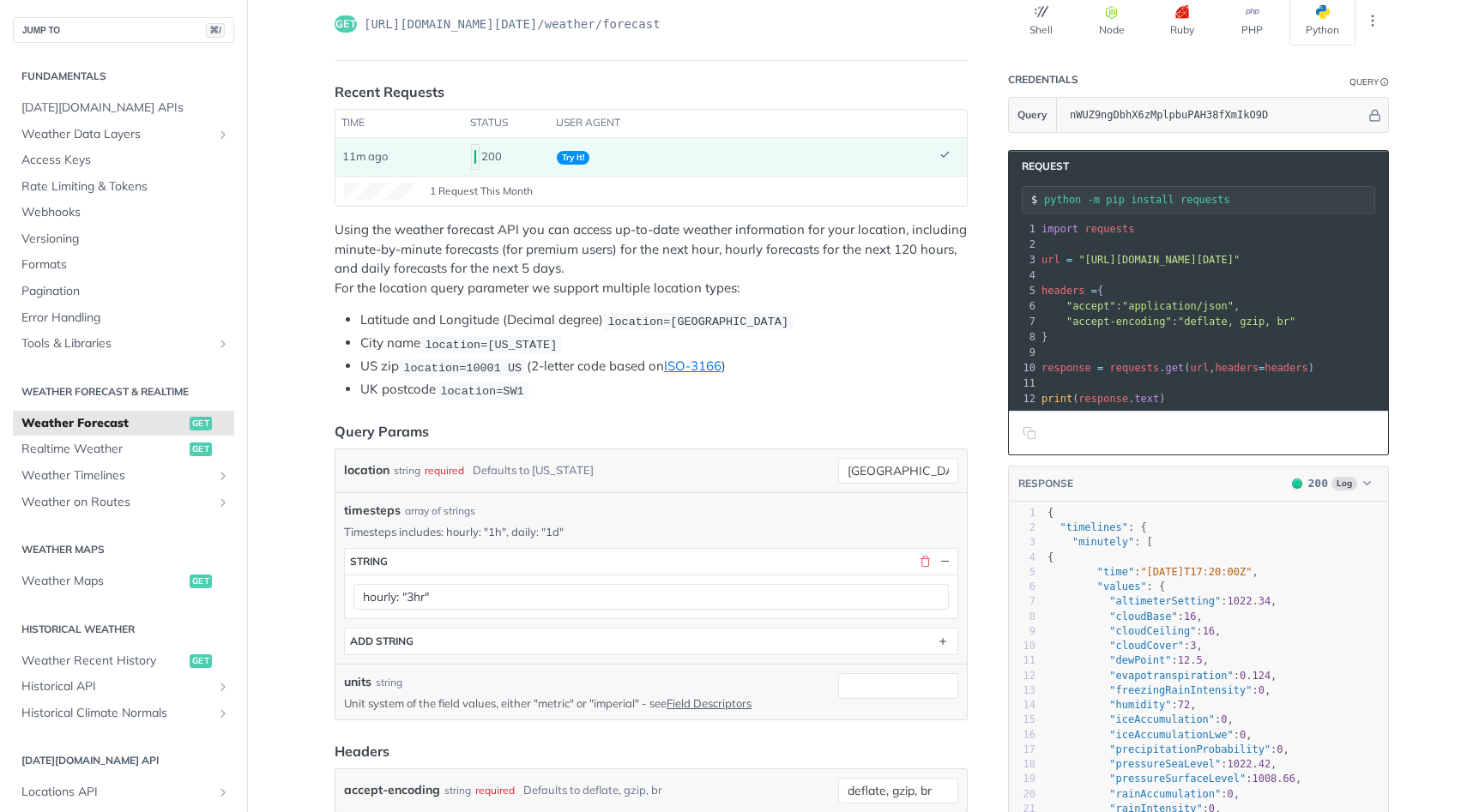
click at [472, 341] on span "location=[US_STATE]" at bounding box center [491, 344] width 132 height 13
click at [463, 382] on code "location=SW1" at bounding box center [482, 391] width 93 height 17
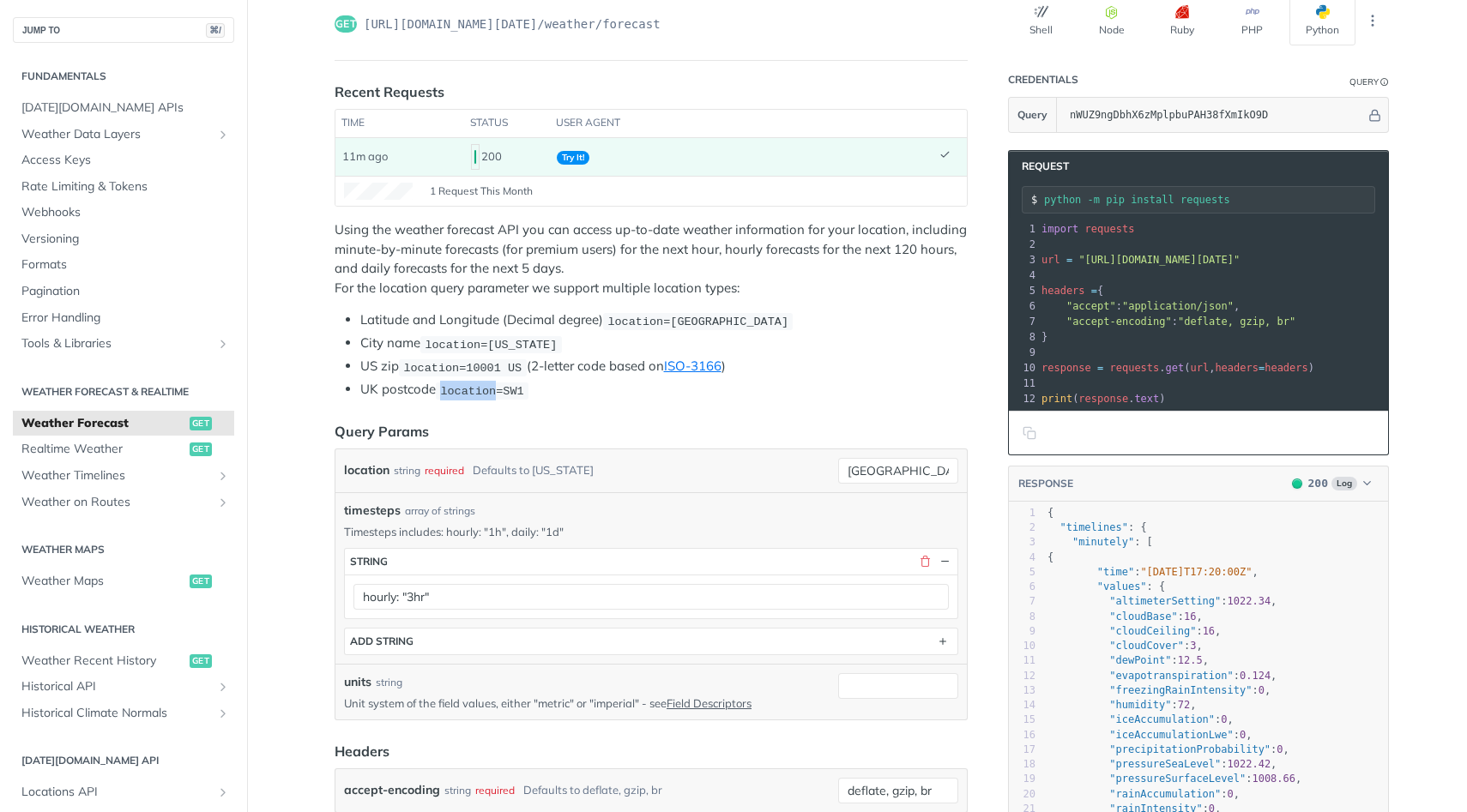
click at [463, 382] on code "location=SW1" at bounding box center [482, 391] width 93 height 17
click at [490, 349] on span "location=[US_STATE]" at bounding box center [491, 344] width 132 height 13
click at [477, 368] on span "location=10001 US" at bounding box center [462, 367] width 119 height 13
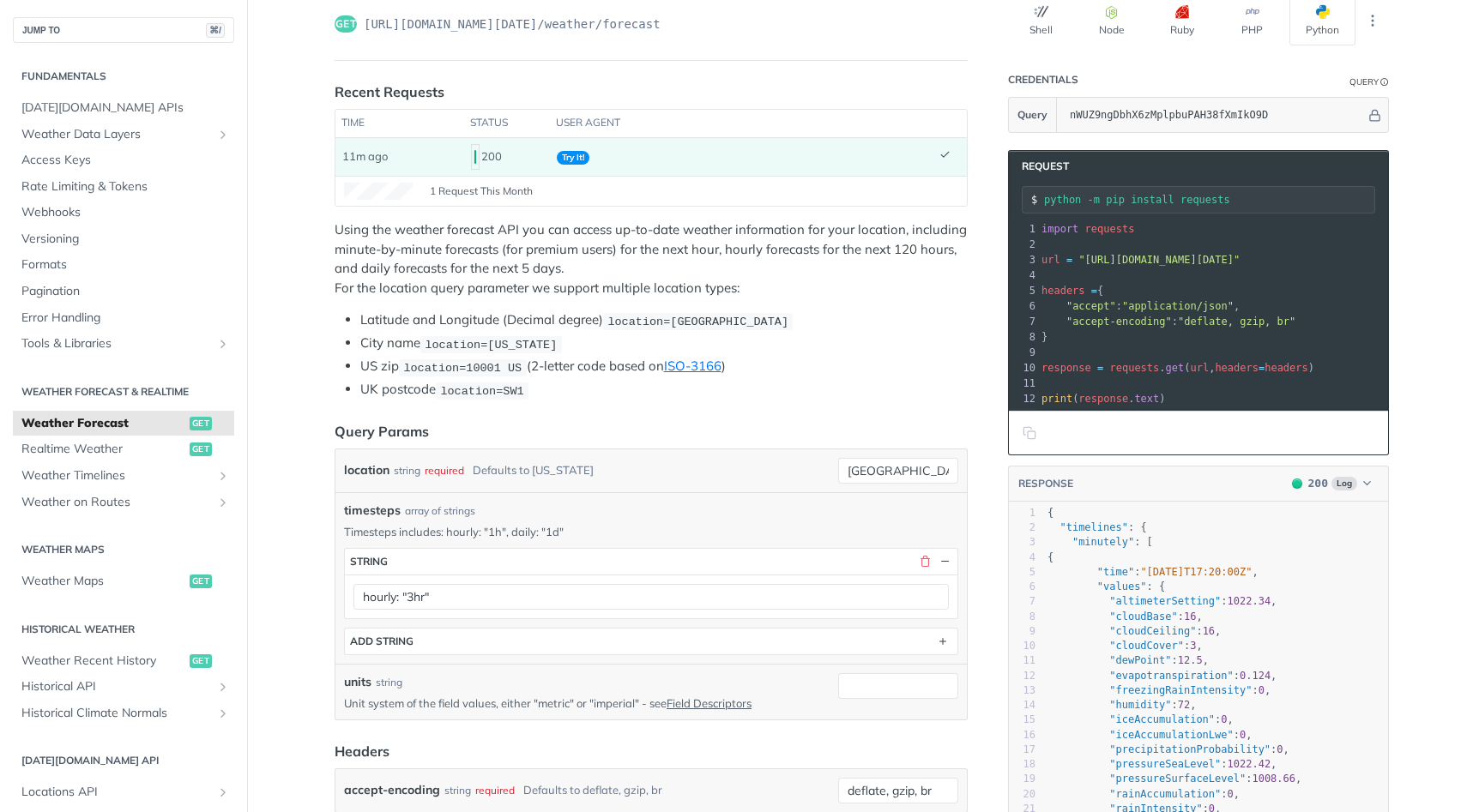
click at [477, 368] on span "location=10001 US" at bounding box center [462, 367] width 119 height 13
click at [700, 364] on link "ISO-3166" at bounding box center [692, 365] width 58 height 16
click at [476, 365] on span "location=10001 US" at bounding box center [462, 367] width 119 height 13
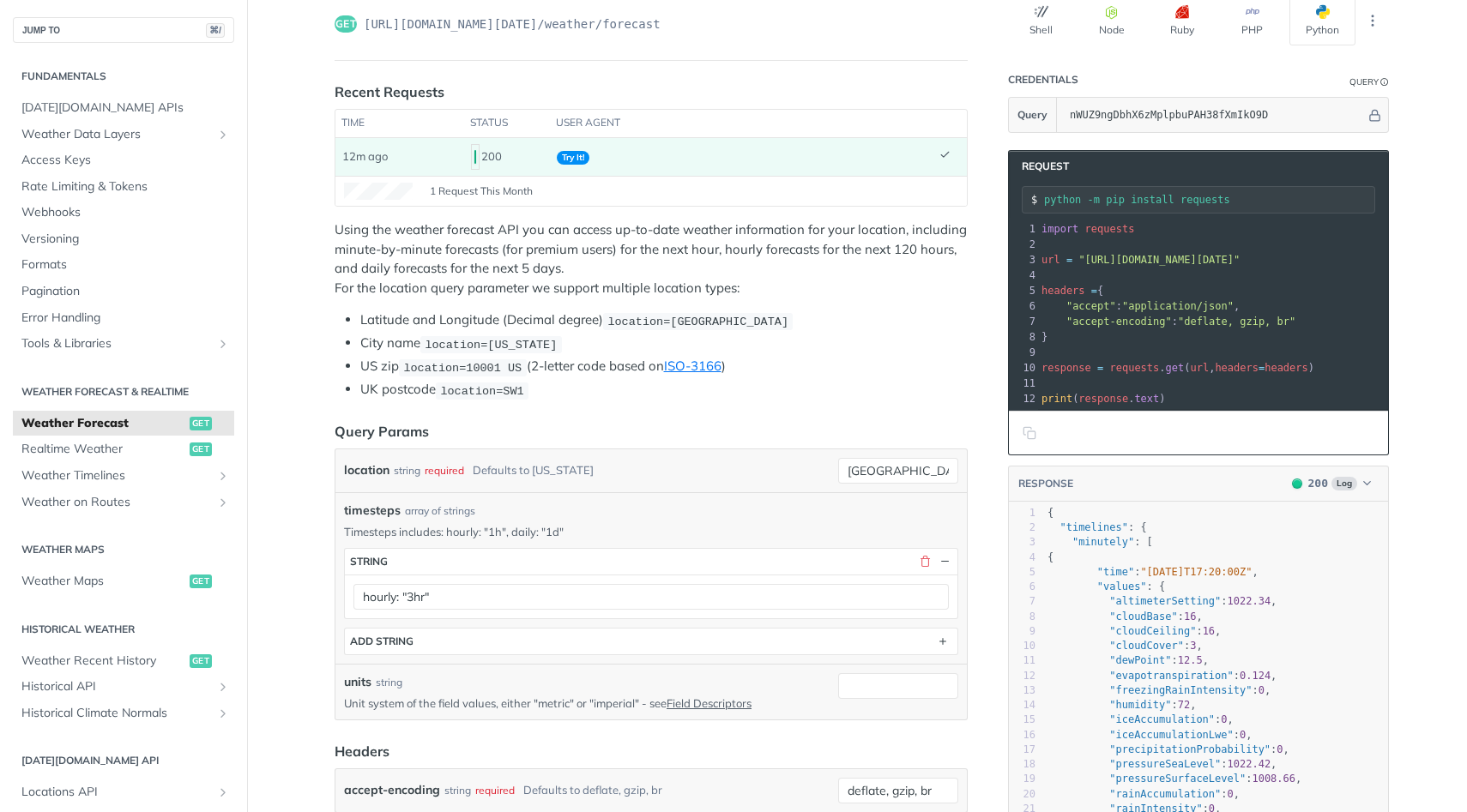
click at [476, 365] on span "location=10001 US" at bounding box center [462, 367] width 119 height 13
click at [850, 376] on ul "Latitude and Longitude (Decimal degree) location=42.3478, -71.0466 City name lo…" at bounding box center [650, 355] width 633 height 89
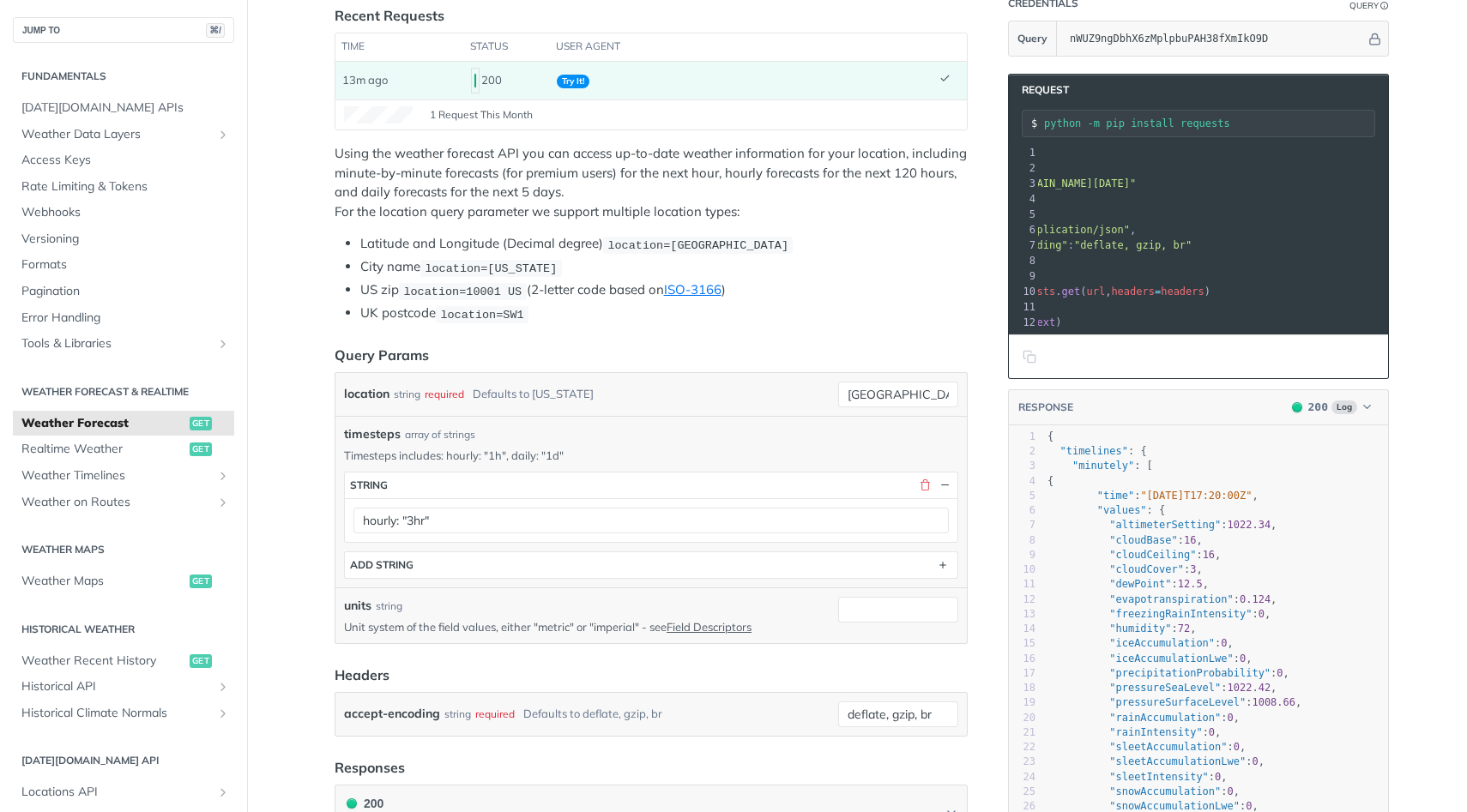
scroll to position [272, 0]
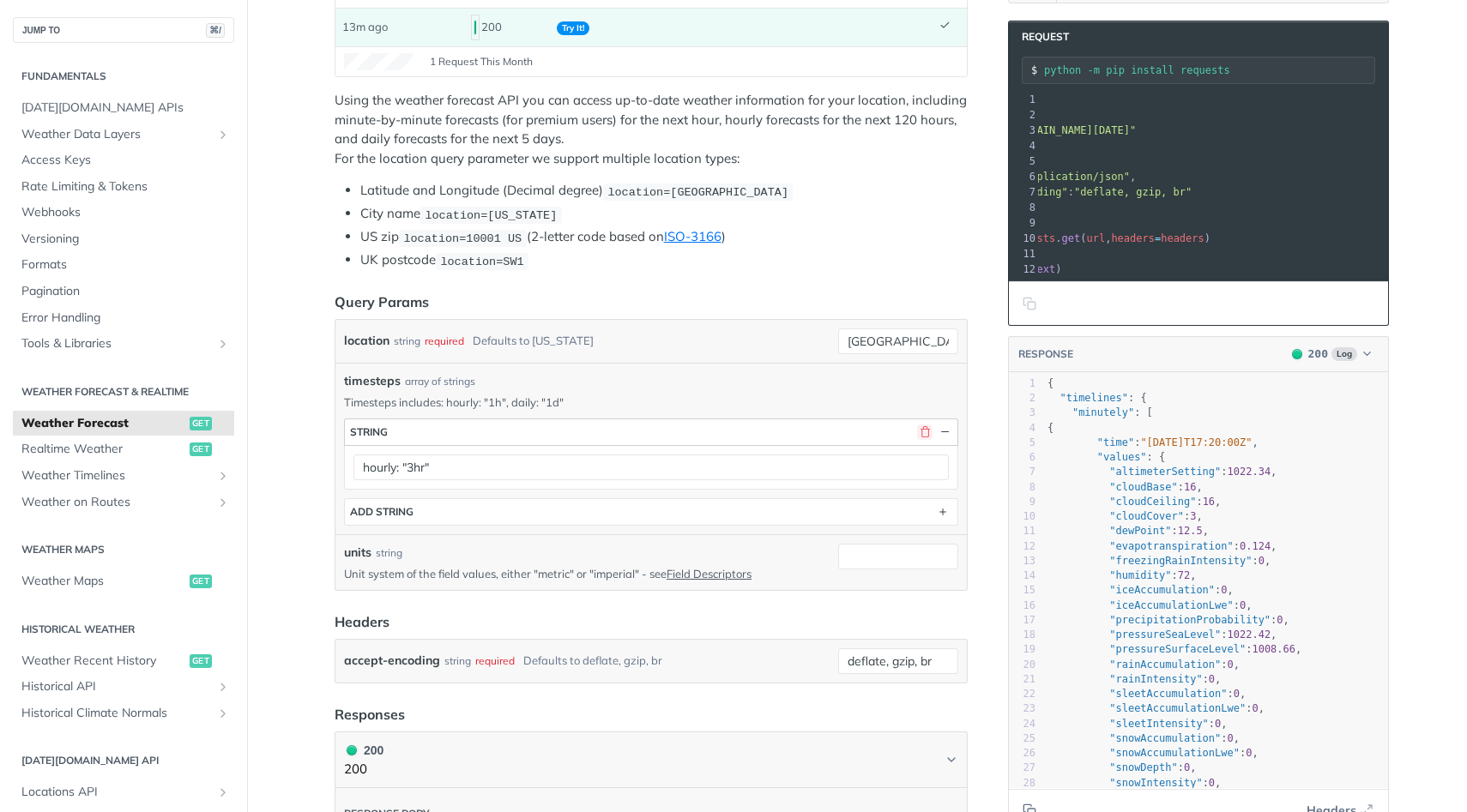
click at [926, 433] on button "button" at bounding box center [924, 433] width 15 height 15
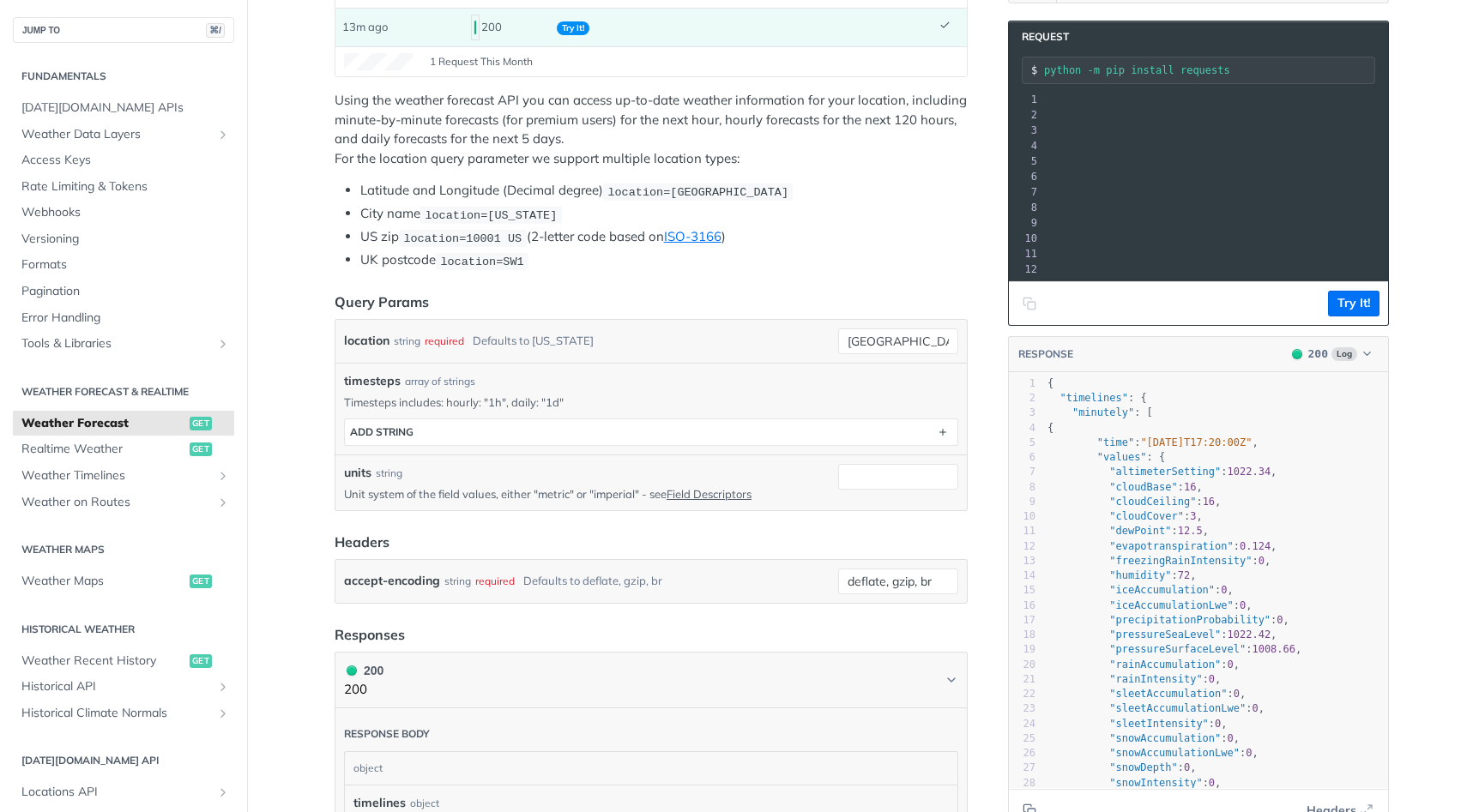
scroll to position [0, 425]
click at [1031, 303] on icon "Copy to clipboard" at bounding box center [1030, 303] width 14 height 14
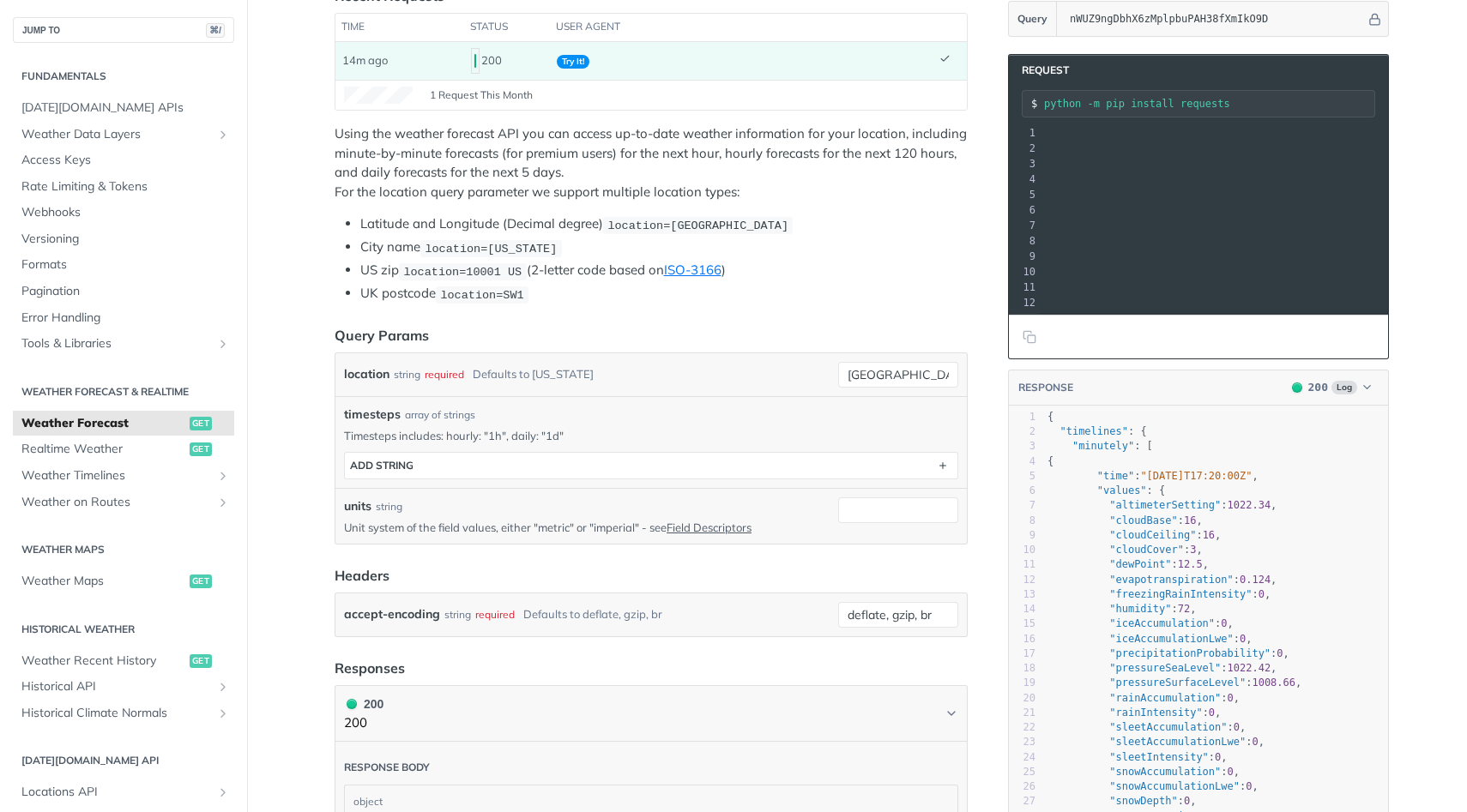
scroll to position [221, 0]
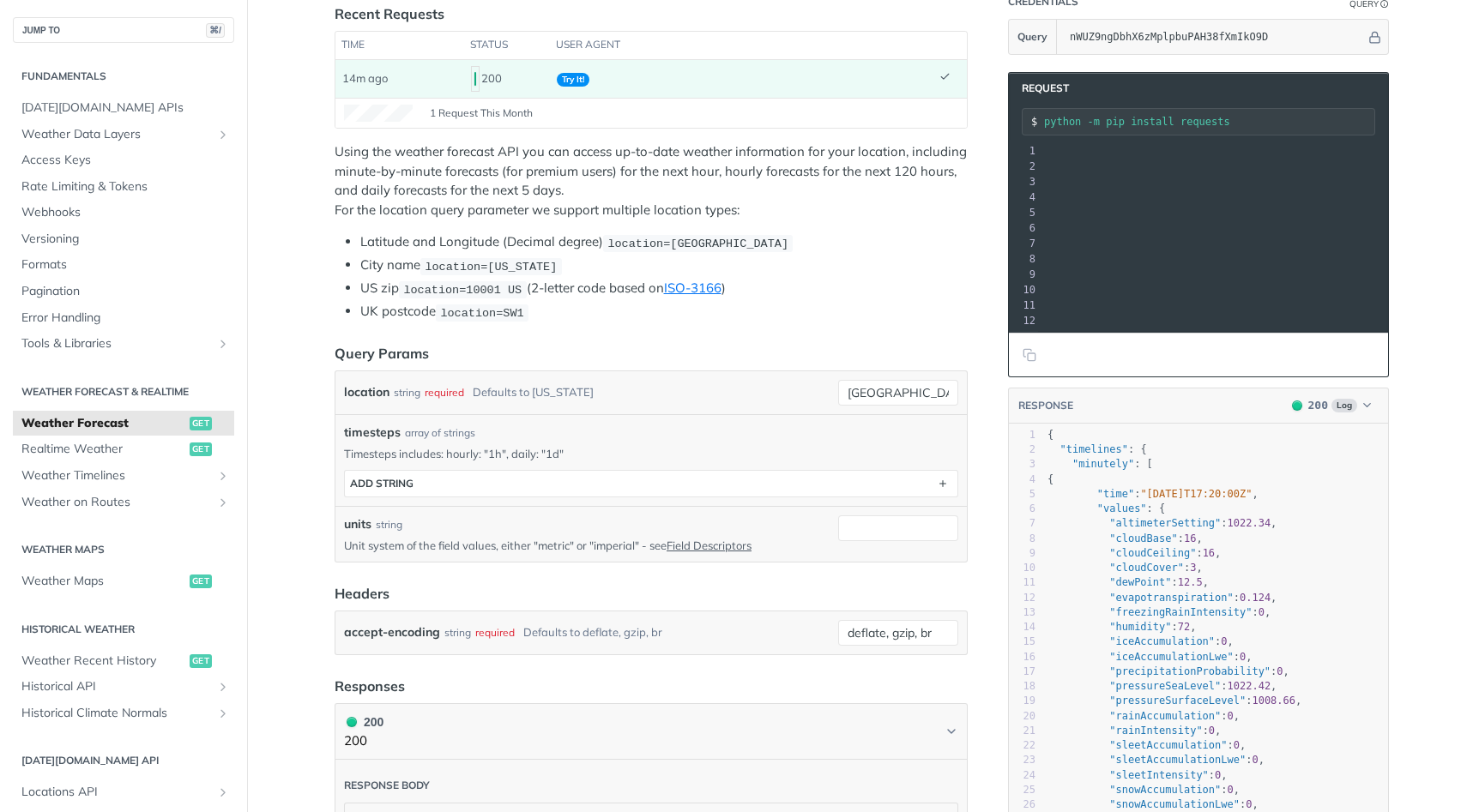
click at [398, 446] on p "Timesteps includes: hourly: "1h", daily: "1d"" at bounding box center [651, 454] width 614 height 15
click at [501, 446] on p "Timesteps includes: hourly: "1h", daily: "1d"" at bounding box center [651, 454] width 614 height 15
click at [481, 452] on p "Timesteps includes: hourly: "1h", daily: "1d"" at bounding box center [651, 454] width 614 height 15
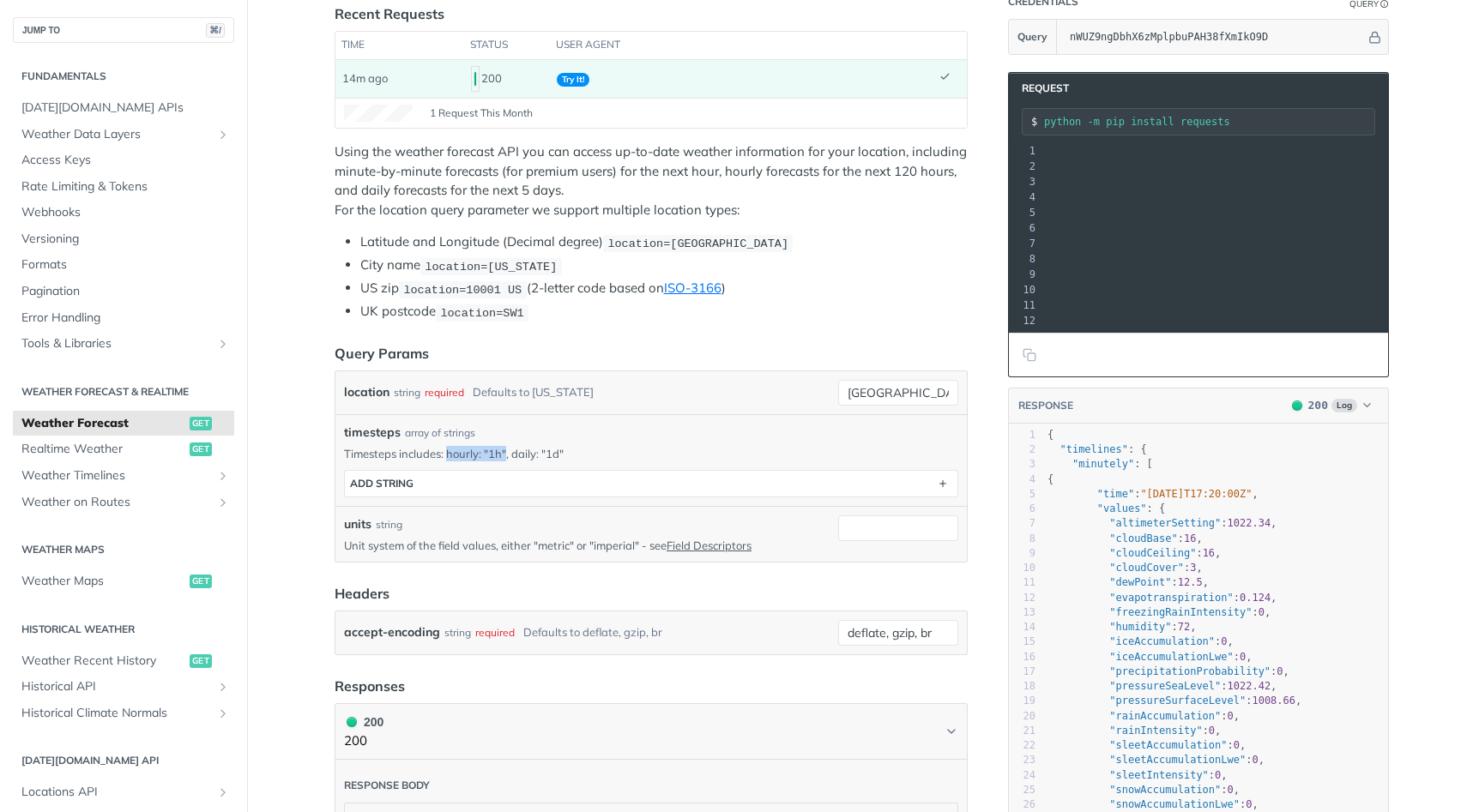
drag, startPoint x: 447, startPoint y: 448, endPoint x: 506, endPoint y: 452, distance: 59.1
click at [506, 452] on p "Timesteps includes: hourly: "1h", daily: "1d"" at bounding box center [651, 454] width 614 height 15
copy p "hourly: "1h""
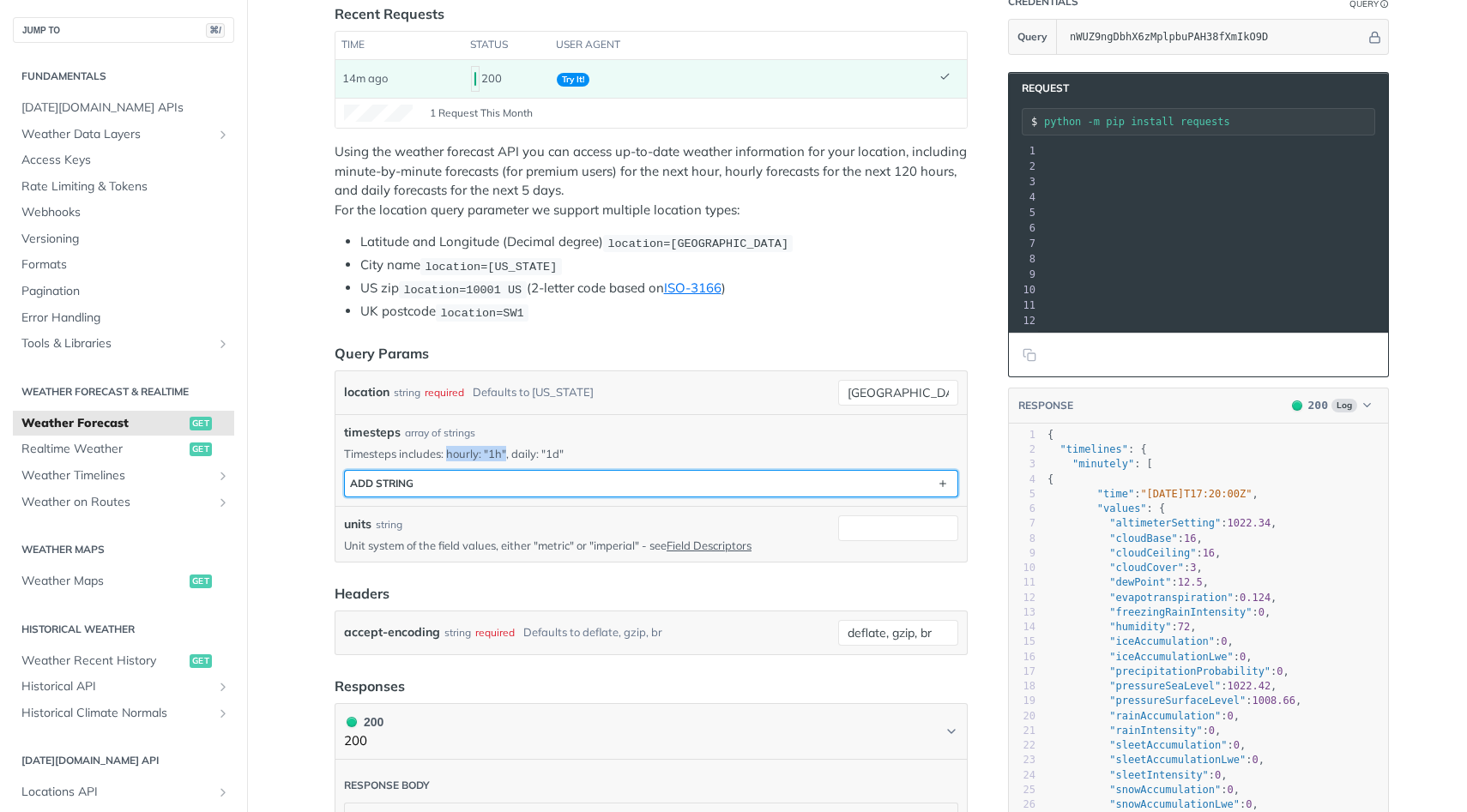
click at [505, 482] on button "ADD string" at bounding box center [651, 484] width 612 height 26
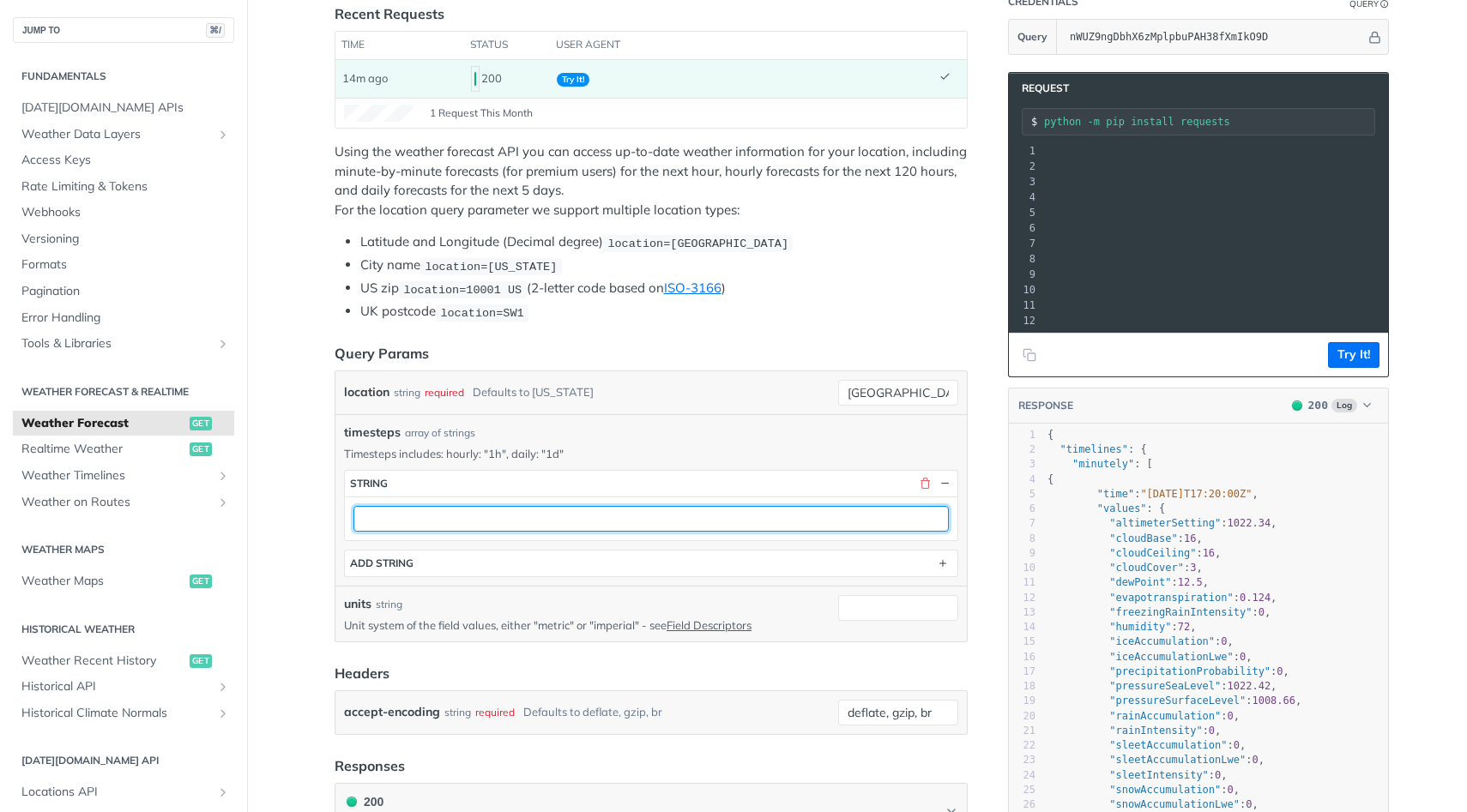
click at [441, 513] on input "text" at bounding box center [651, 518] width 595 height 26
paste input "hourly: "1h""
type input "hourly: "1h""
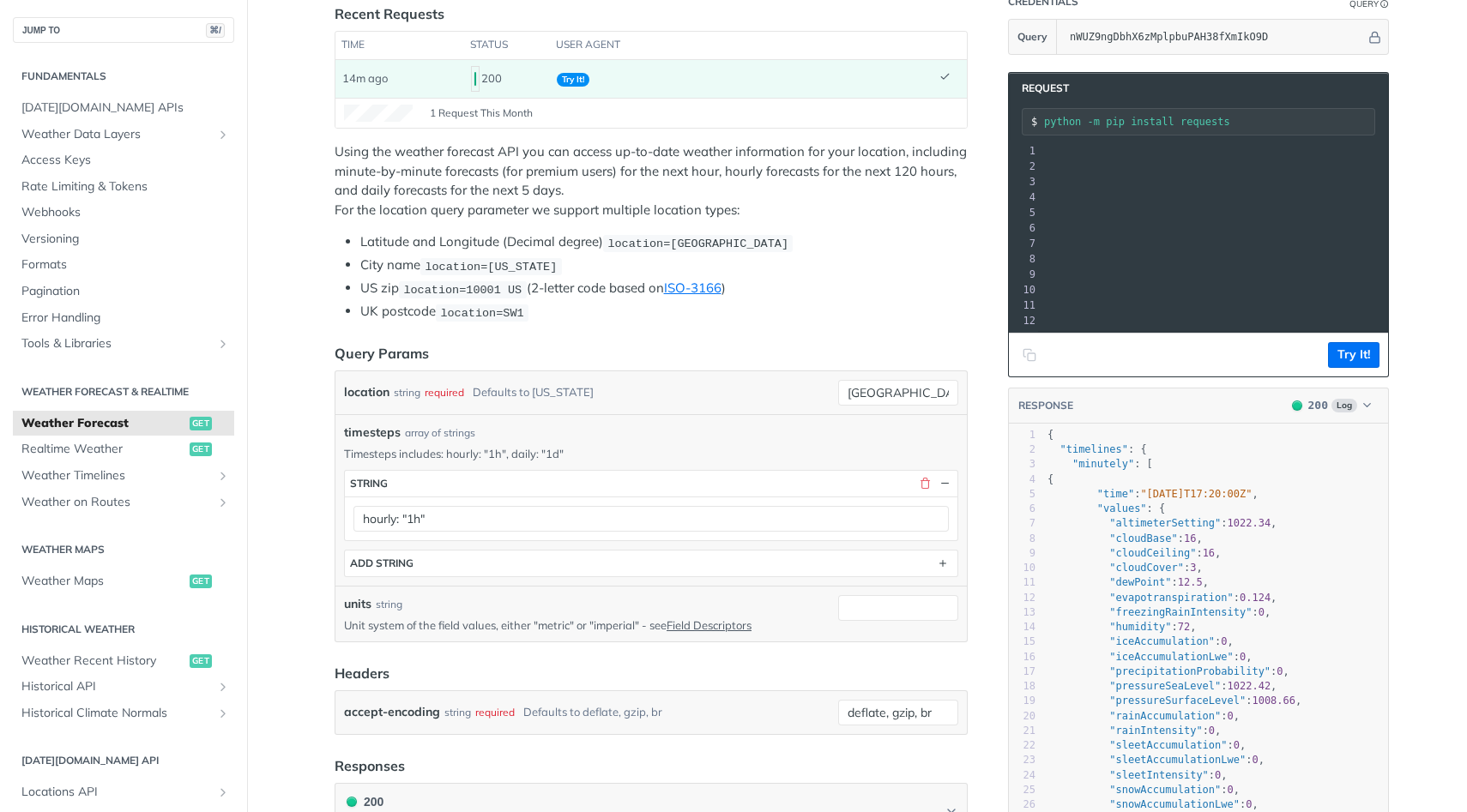
click at [1030, 360] on icon "Copy to clipboard" at bounding box center [1030, 355] width 14 height 14
click at [1016, 356] on footer "Replay Request" at bounding box center [1198, 353] width 380 height 43
click at [1024, 356] on icon "Copy to clipboard" at bounding box center [1030, 354] width 14 height 14
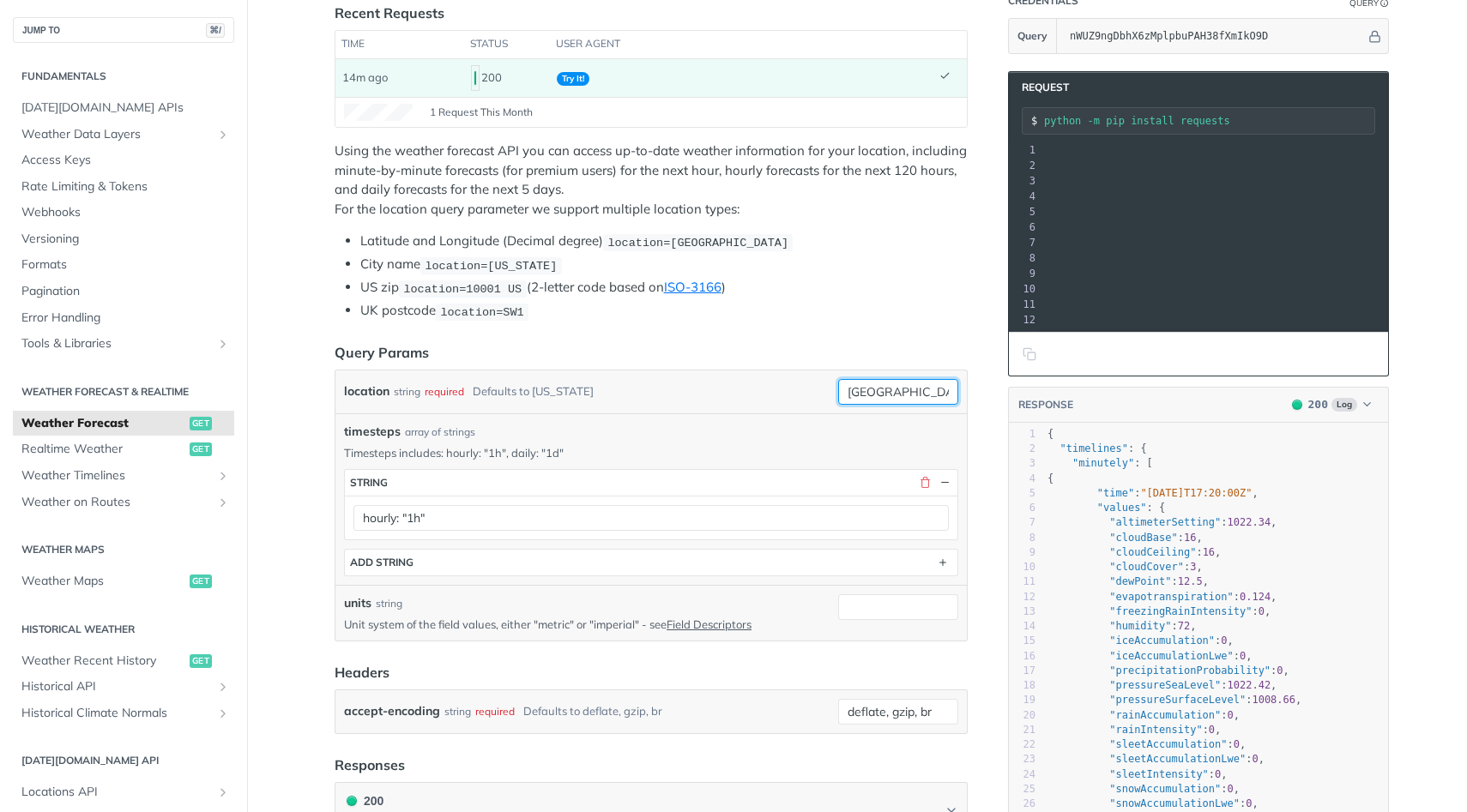
click at [872, 385] on input "[GEOGRAPHIC_DATA]" at bounding box center [898, 392] width 120 height 26
click at [848, 418] on div "timesteps array of strings Timesteps includes: hourly: "1h", daily: "1d" timest…" at bounding box center [651, 499] width 632 height 172
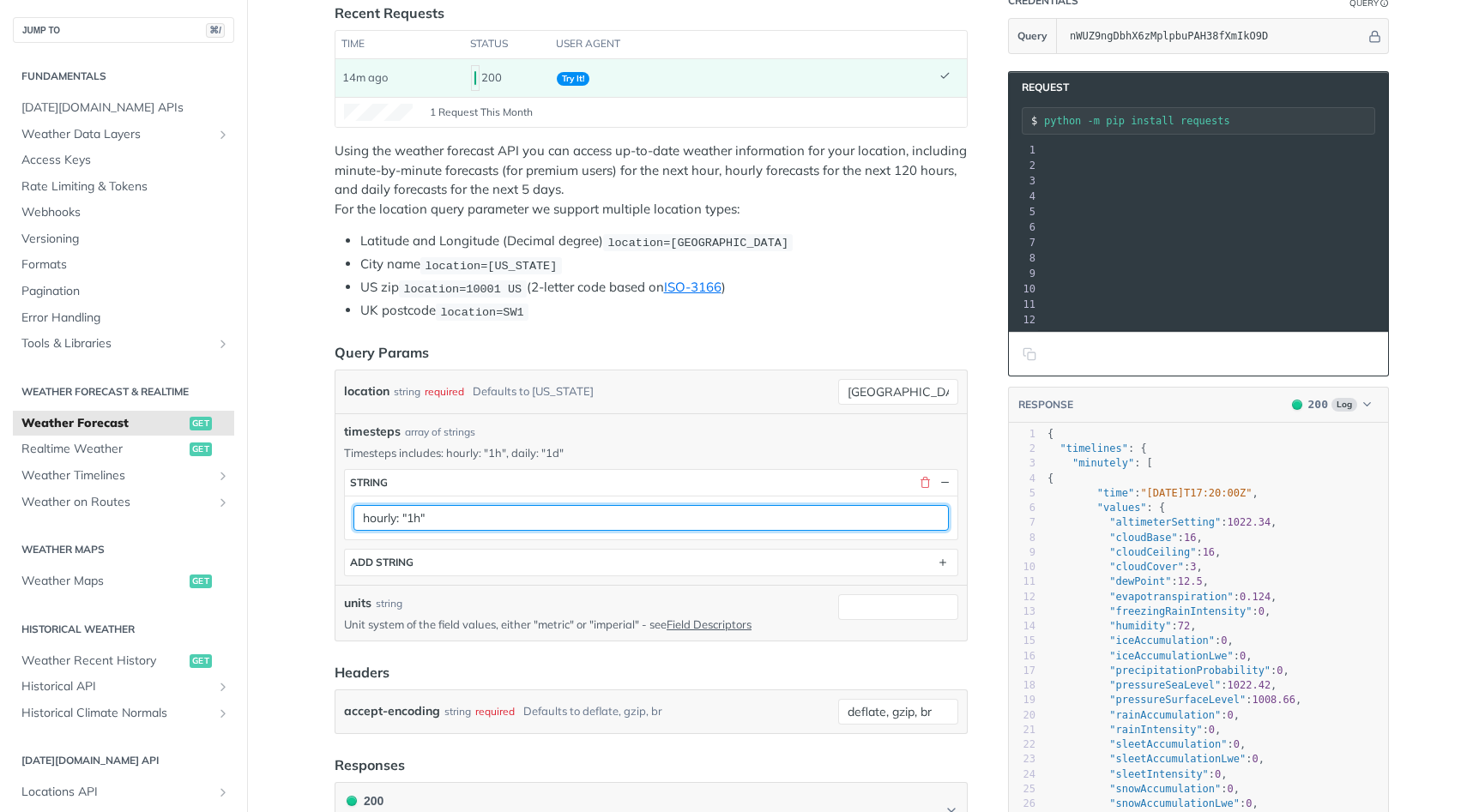
click at [465, 510] on input "hourly: "1h"" at bounding box center [651, 518] width 595 height 26
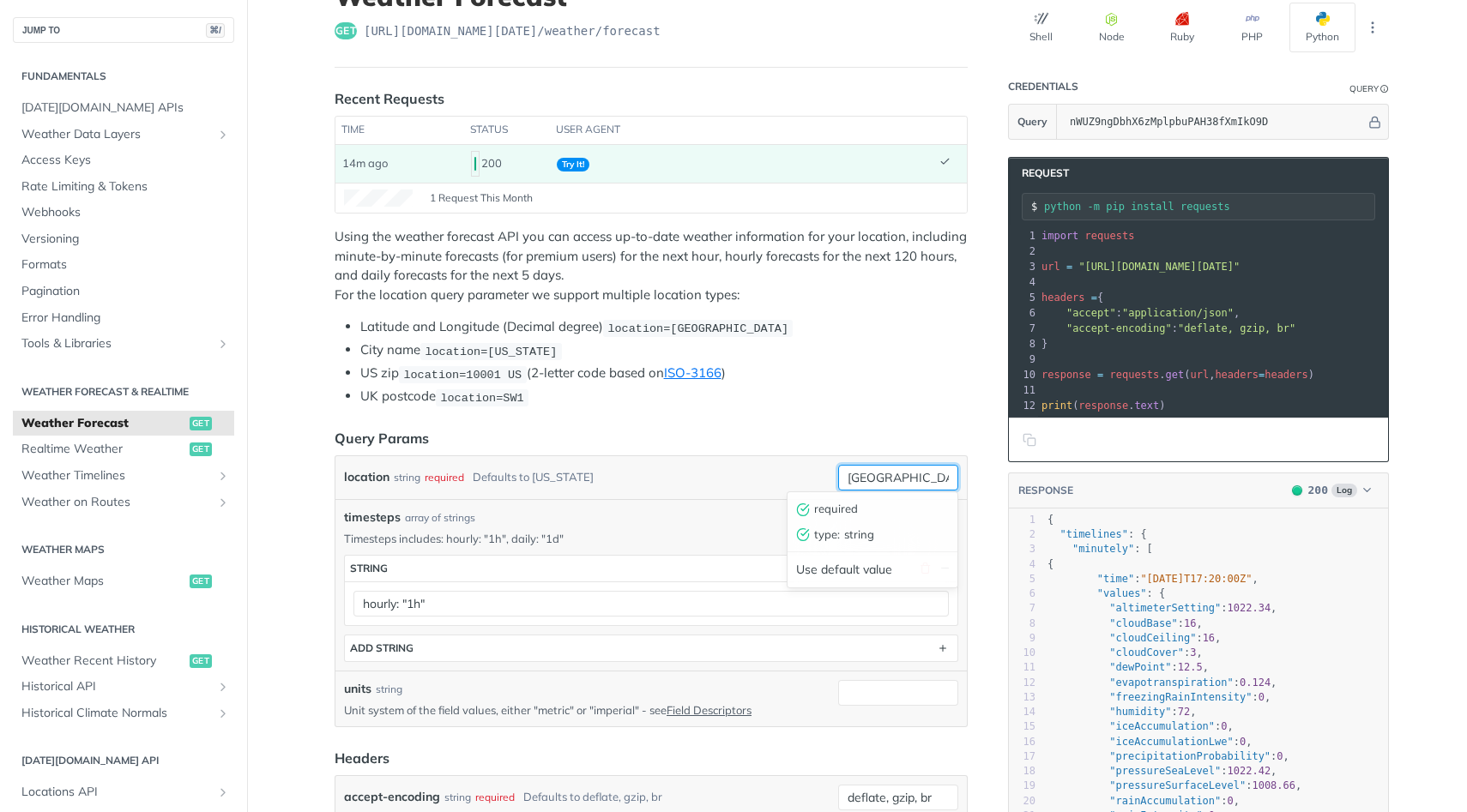
click at [869, 473] on input "[GEOGRAPHIC_DATA]" at bounding box center [898, 477] width 120 height 26
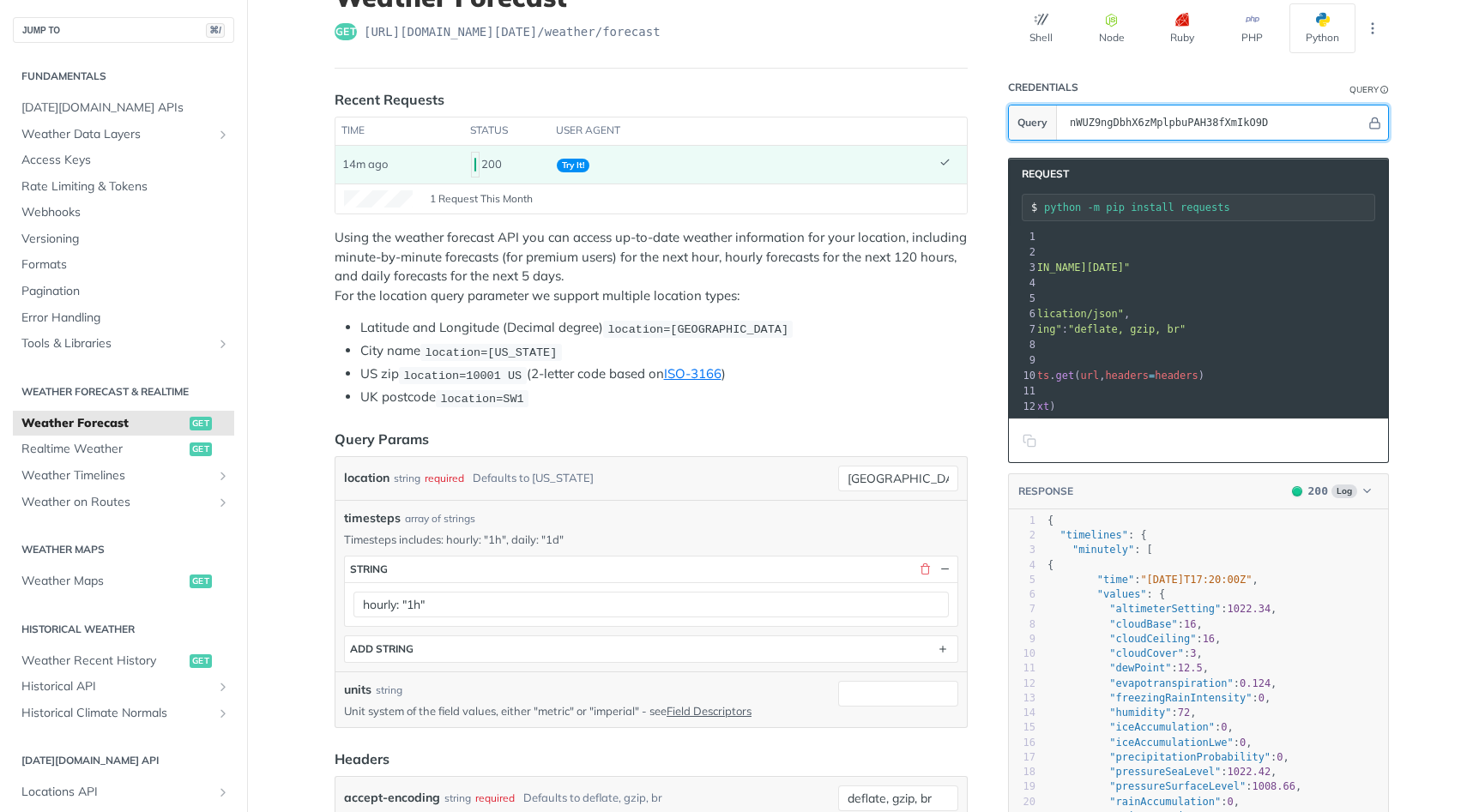
click at [1097, 115] on input "nWUZ9ngDbhX6zMplpbuPAH38fXmIkO9D" at bounding box center [1213, 123] width 304 height 35
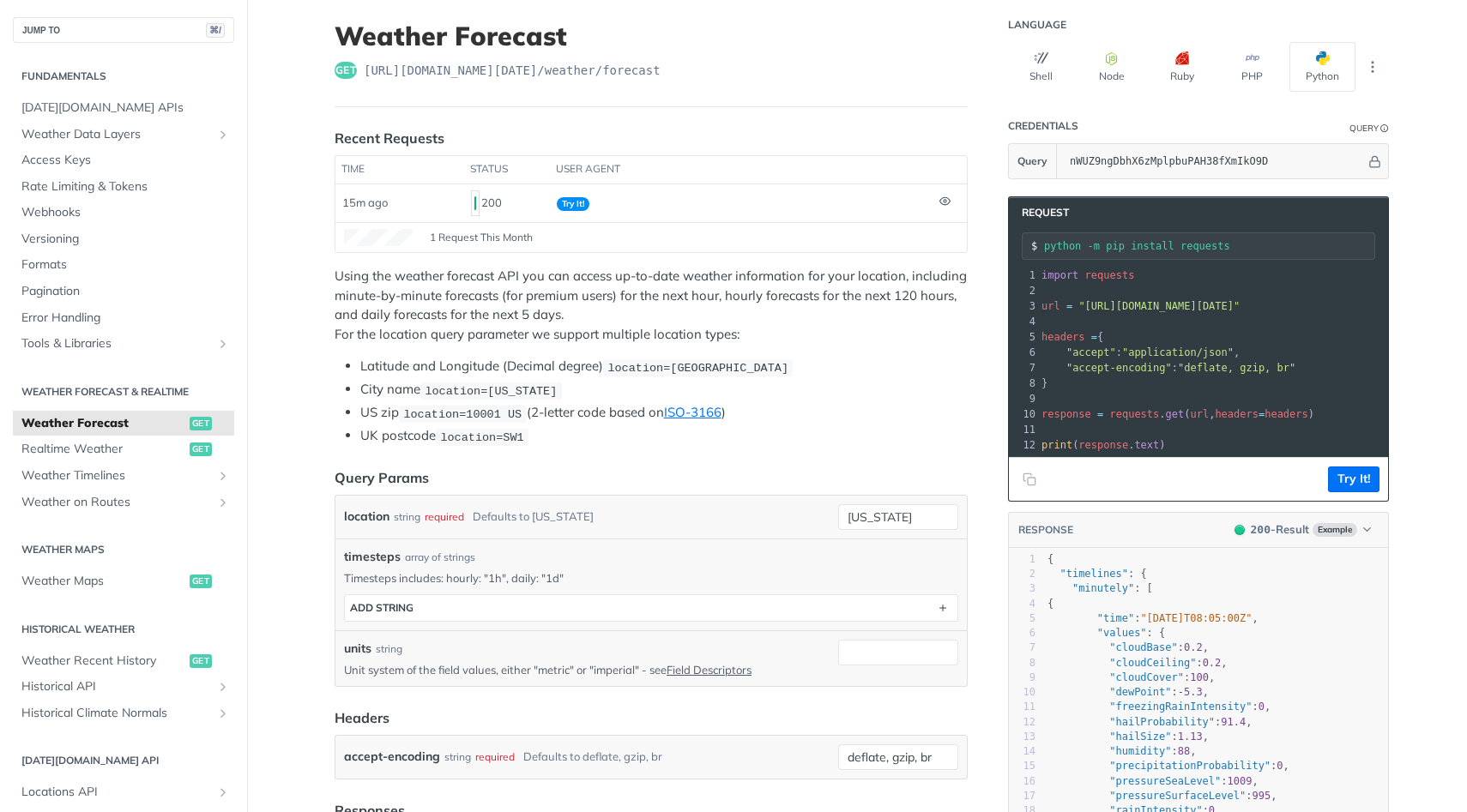
scroll to position [98, 0]
click at [884, 514] on input "[US_STATE]" at bounding box center [898, 516] width 120 height 26
type input "n"
type input "[GEOGRAPHIC_DATA]"
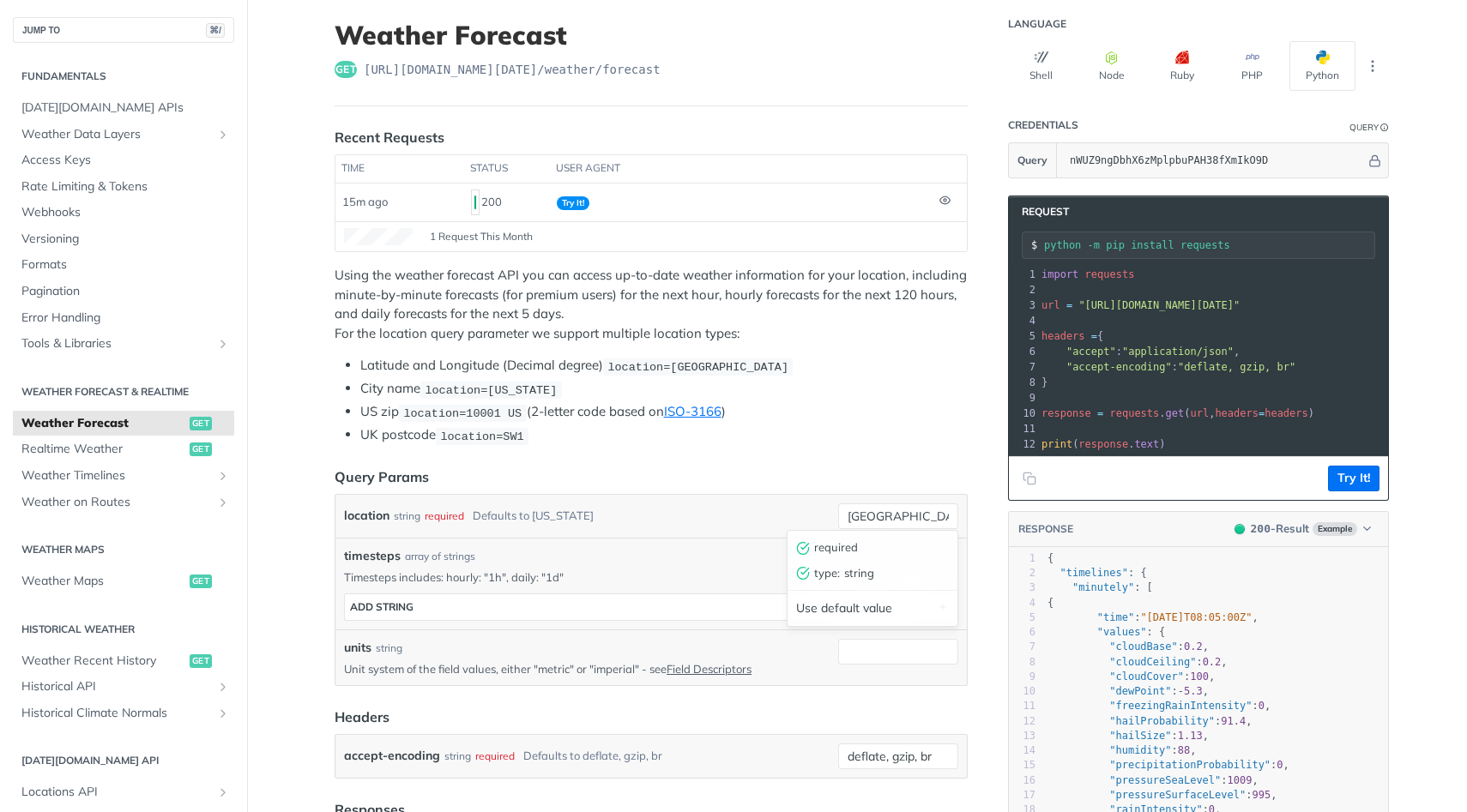
click at [753, 494] on div "location string required Defaults to [US_STATE] [GEOGRAPHIC_DATA] required type…" at bounding box center [651, 516] width 632 height 42
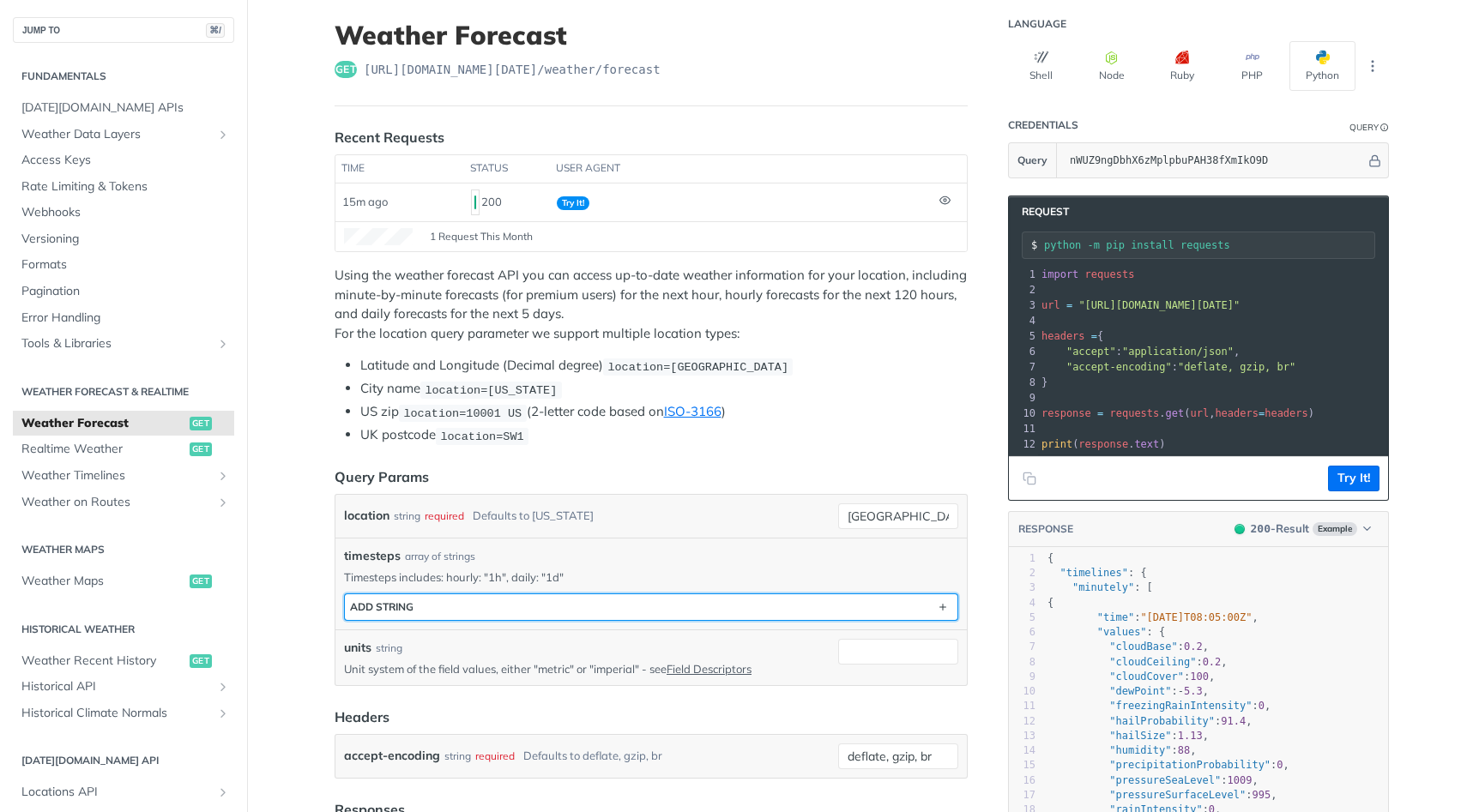
click at [833, 604] on button "ADD string" at bounding box center [651, 607] width 612 height 26
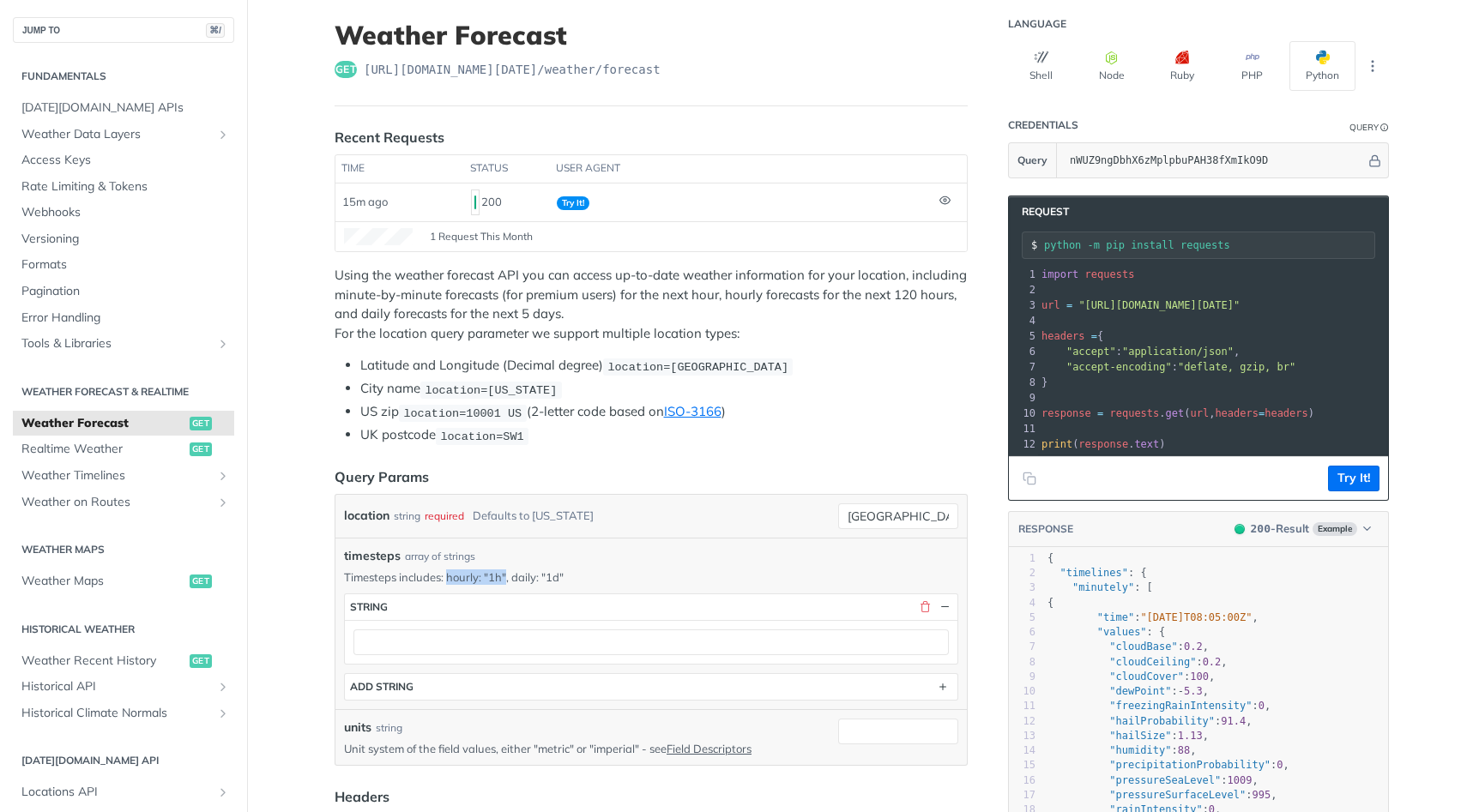
drag, startPoint x: 447, startPoint y: 575, endPoint x: 505, endPoint y: 577, distance: 58.0
click at [505, 577] on p "Timesteps includes: hourly: "1h", daily: "1d"" at bounding box center [651, 577] width 614 height 15
copy p "hourly: "1h""
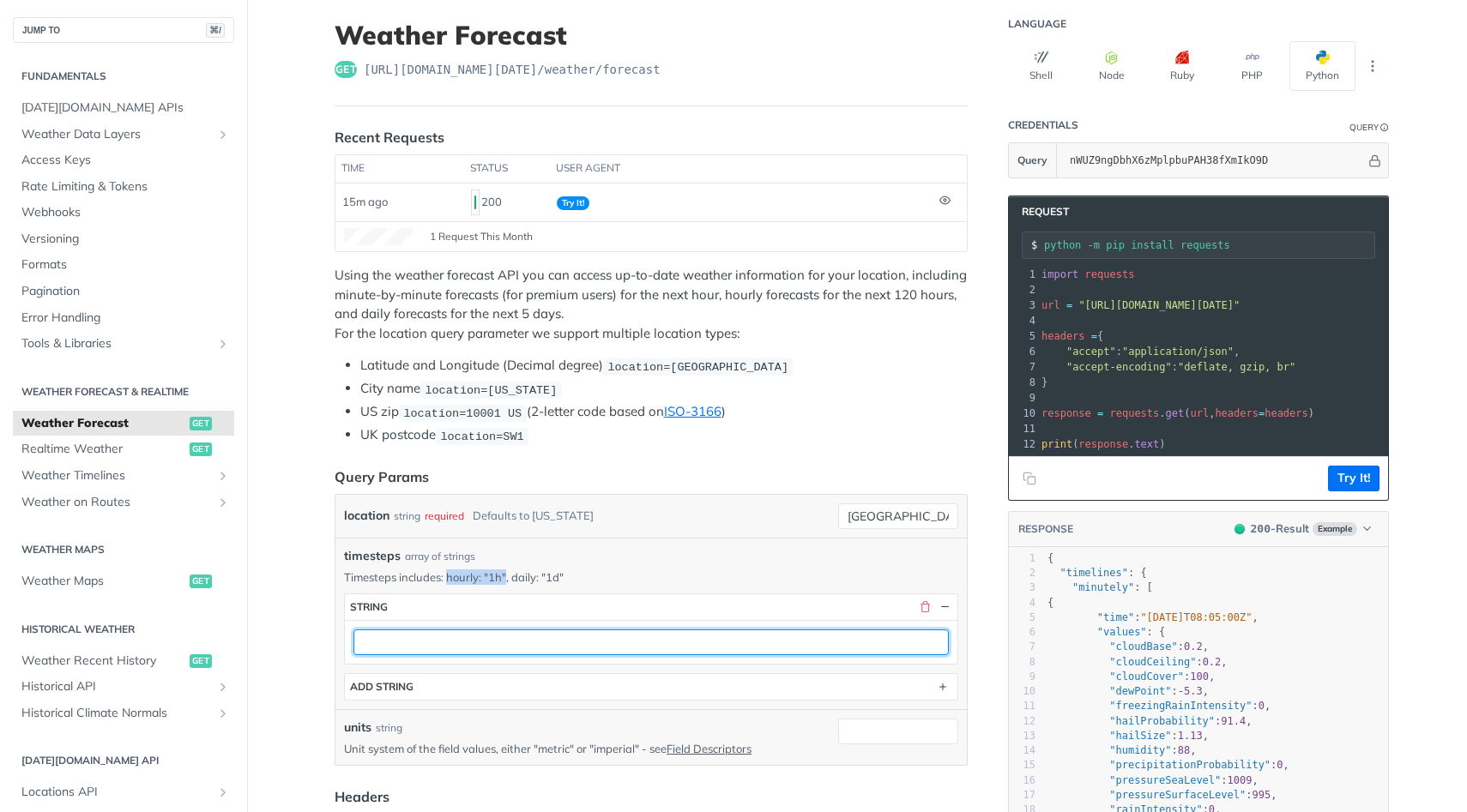
click at [458, 639] on input "text" at bounding box center [651, 642] width 595 height 26
paste input "hourly: "1h""
type input "hourly: "1h""
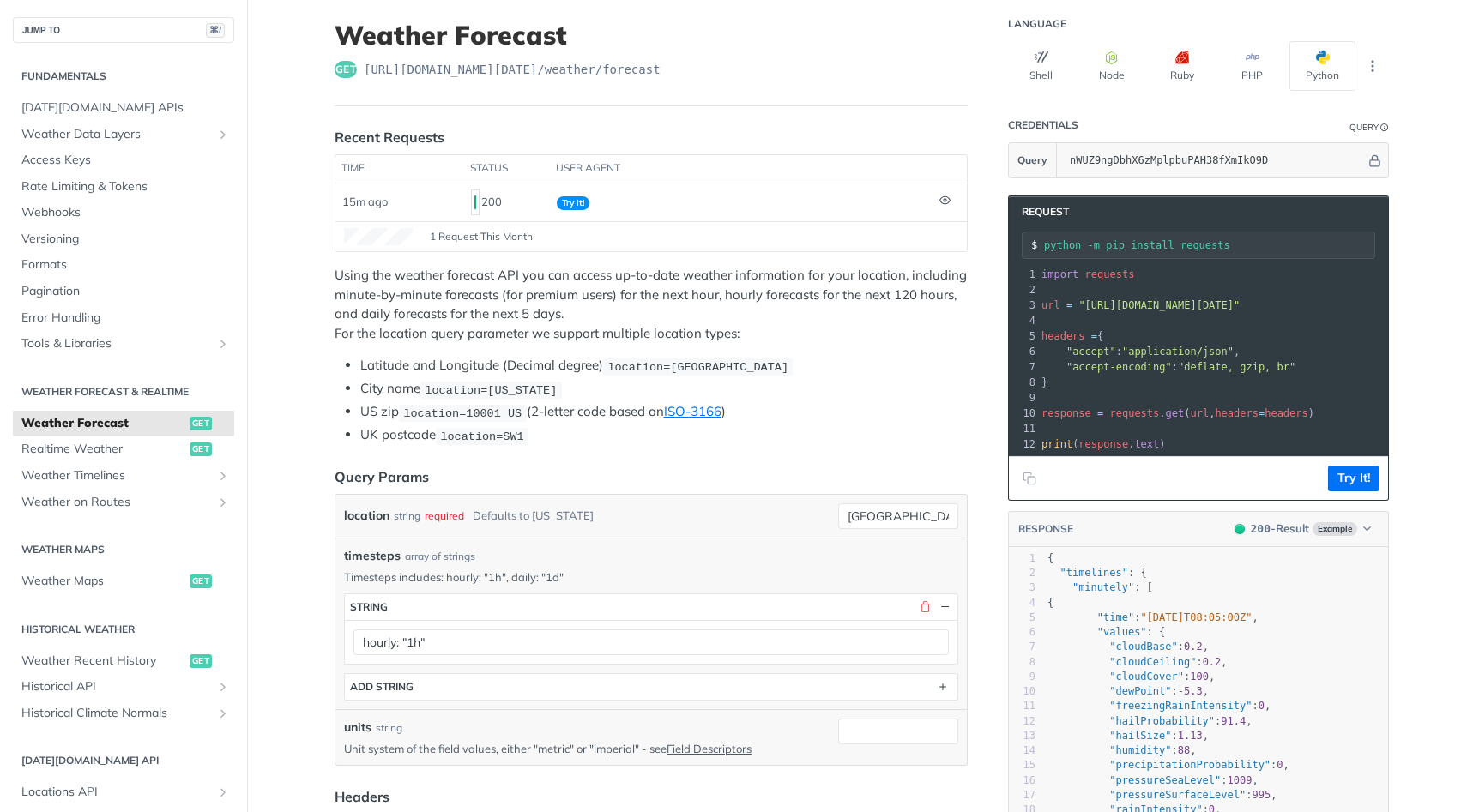
click at [755, 557] on div "timesteps array of strings" at bounding box center [651, 556] width 614 height 18
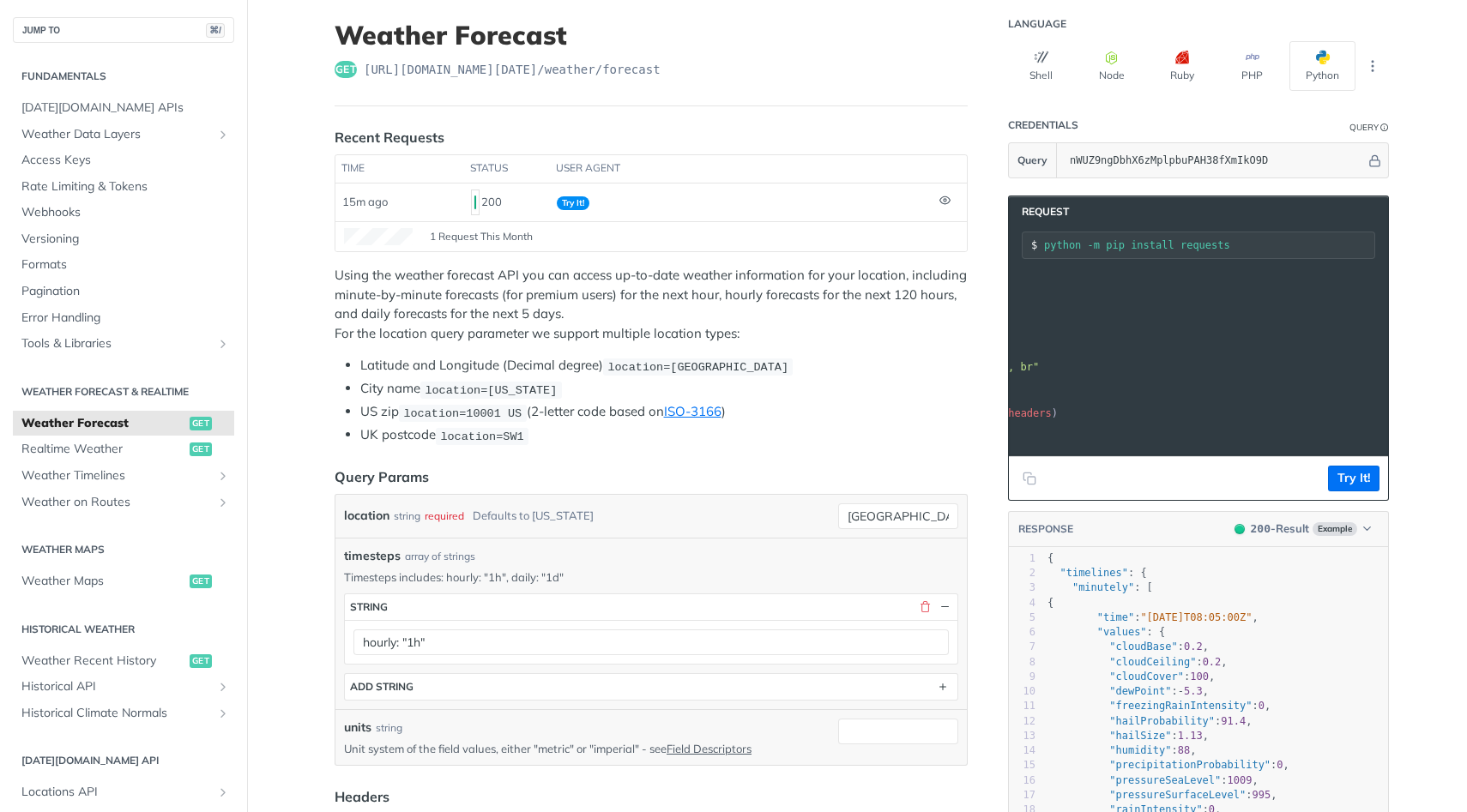
scroll to position [0, 260]
click at [1030, 473] on icon "Copy to clipboard" at bounding box center [1028, 476] width 8 height 8
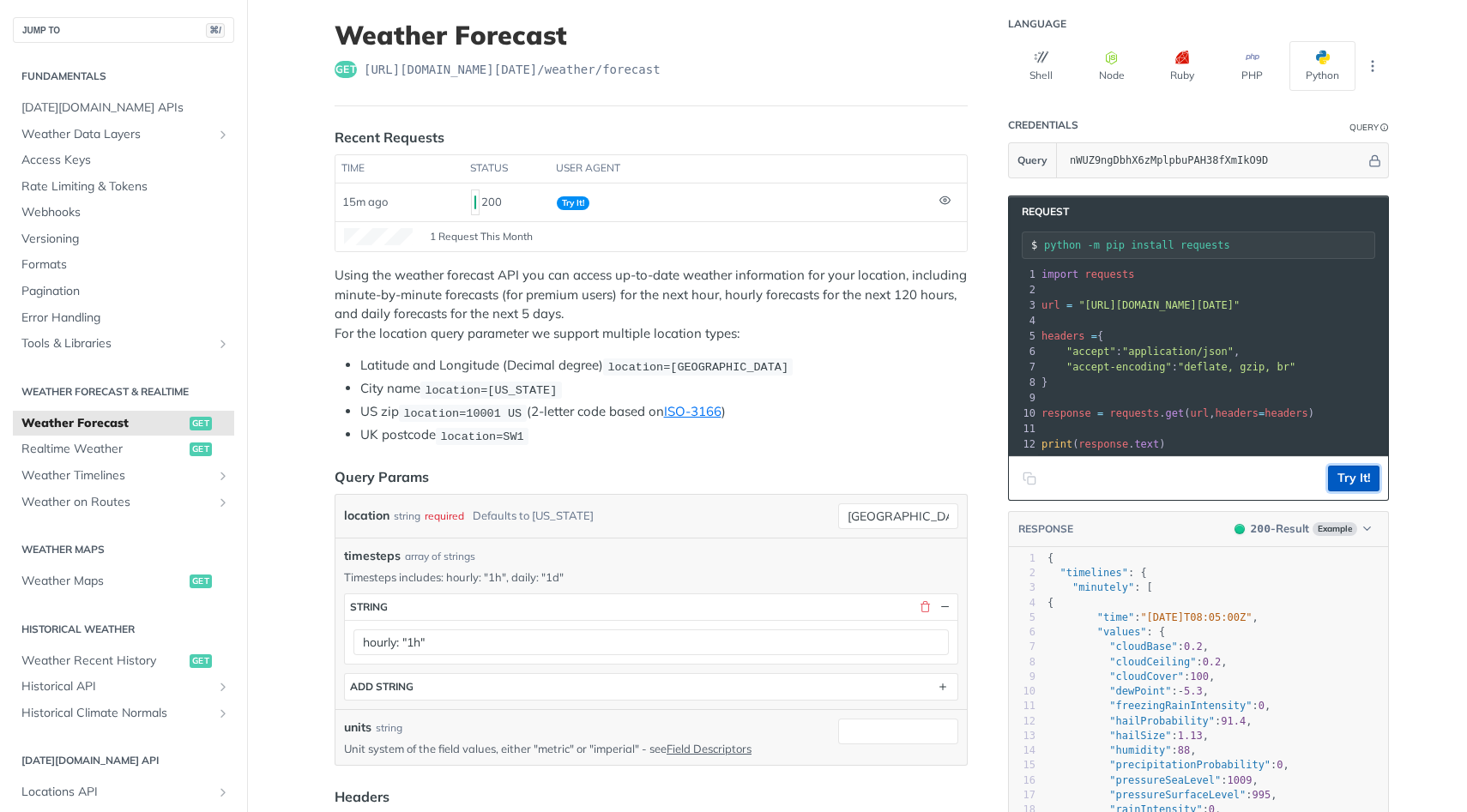
click at [1366, 479] on button "Try It!" at bounding box center [1353, 478] width 51 height 26
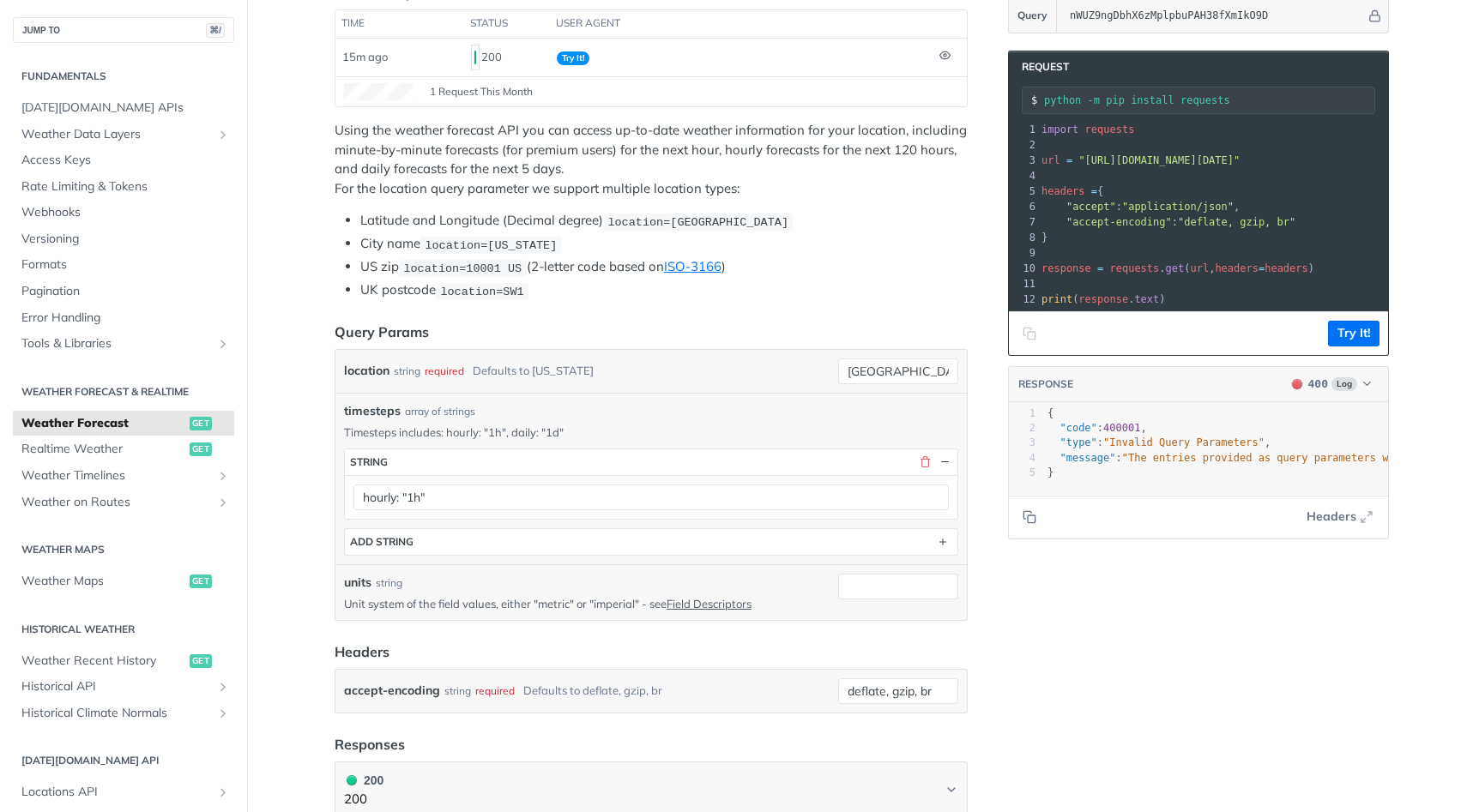
scroll to position [244, 0]
click at [928, 464] on button "button" at bounding box center [924, 461] width 15 height 15
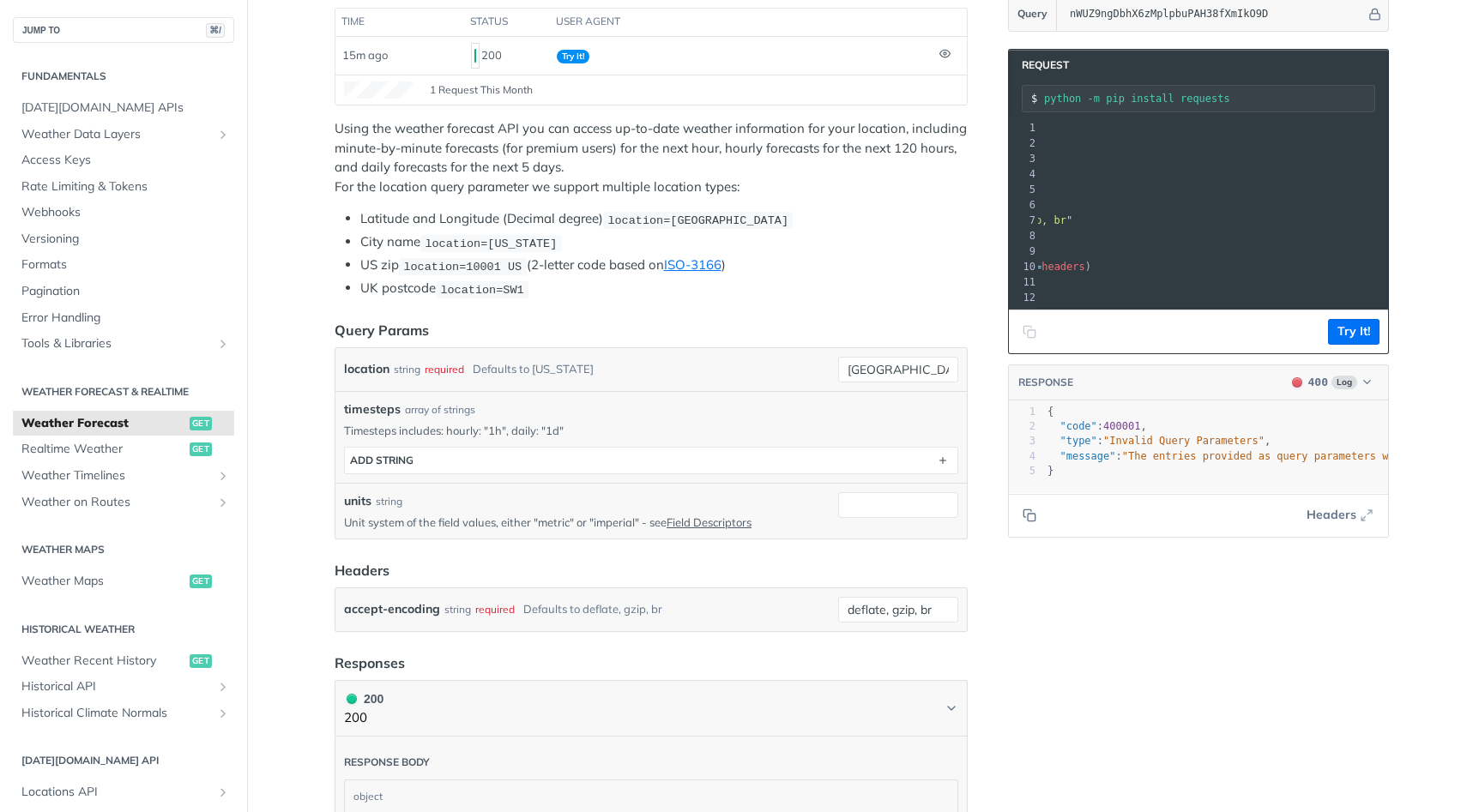
scroll to position [0, 231]
click at [1351, 332] on button "Try It!" at bounding box center [1353, 331] width 51 height 26
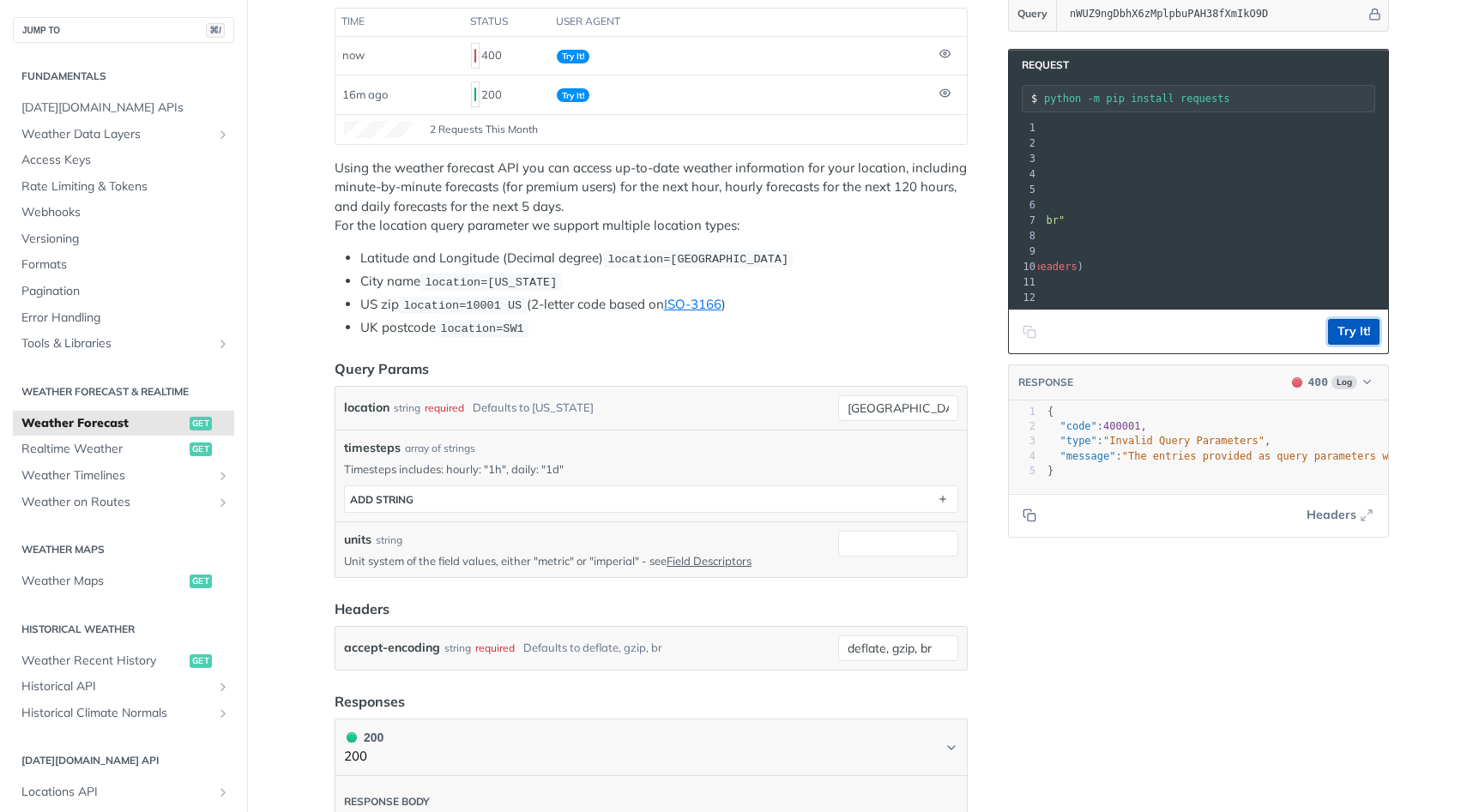
click at [1351, 332] on button "Try It!" at bounding box center [1353, 331] width 51 height 26
click at [1367, 380] on icon "button" at bounding box center [1367, 381] width 13 height 13
click at [1328, 511] on span "Headers" at bounding box center [1332, 515] width 50 height 18
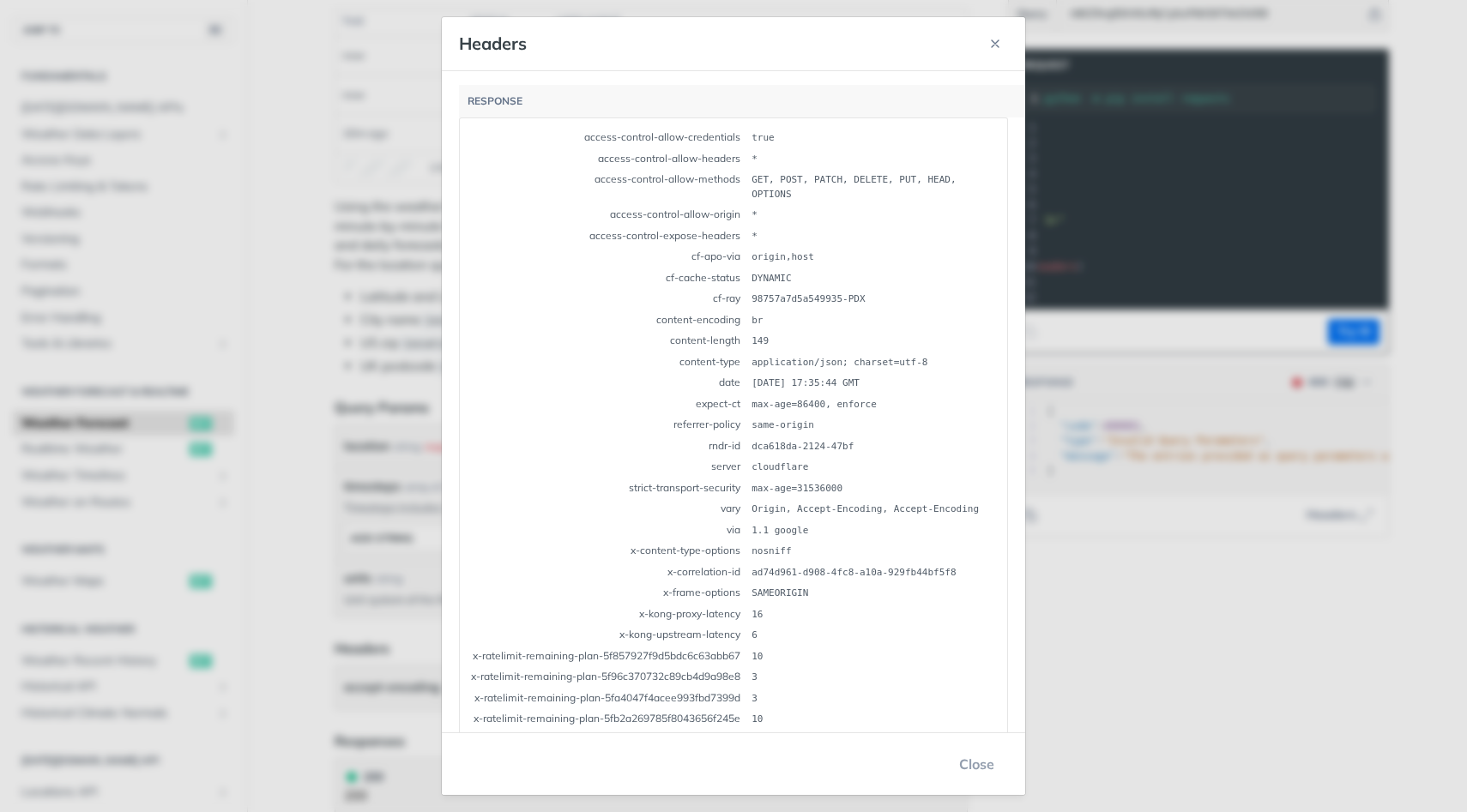
scroll to position [162, 0]
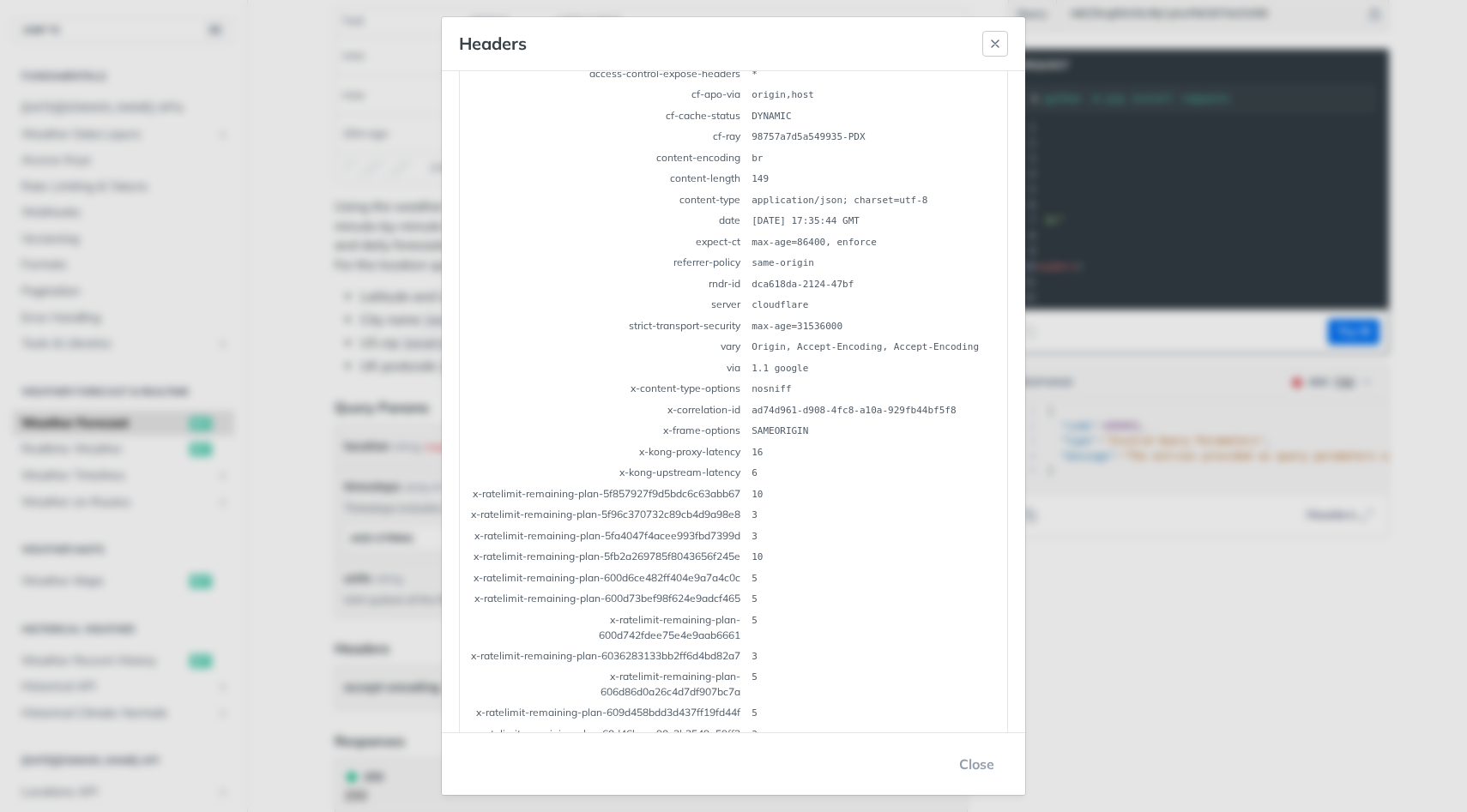
click at [1004, 54] on button "button" at bounding box center [995, 43] width 26 height 26
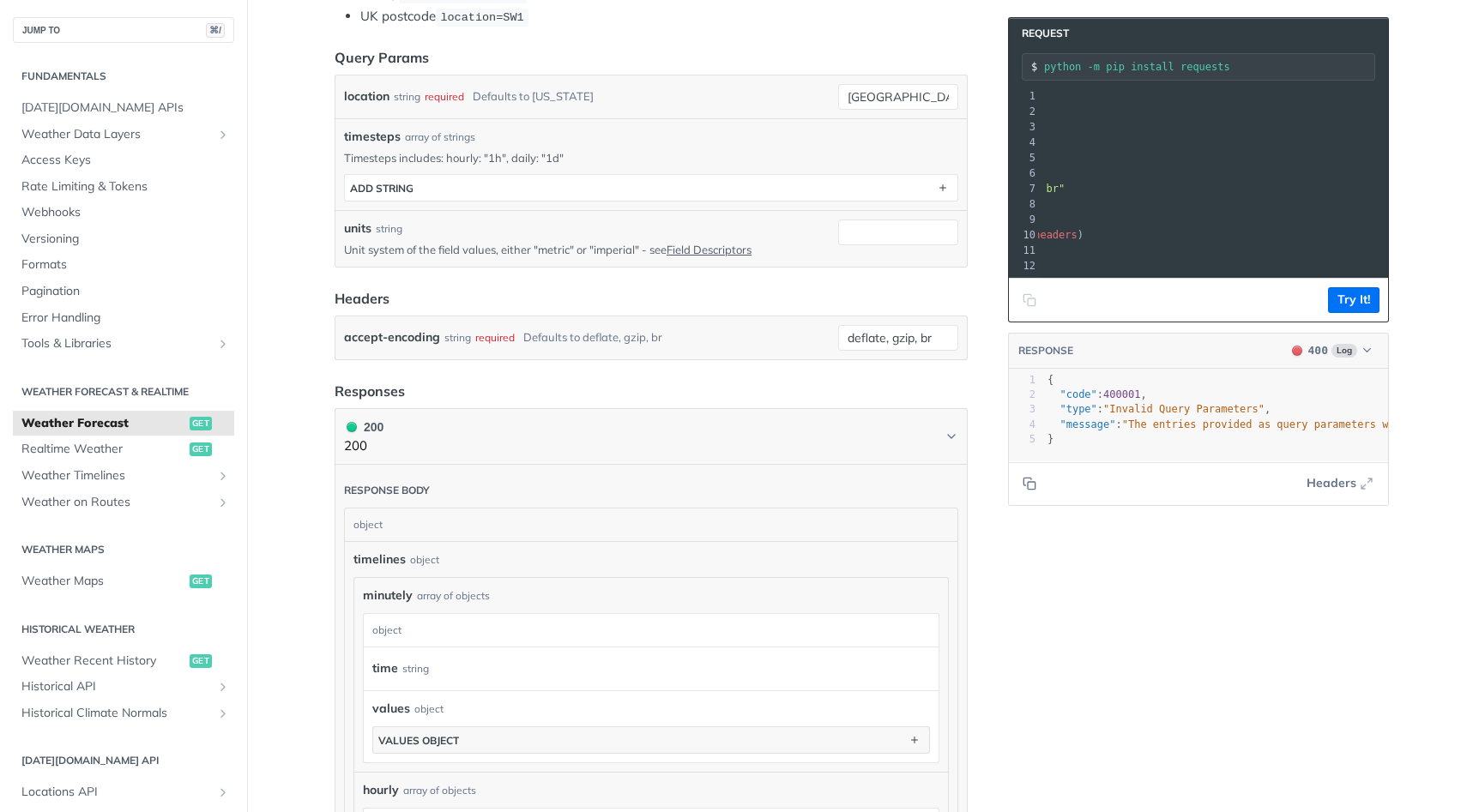
scroll to position [0, 0]
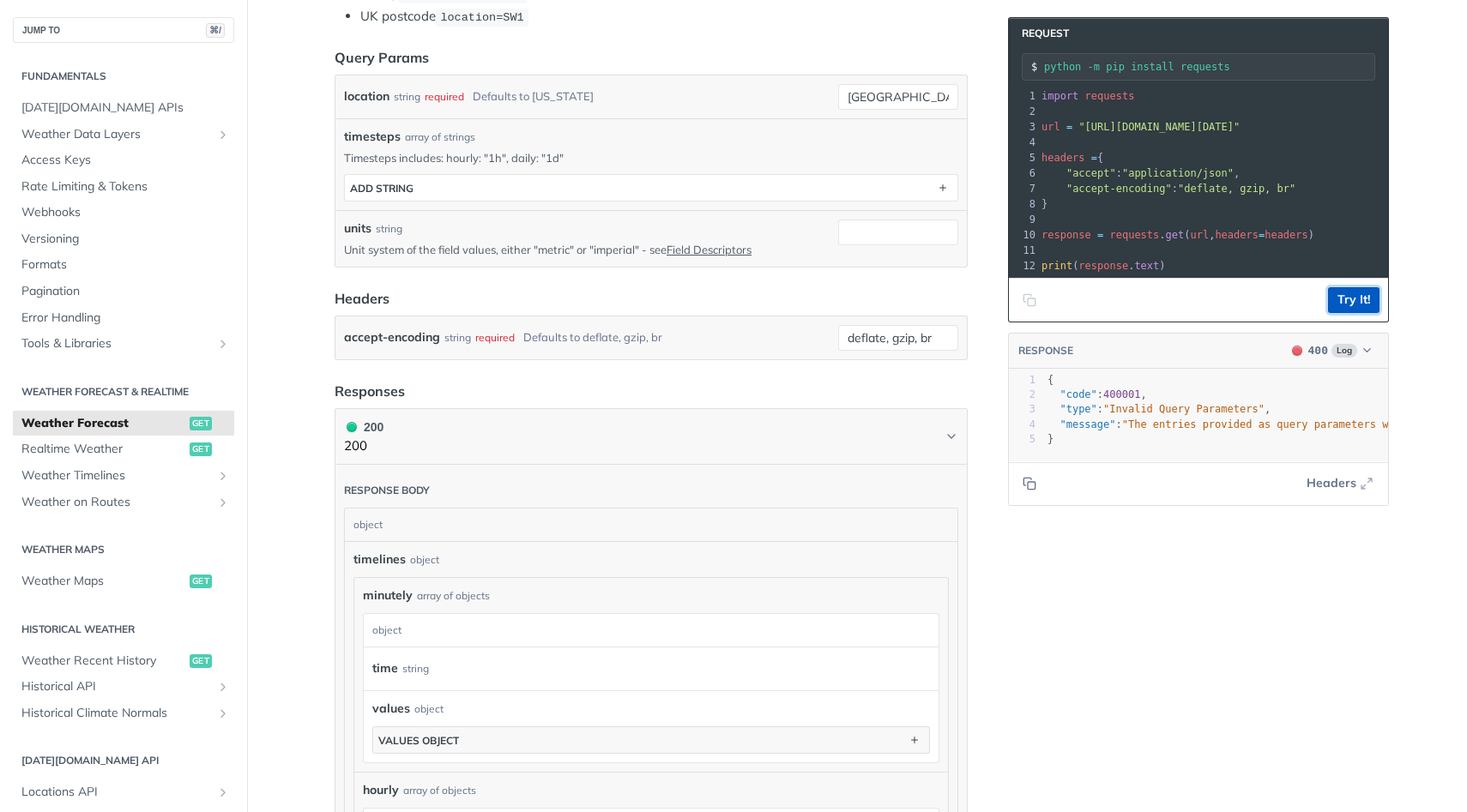
click at [1352, 303] on button "Try It!" at bounding box center [1353, 300] width 51 height 26
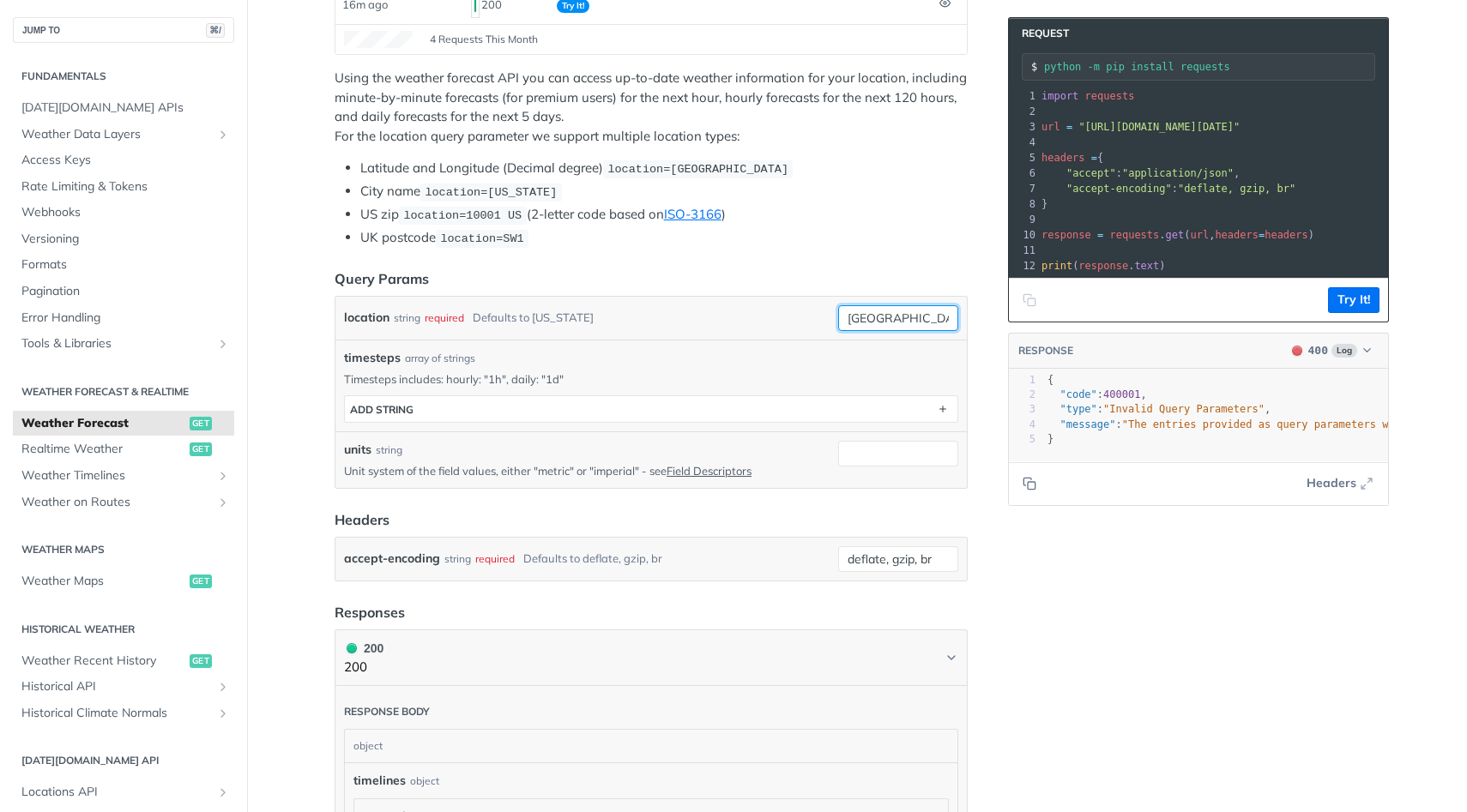
click at [921, 311] on input "[GEOGRAPHIC_DATA]" at bounding box center [898, 318] width 120 height 26
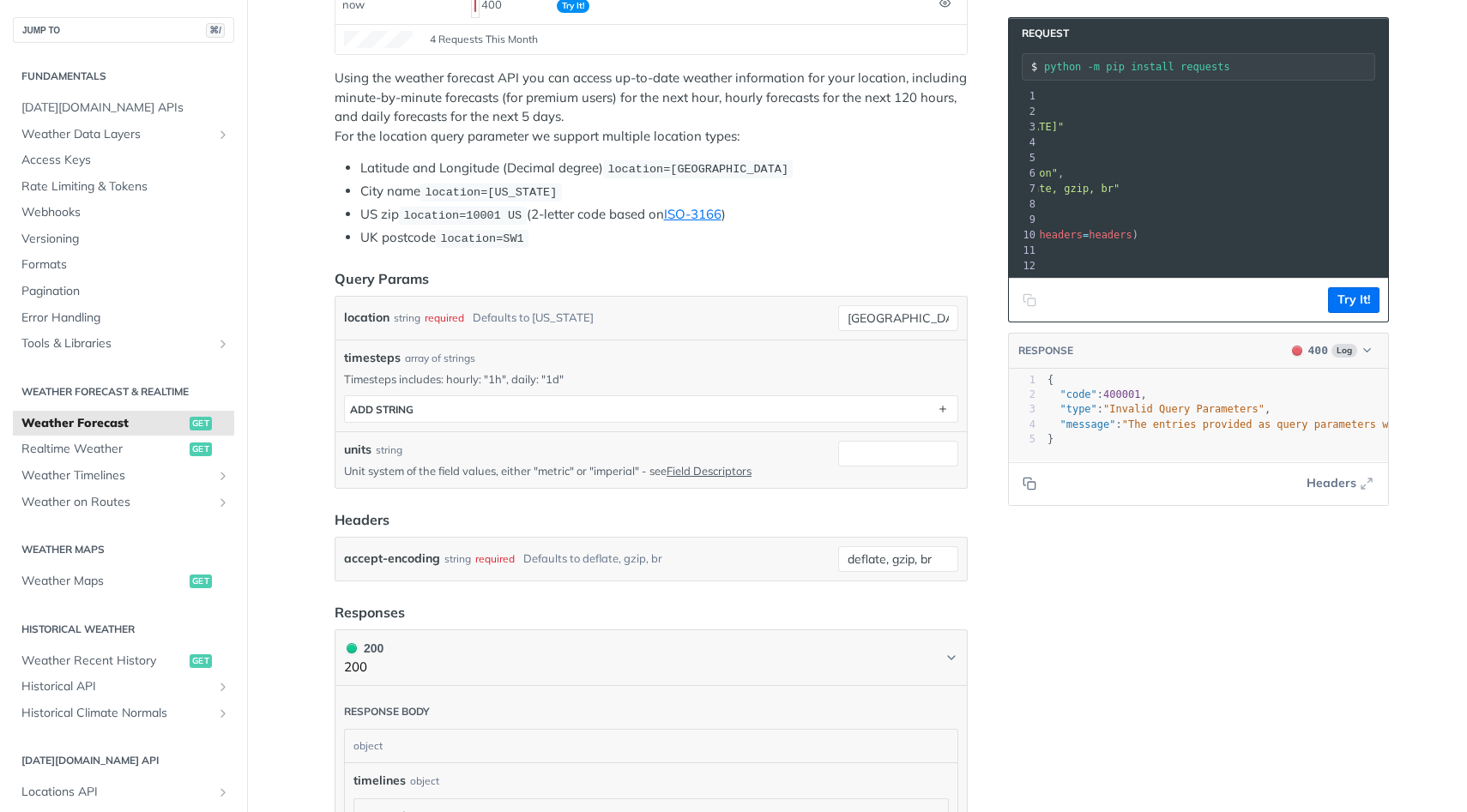
click at [1028, 295] on icon "Copy to clipboard" at bounding box center [1030, 300] width 14 height 14
click at [1359, 306] on button "Try It!" at bounding box center [1353, 300] width 51 height 26
click at [564, 308] on div "Defaults to [US_STATE]" at bounding box center [532, 318] width 121 height 25
click at [427, 311] on div "required" at bounding box center [444, 318] width 40 height 25
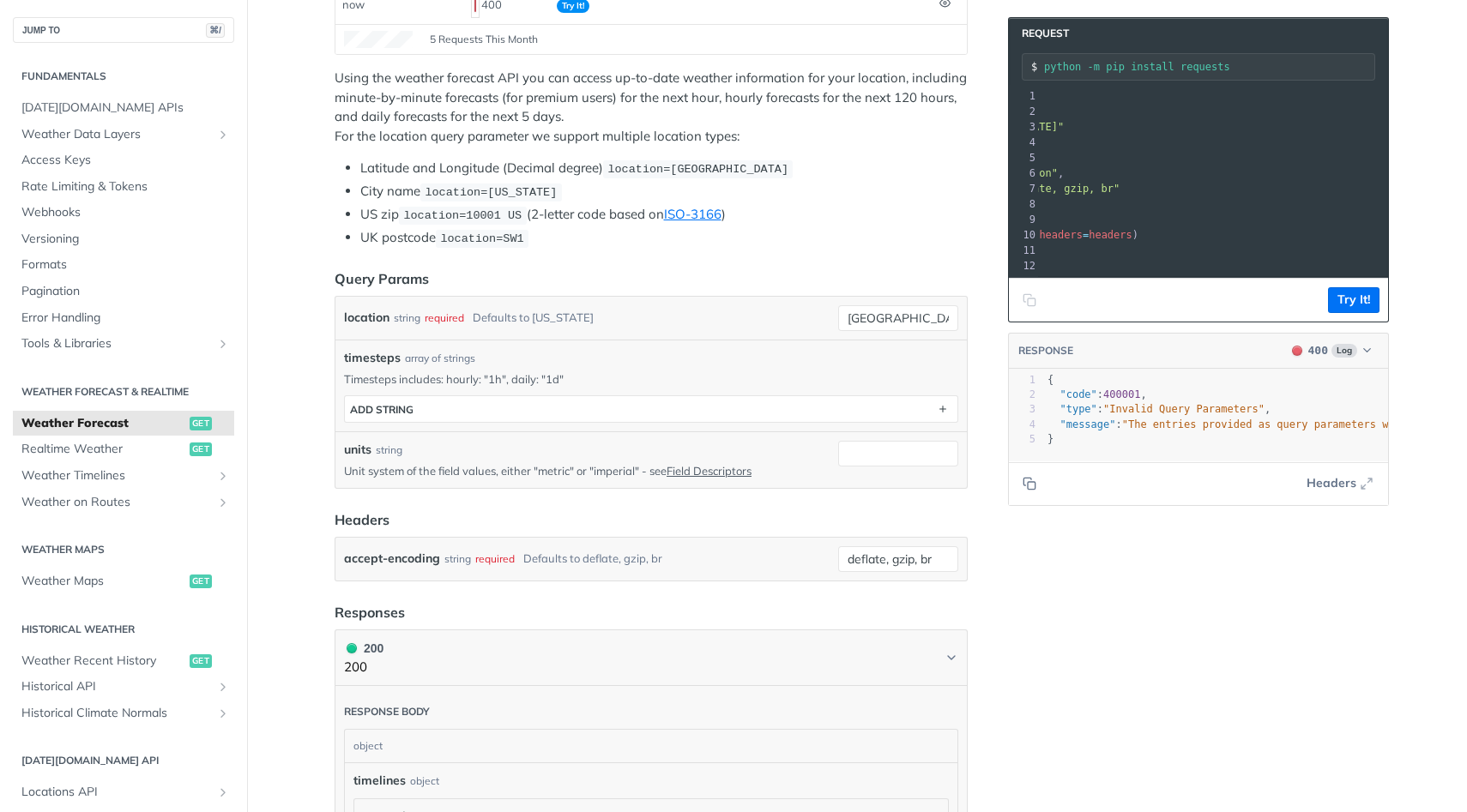
click at [441, 319] on div "required" at bounding box center [444, 318] width 40 height 25
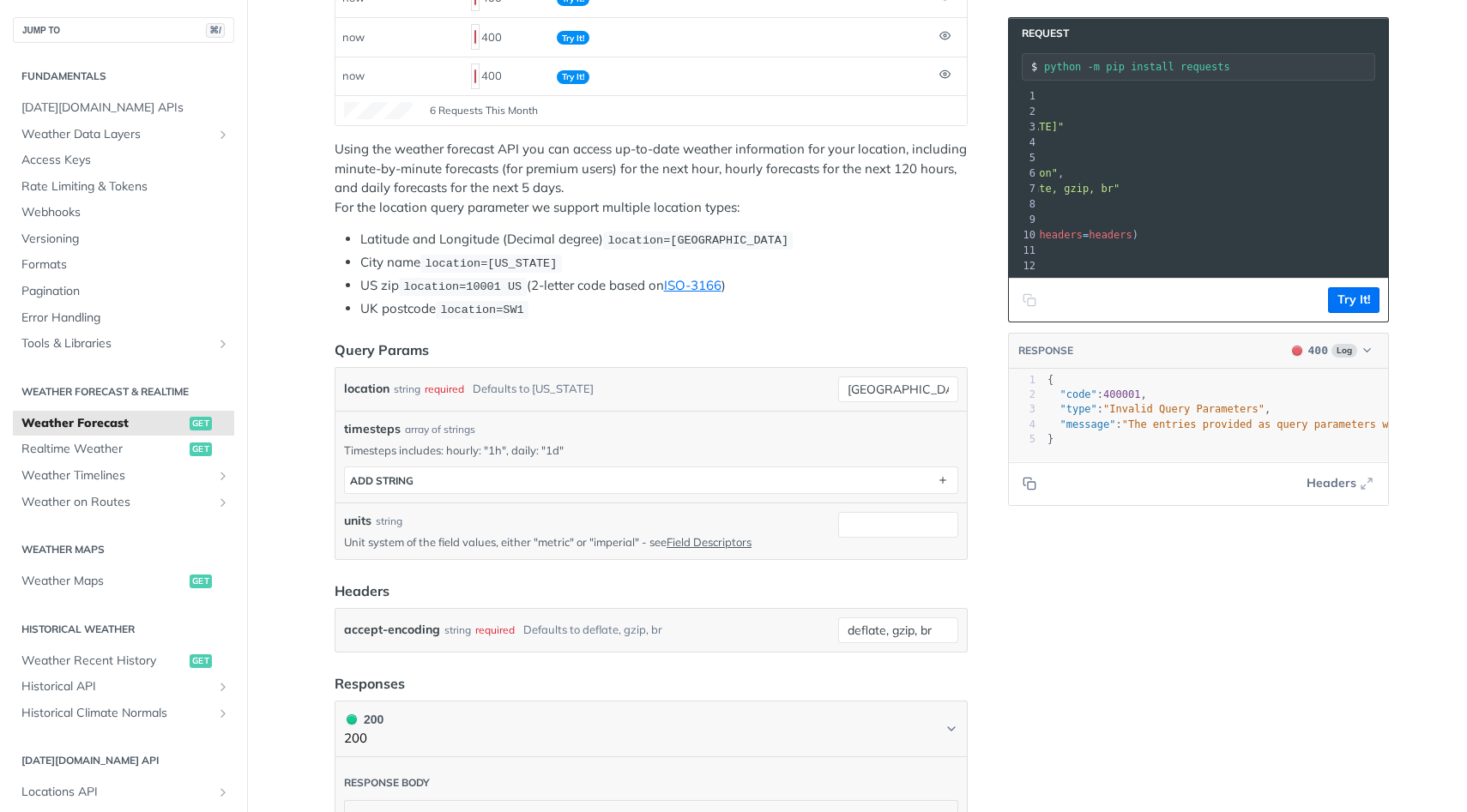
click at [487, 272] on ul "Latitude and Longitude (Decimal degree) location=42.3478, -71.0466 City name lo…" at bounding box center [650, 274] width 633 height 89
click at [509, 272] on ul "Latitude and Longitude (Decimal degree) location=42.3478, -71.0466 City name lo…" at bounding box center [650, 274] width 633 height 89
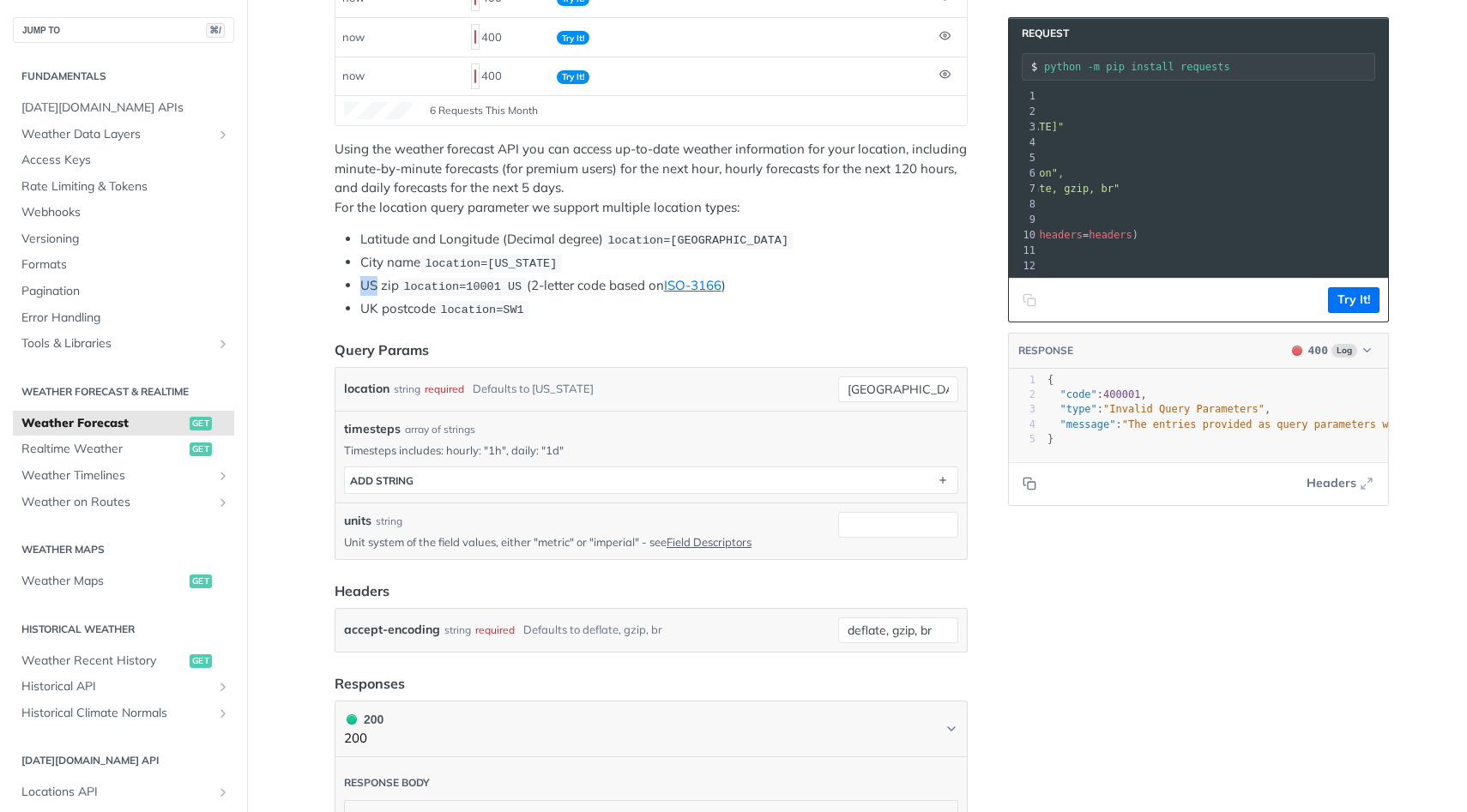
click at [512, 265] on span "location=[US_STATE]" at bounding box center [491, 263] width 132 height 13
click at [855, 388] on input "Philadelphia" at bounding box center [898, 389] width 120 height 26
type input "[GEOGRAPHIC_DATA]"
click at [1356, 297] on button "Try It!" at bounding box center [1353, 300] width 51 height 26
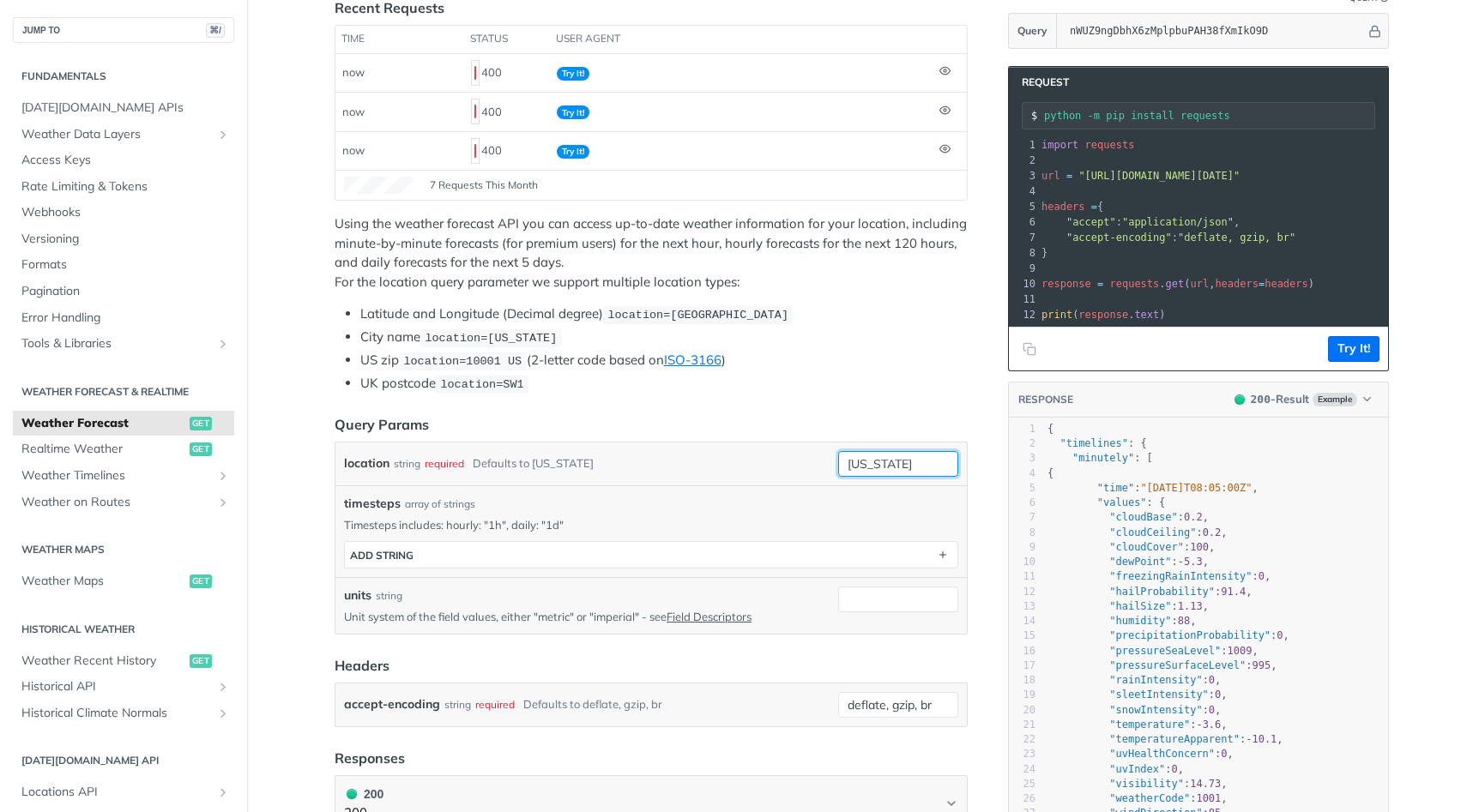
click at [912, 461] on input "[US_STATE]" at bounding box center [898, 463] width 120 height 26
click at [1357, 353] on button "Try It!" at bounding box center [1353, 349] width 51 height 26
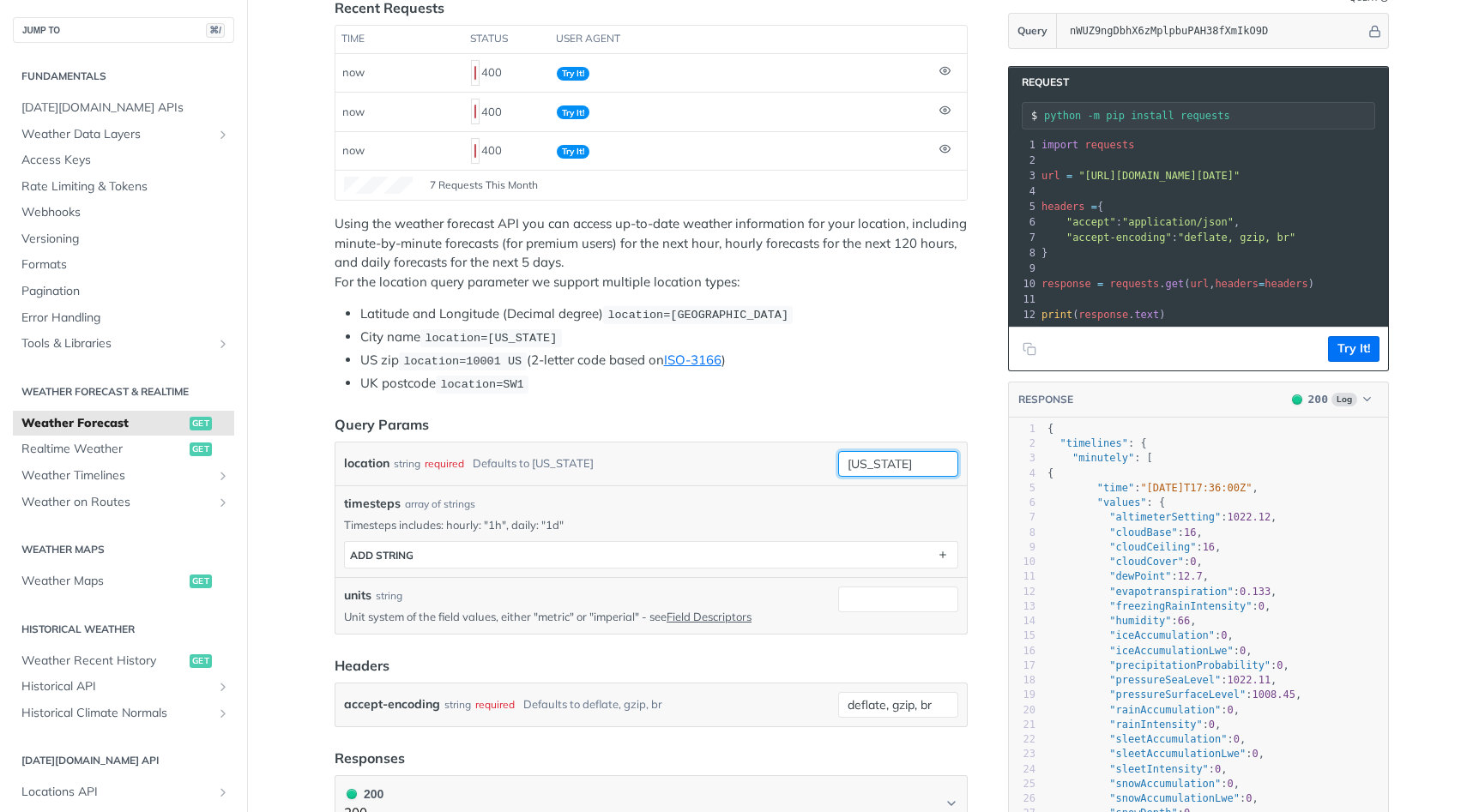
click at [882, 471] on input "[US_STATE]" at bounding box center [898, 463] width 120 height 26
type input "[GEOGRAPHIC_DATA]"
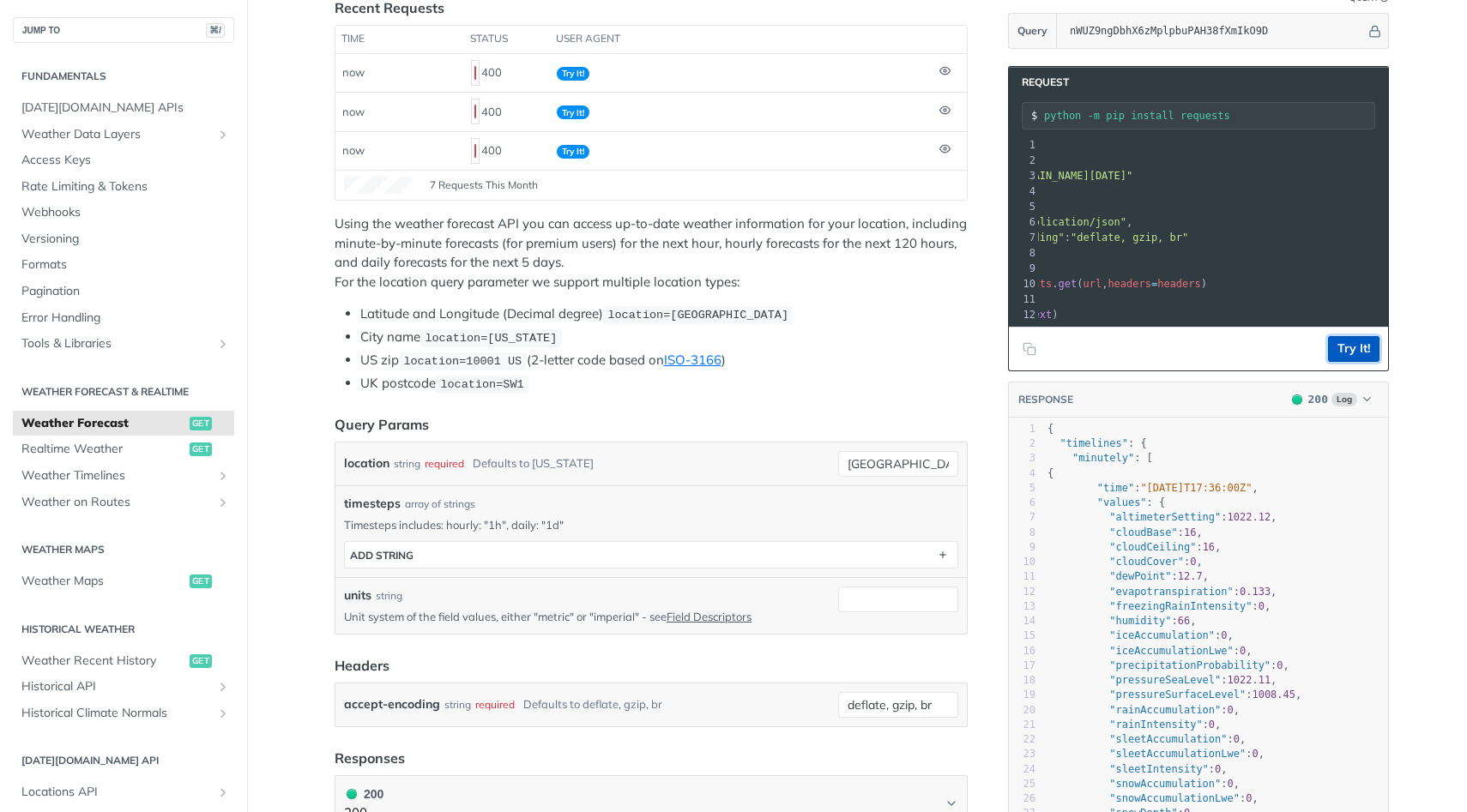
click at [1333, 338] on button "Try It!" at bounding box center [1353, 349] width 51 height 26
click at [1351, 351] on button "Try It!" at bounding box center [1353, 349] width 51 height 26
click at [1031, 349] on icon "Copy to clipboard" at bounding box center [1030, 349] width 14 height 14
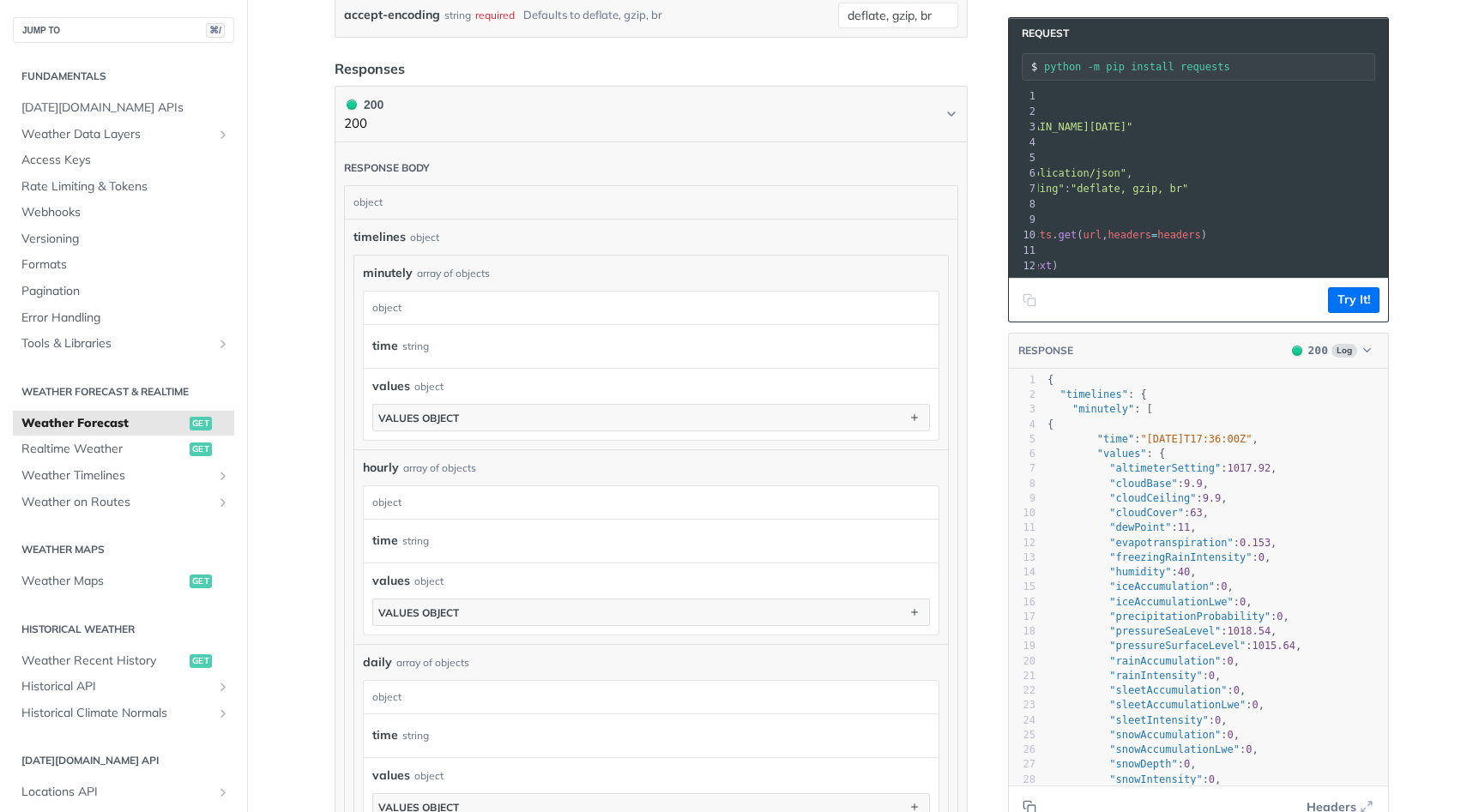
scroll to position [918, 0]
click at [349, 150] on header "Response body" at bounding box center [651, 162] width 614 height 42
click at [373, 176] on header "Response body" at bounding box center [651, 162] width 614 height 42
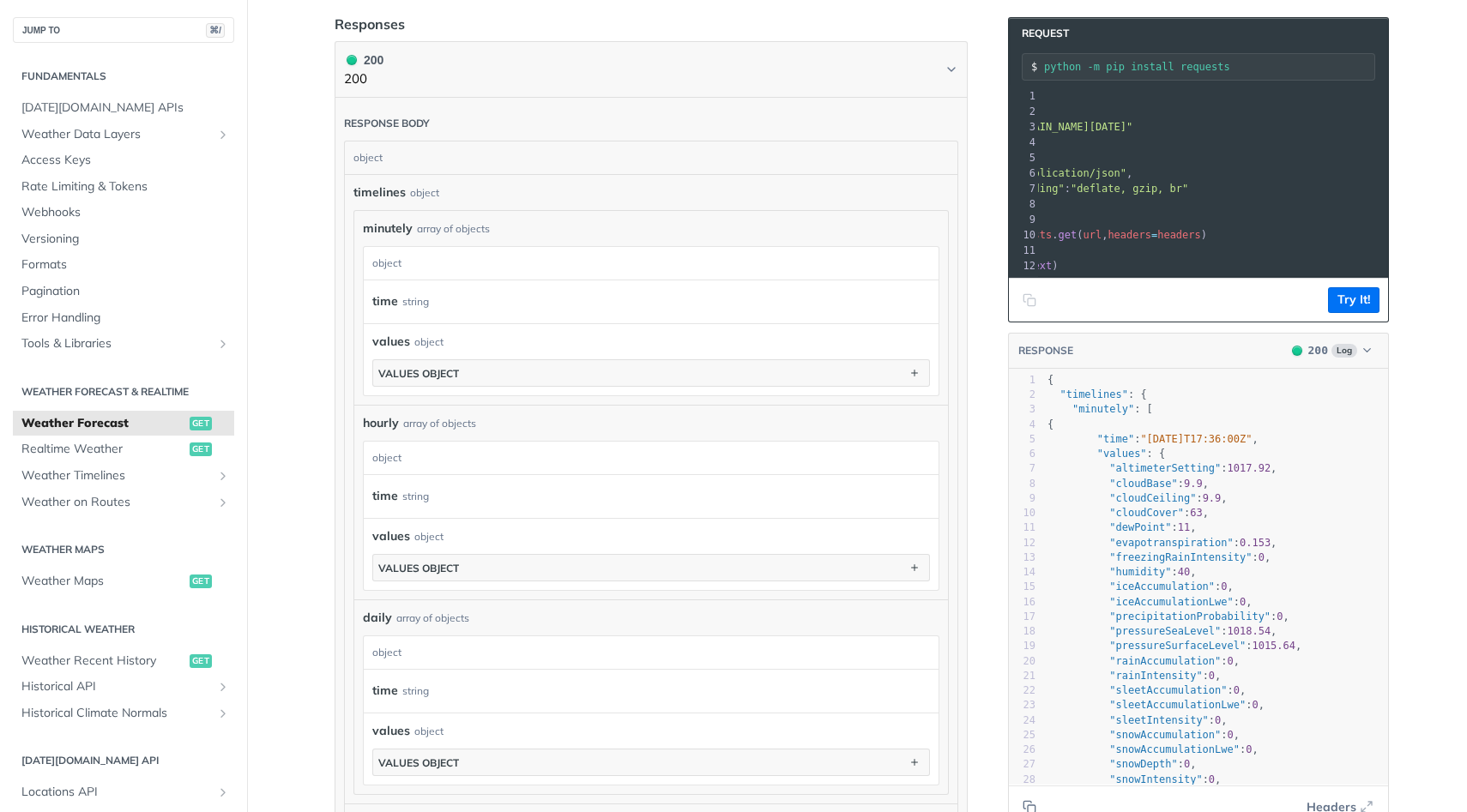
scroll to position [927, 0]
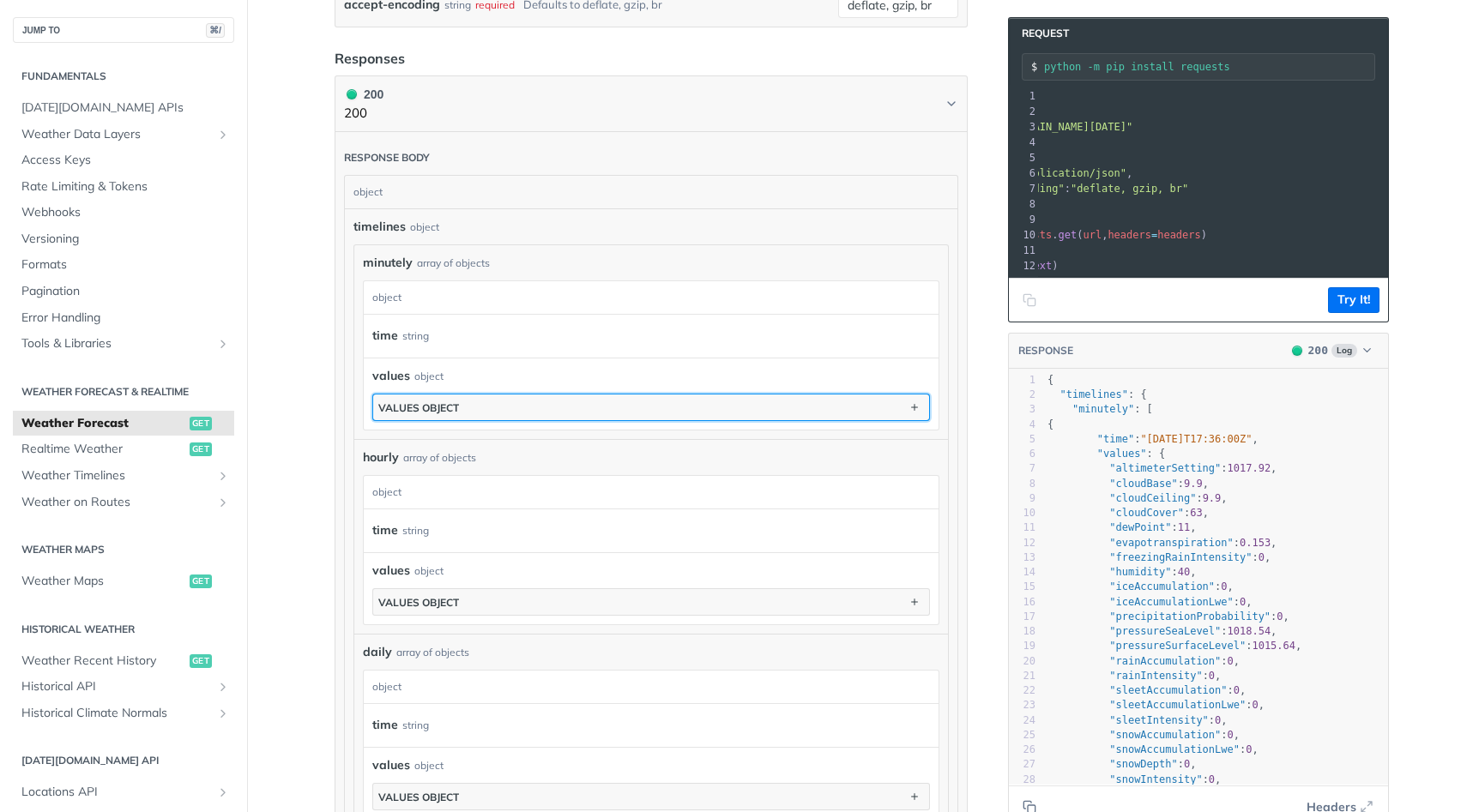
click at [509, 398] on button "values object" at bounding box center [651, 407] width 556 height 26
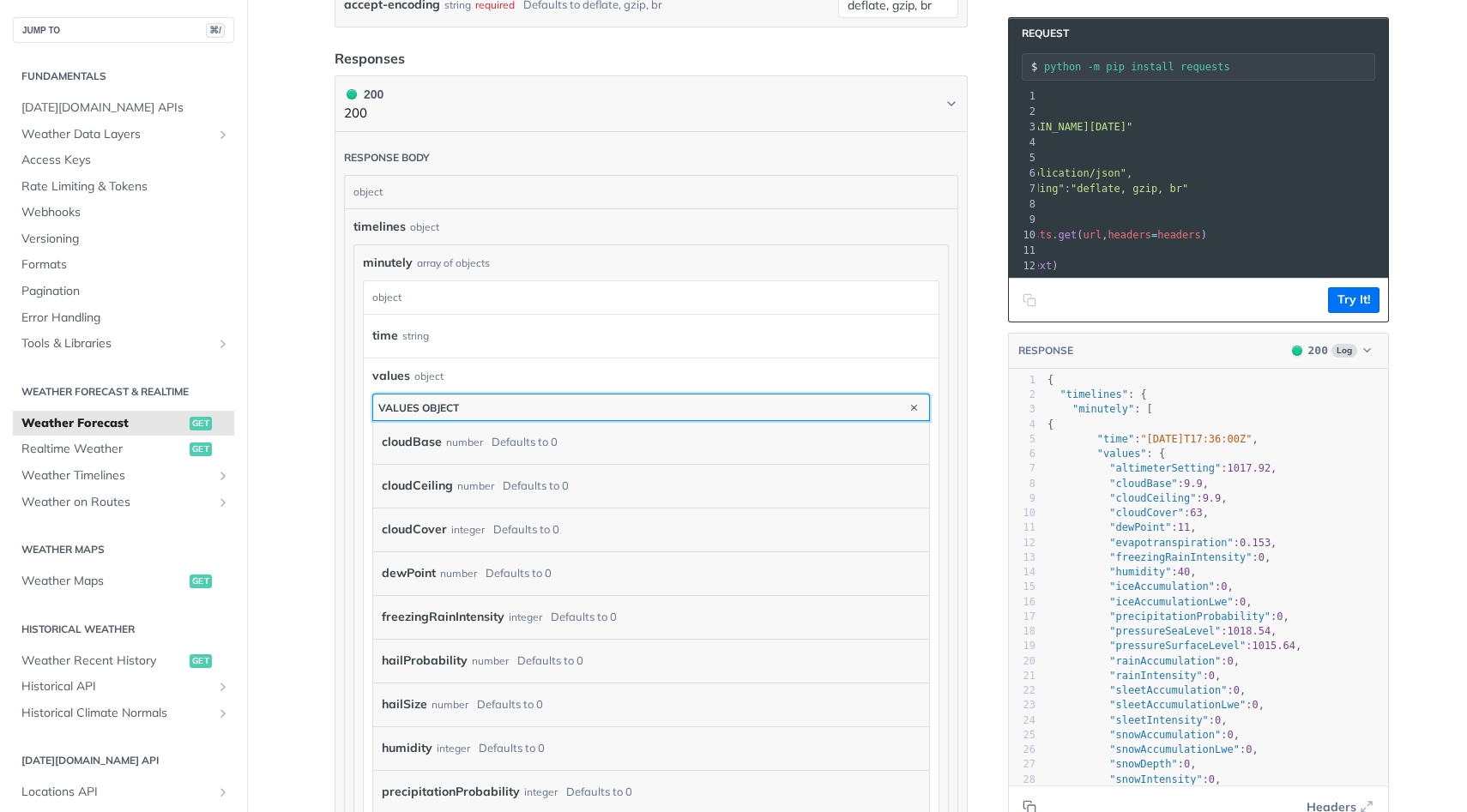
click at [509, 398] on button "values object" at bounding box center [651, 407] width 556 height 26
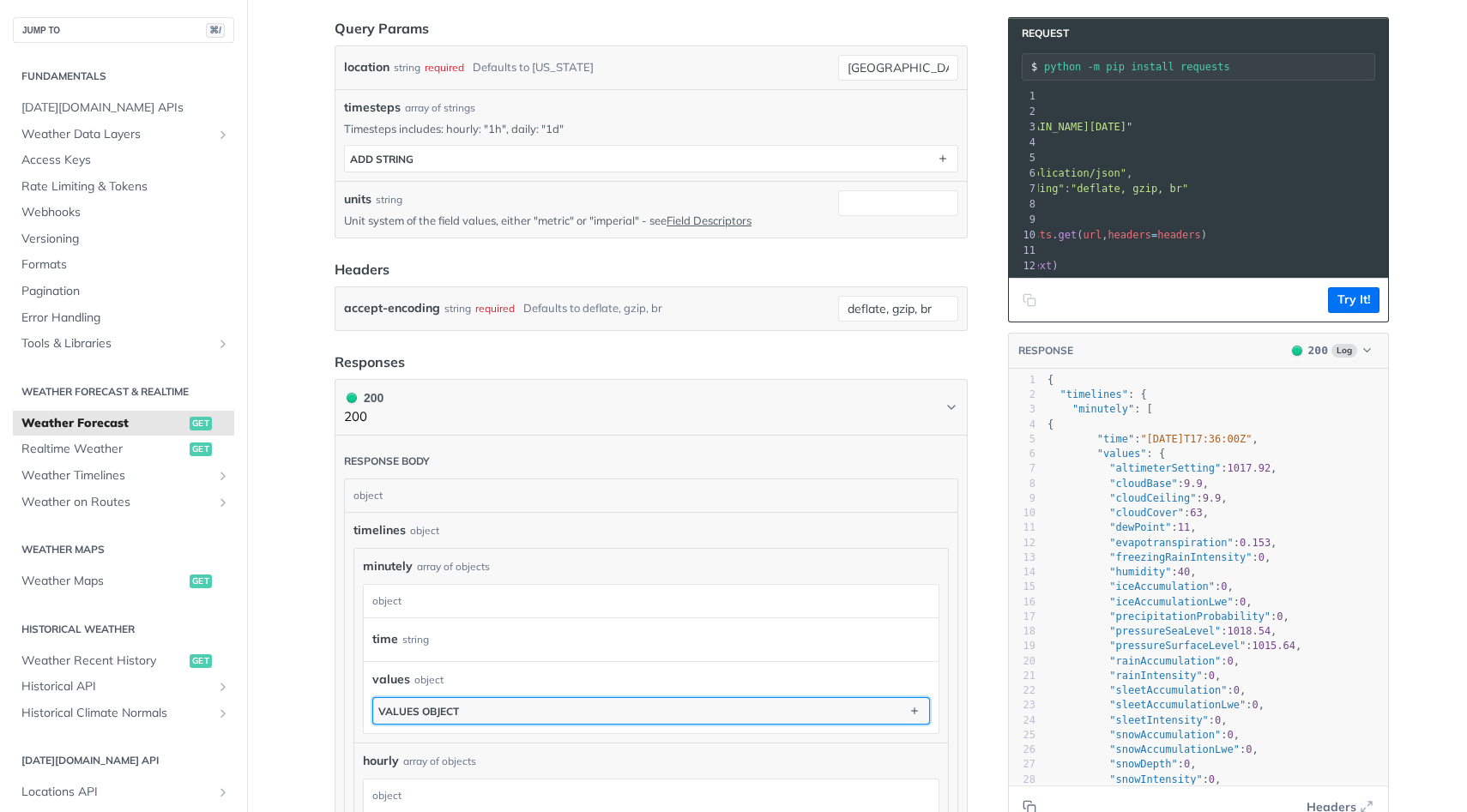
scroll to position [619, 0]
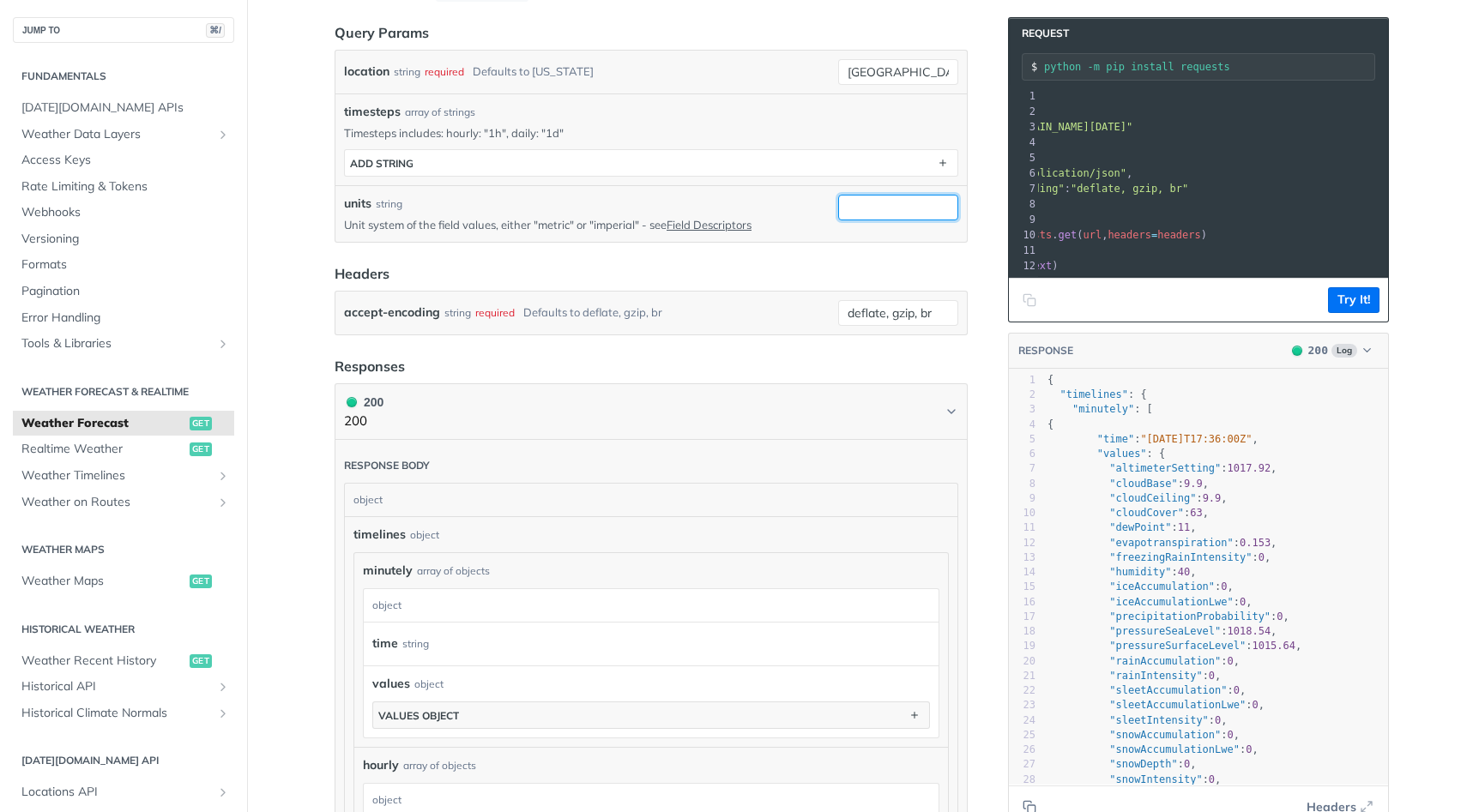
click at [906, 208] on input "units" at bounding box center [898, 208] width 120 height 26
click at [874, 209] on input "units" at bounding box center [898, 208] width 120 height 26
type input "imperial"
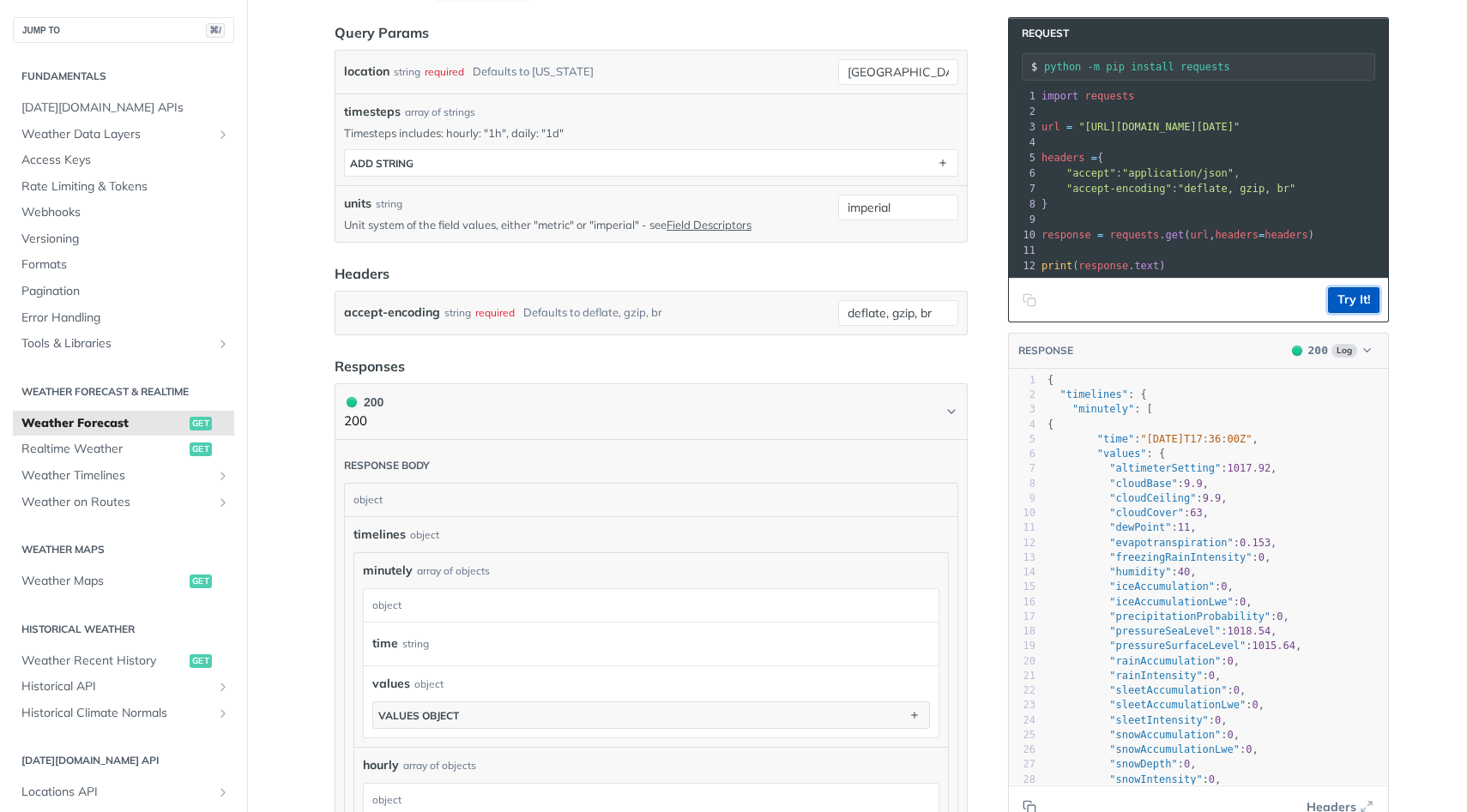
click at [1365, 296] on button "Try It!" at bounding box center [1353, 300] width 51 height 26
click at [1031, 298] on icon "Copy to clipboard" at bounding box center [1031, 302] width 8 height 8
click at [1031, 297] on icon "Copy to clipboard" at bounding box center [1030, 300] width 14 height 14
